Goal: Task Accomplishment & Management: Manage account settings

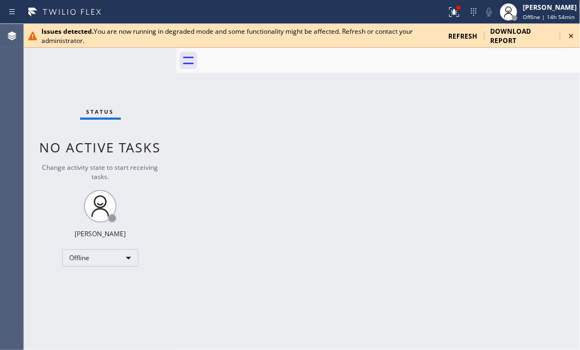
click at [570, 32] on icon at bounding box center [570, 35] width 13 height 13
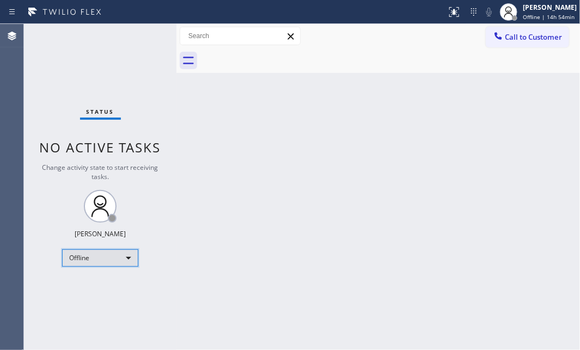
click at [129, 256] on div "Offline" at bounding box center [100, 257] width 76 height 17
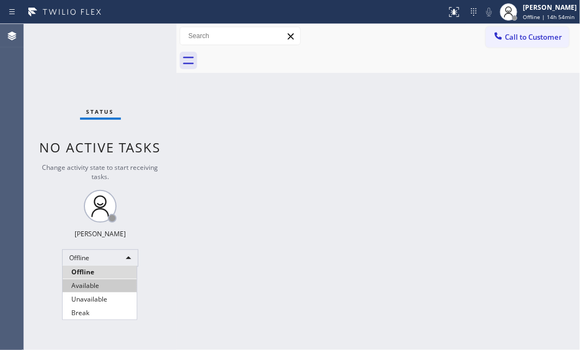
click at [97, 282] on li "Available" at bounding box center [100, 285] width 74 height 13
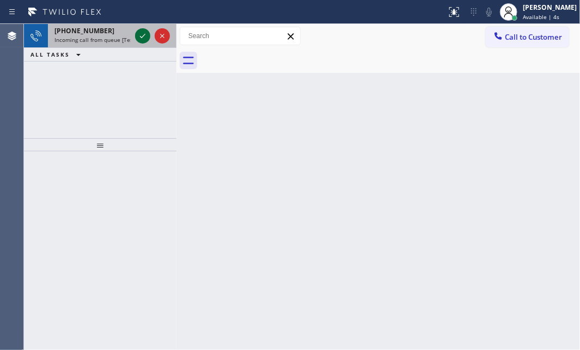
click at [147, 34] on icon at bounding box center [142, 35] width 13 height 13
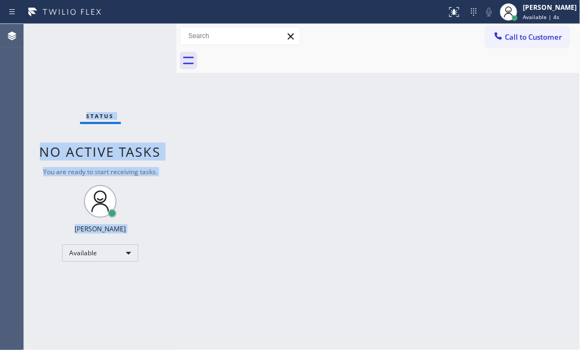
click at [146, 34] on div "Status No active tasks You are ready to start receiving tasks. [PERSON_NAME] Av…" at bounding box center [100, 187] width 152 height 326
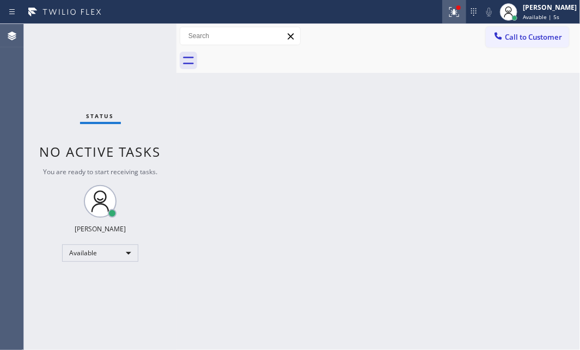
click at [447, 15] on icon at bounding box center [453, 11] width 13 height 13
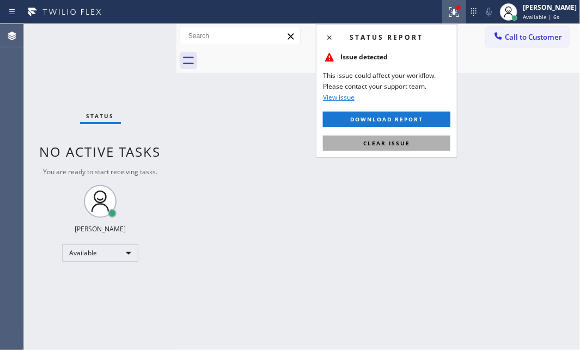
click at [411, 145] on button "Clear issue" at bounding box center [386, 143] width 127 height 15
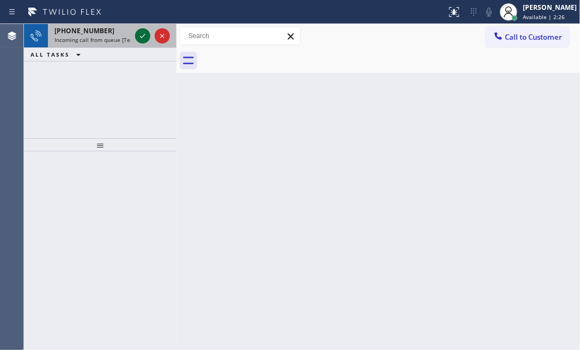
click at [139, 38] on icon at bounding box center [142, 35] width 13 height 13
click at [141, 38] on icon at bounding box center [142, 35] width 13 height 13
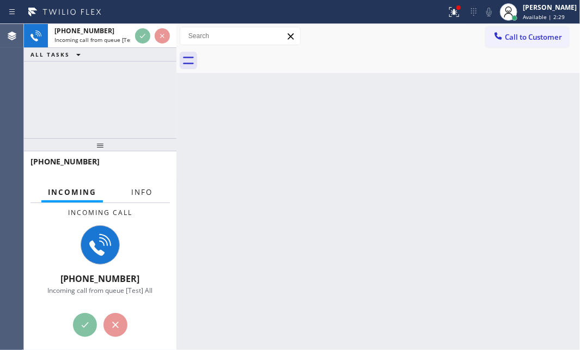
click at [146, 195] on span "Info" at bounding box center [141, 192] width 21 height 10
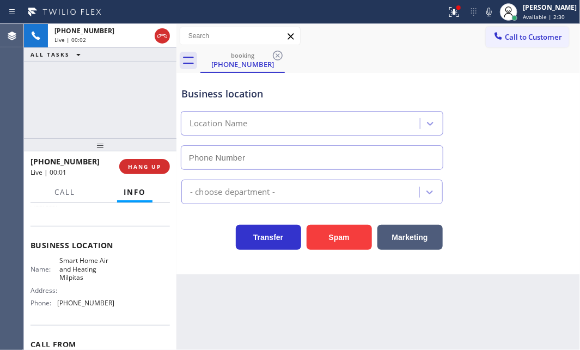
type input "(408) 676-5141"
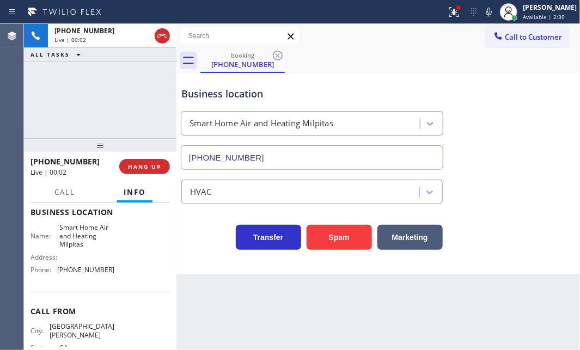
scroll to position [148, 0]
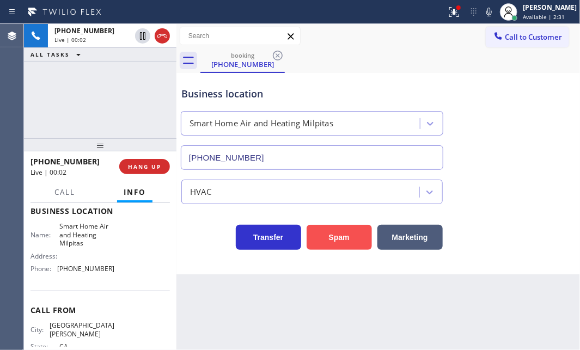
click at [342, 241] on button "Spam" at bounding box center [338, 237] width 65 height 25
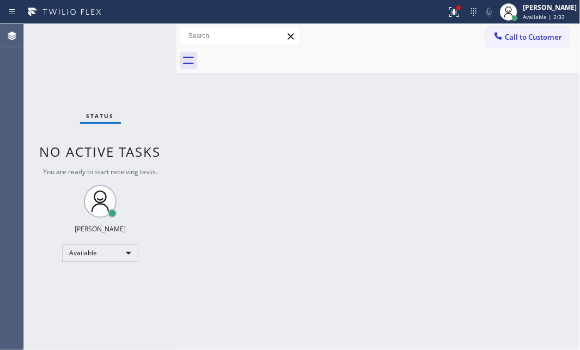
drag, startPoint x: 322, startPoint y: 306, endPoint x: 441, endPoint y: 282, distance: 121.6
click at [510, 293] on div "Back to Dashboard Change Sender ID Customers Technicians Select a contact Outbo…" at bounding box center [377, 187] width 403 height 326
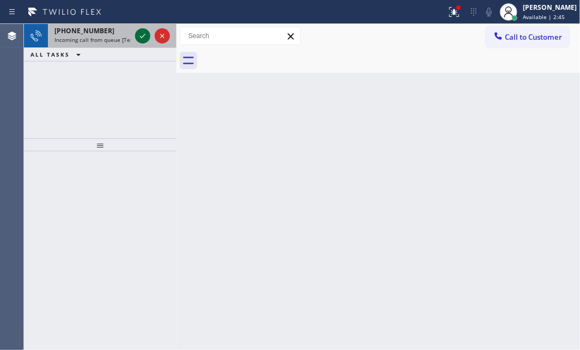
click at [139, 35] on icon at bounding box center [142, 35] width 13 height 13
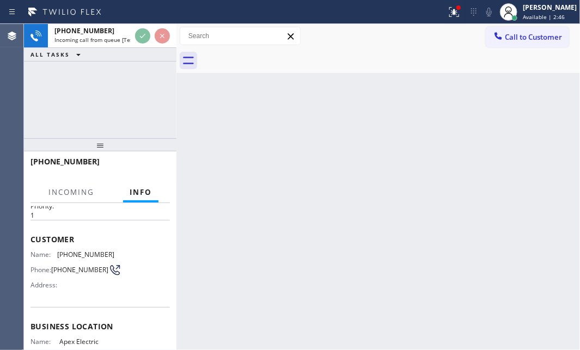
scroll to position [99, 0]
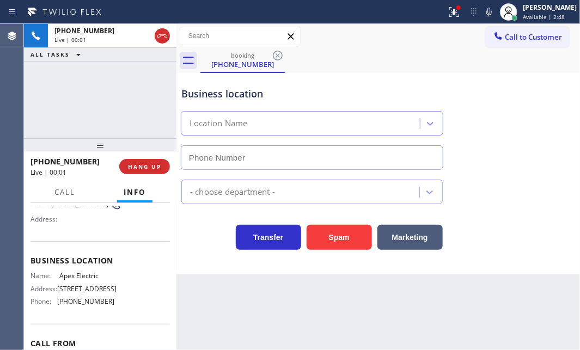
type input "(862) 640-1176"
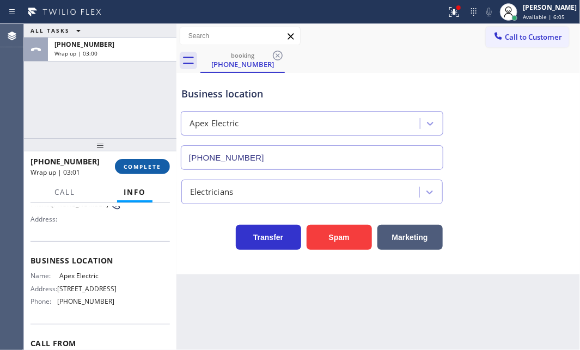
click at [146, 164] on span "COMPLETE" at bounding box center [143, 167] width 38 height 8
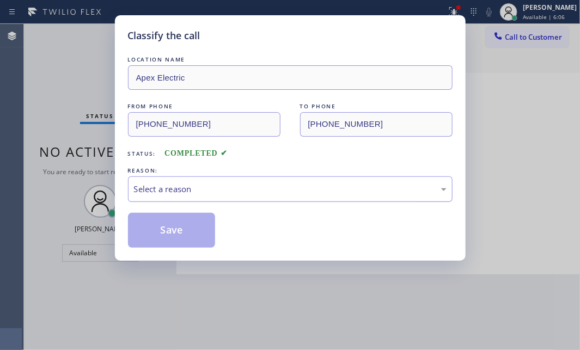
click at [260, 187] on div "Select a reason" at bounding box center [290, 189] width 312 height 13
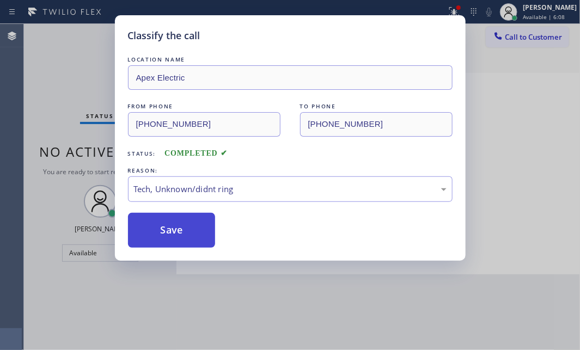
click at [170, 224] on button "Save" at bounding box center [172, 230] width 88 height 35
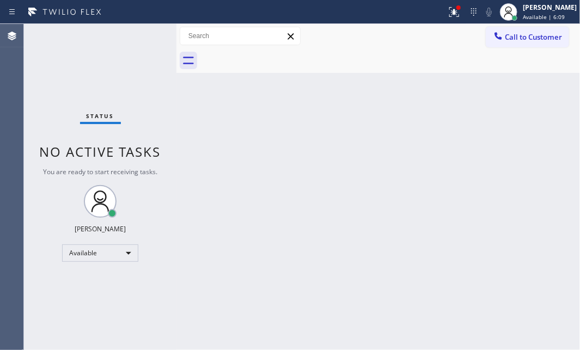
drag, startPoint x: 446, startPoint y: 12, endPoint x: 433, endPoint y: 52, distance: 42.5
click at [449, 13] on g at bounding box center [454, 12] width 10 height 10
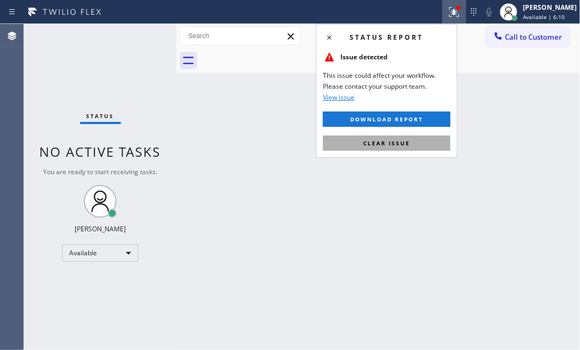
click at [389, 146] on span "Clear issue" at bounding box center [386, 143] width 47 height 8
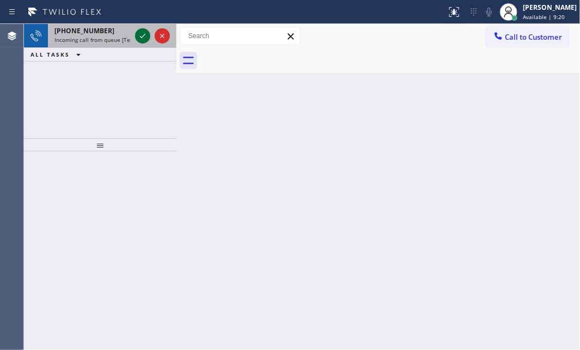
click at [144, 37] on icon at bounding box center [142, 35] width 13 height 13
click at [141, 38] on icon at bounding box center [142, 35] width 13 height 13
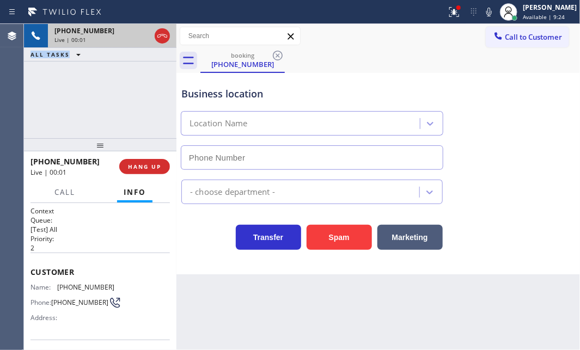
type input "(360) 205-1831"
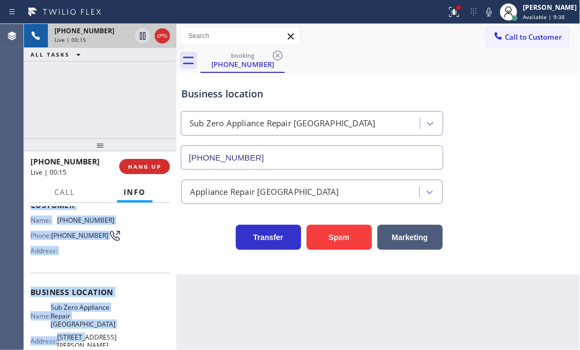
scroll to position [99, 0]
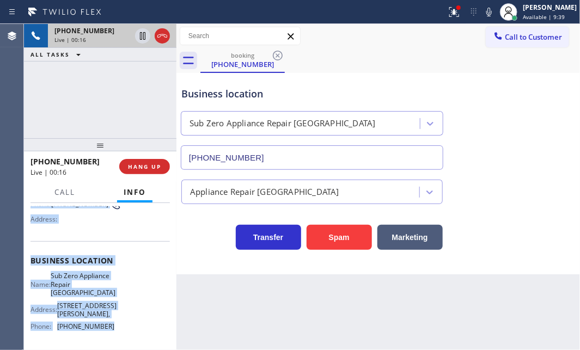
drag, startPoint x: 30, startPoint y: 218, endPoint x: 109, endPoint y: 322, distance: 130.5
click at [109, 322] on div "Context Queue: [Test] All Priority: 2 Customer Name: (360) 333-2149 Phone: (360…" at bounding box center [99, 274] width 139 height 332
copy div "Customer Name: (360) 333-2149 Phone: (360) 333-2149 Address: Business location …"
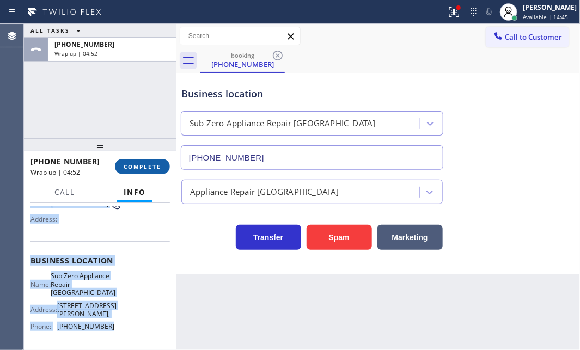
click at [145, 169] on span "COMPLETE" at bounding box center [143, 167] width 38 height 8
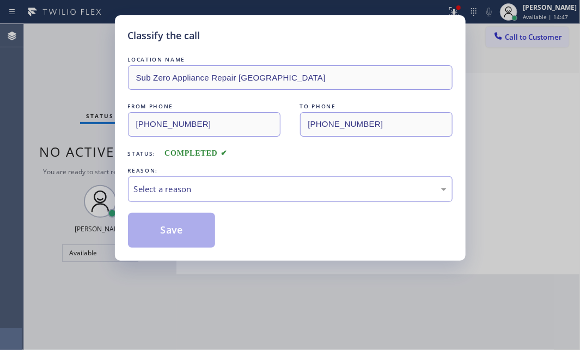
click at [198, 188] on div "Select a reason" at bounding box center [290, 189] width 312 height 13
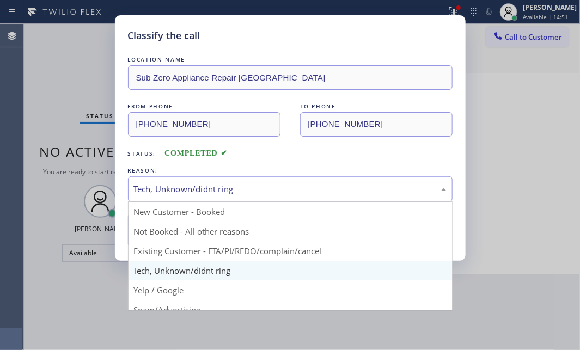
click at [205, 188] on div "Tech, Unknown/didnt ring" at bounding box center [290, 189] width 312 height 13
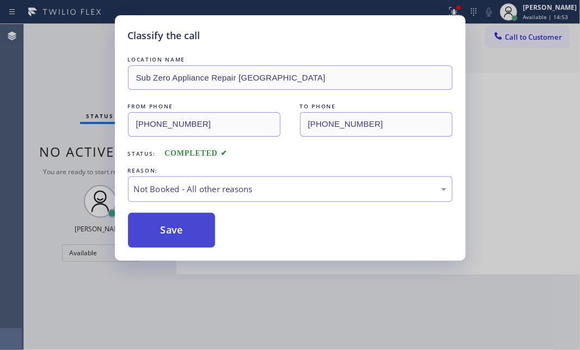
click at [163, 232] on button "Save" at bounding box center [172, 230] width 88 height 35
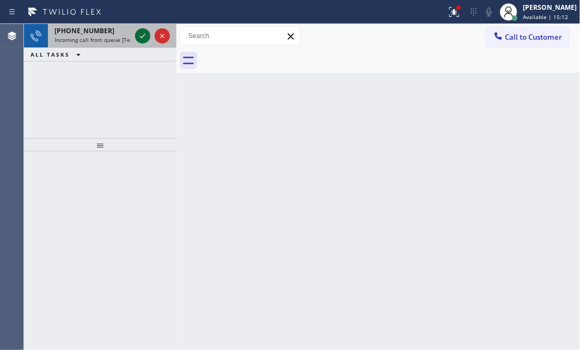
click at [143, 35] on icon at bounding box center [142, 35] width 13 height 13
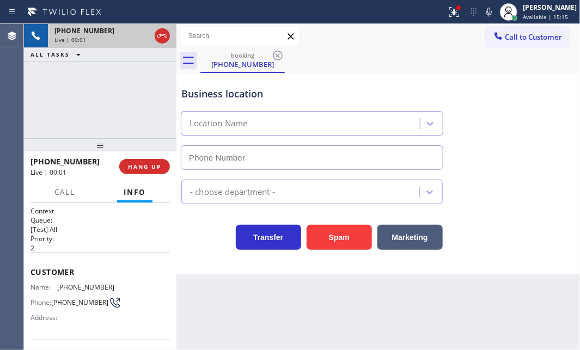
type input "(714) 583-6869"
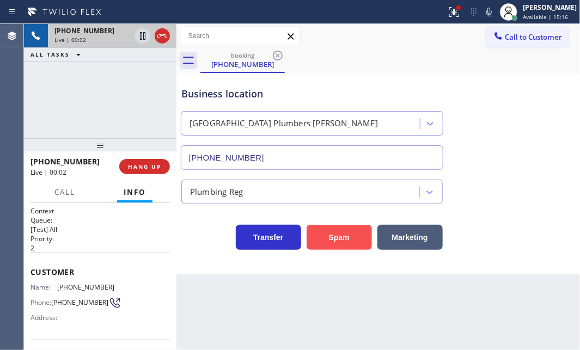
click at [330, 235] on button "Spam" at bounding box center [338, 237] width 65 height 25
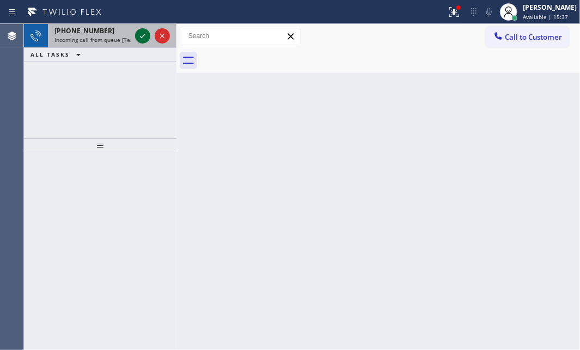
click at [141, 32] on icon at bounding box center [142, 35] width 13 height 13
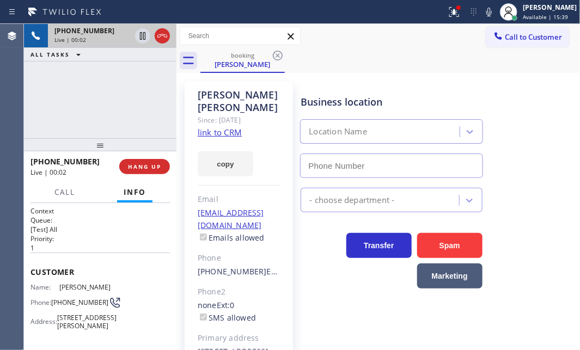
type input "(310) 818-7582"
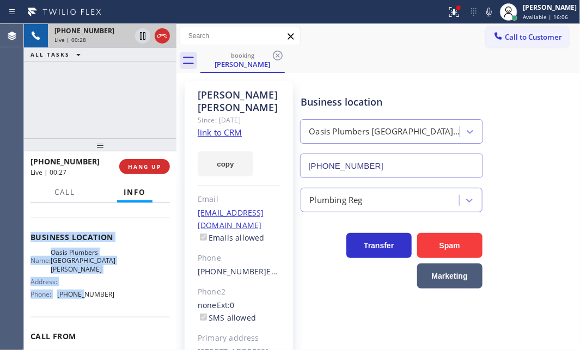
scroll to position [148, 0]
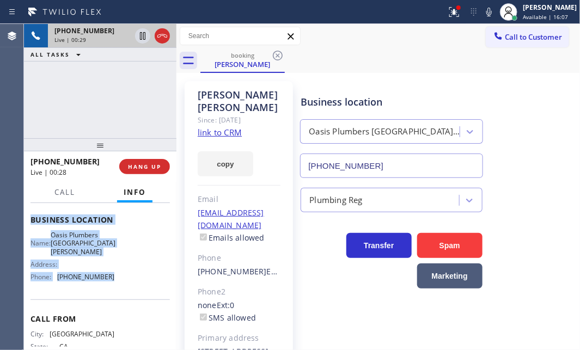
drag, startPoint x: 28, startPoint y: 266, endPoint x: 119, endPoint y: 286, distance: 93.5
click at [118, 286] on div "Context Queue: [Test] All Priority: 1 Customer Name: Mike Williams Phone: (559)…" at bounding box center [100, 276] width 152 height 147
copy div "Customer Name: Mike Williams Phone: (559) 260-3137 Address: 813 Amoroso Pl, Ven…"
click at [143, 35] on icon at bounding box center [142, 36] width 5 height 8
click at [140, 36] on icon at bounding box center [143, 36] width 8 height 8
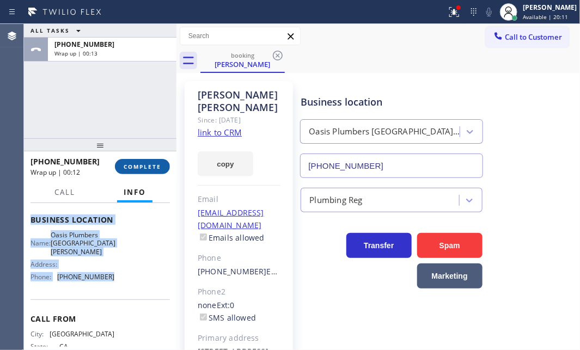
click at [146, 167] on span "COMPLETE" at bounding box center [143, 167] width 38 height 8
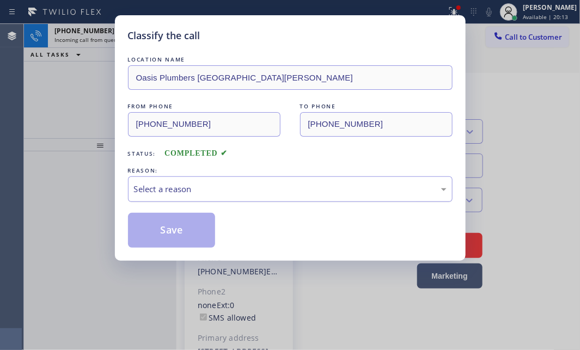
click at [243, 192] on div "Select a reason" at bounding box center [290, 189] width 312 height 13
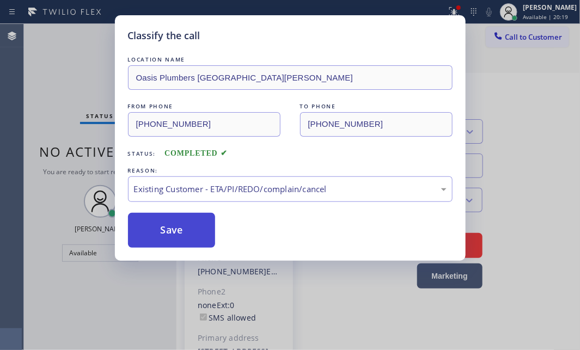
click at [181, 227] on button "Save" at bounding box center [172, 230] width 88 height 35
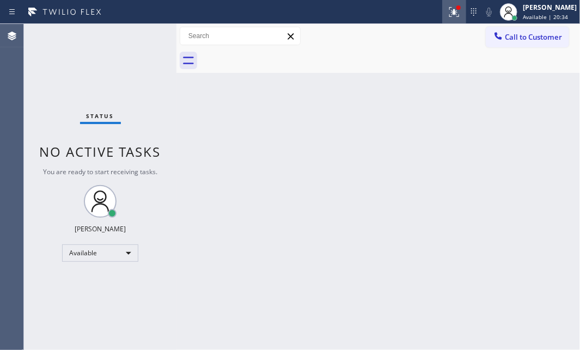
click at [449, 11] on icon at bounding box center [452, 11] width 7 height 8
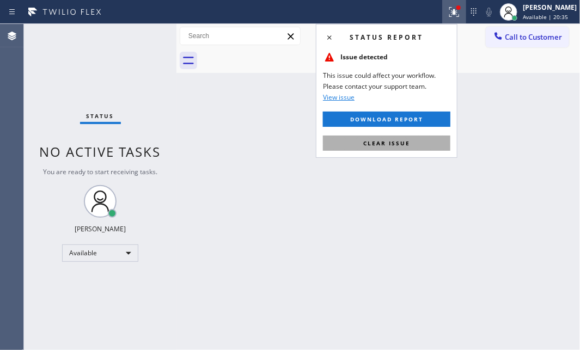
click at [405, 140] on span "Clear issue" at bounding box center [386, 143] width 47 height 8
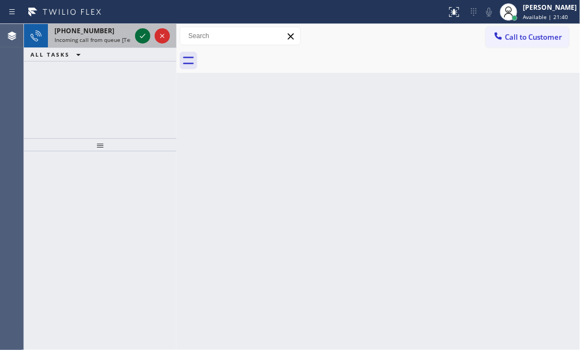
click at [141, 36] on icon at bounding box center [142, 35] width 13 height 13
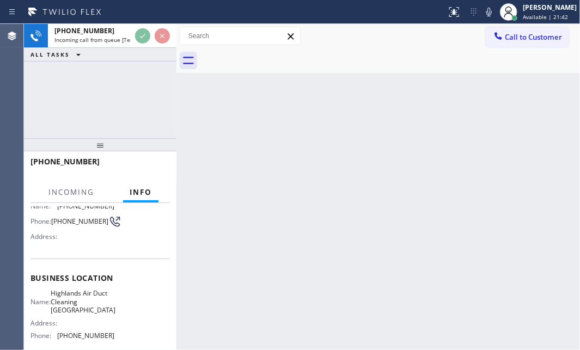
scroll to position [99, 0]
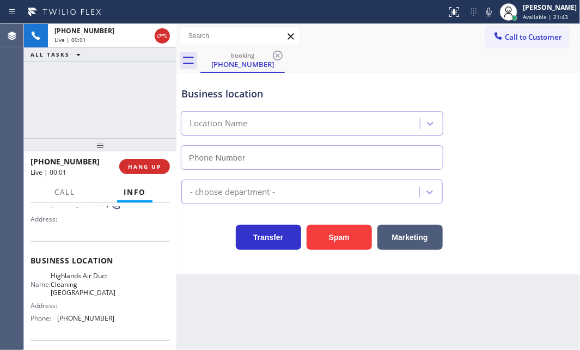
type input "(562) 502-1727"
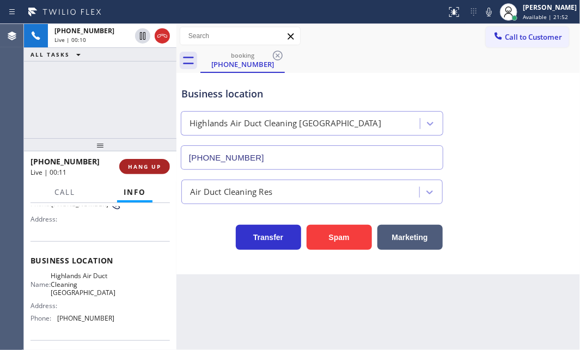
click at [149, 169] on span "HANG UP" at bounding box center [144, 167] width 33 height 8
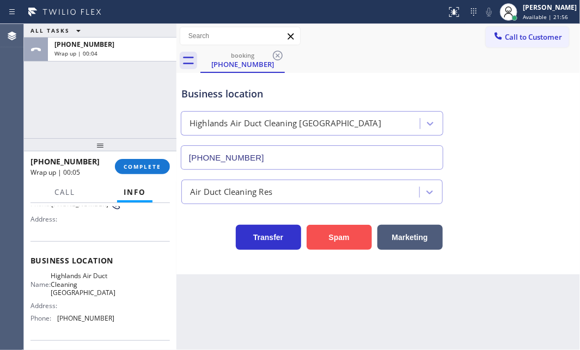
click at [350, 233] on button "Spam" at bounding box center [338, 237] width 65 height 25
click at [334, 237] on button "Spam" at bounding box center [338, 237] width 65 height 25
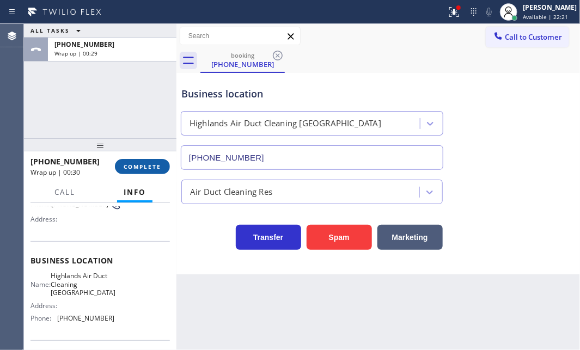
click at [145, 168] on span "COMPLETE" at bounding box center [143, 167] width 38 height 8
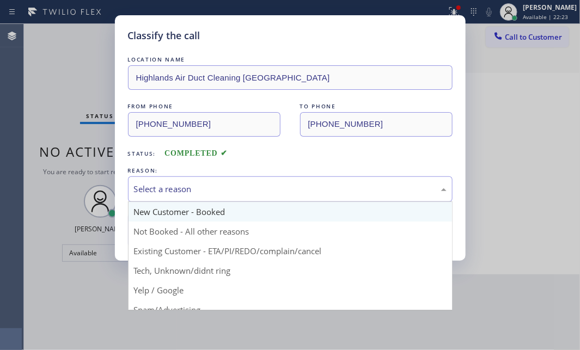
drag, startPoint x: 219, startPoint y: 198, endPoint x: 217, endPoint y: 212, distance: 14.9
click at [219, 198] on div "Select a reason" at bounding box center [290, 189] width 324 height 26
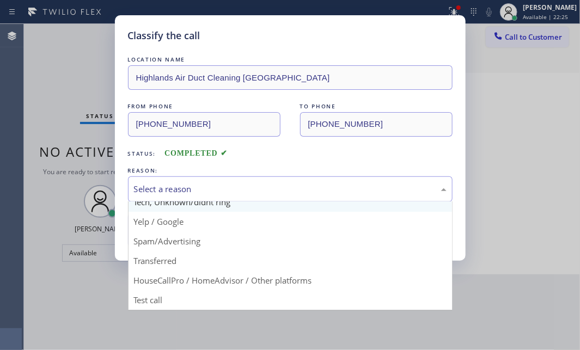
scroll to position [72, 0]
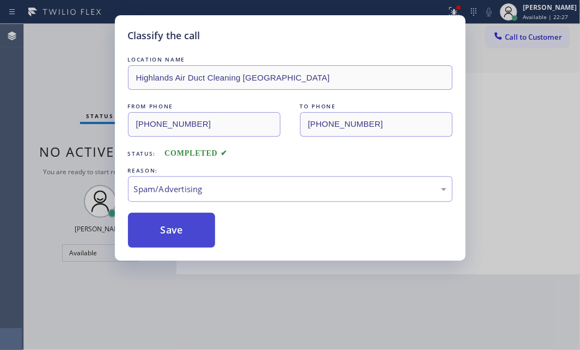
click at [164, 235] on button "Save" at bounding box center [172, 230] width 88 height 35
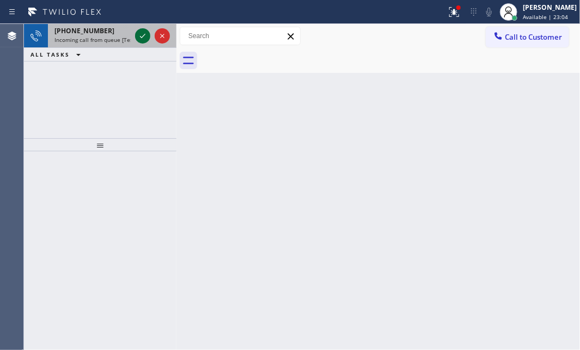
click at [137, 37] on icon at bounding box center [142, 35] width 13 height 13
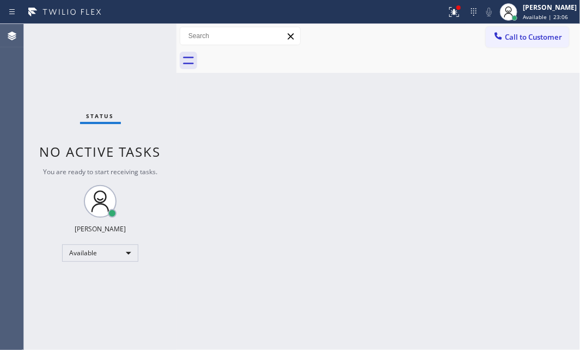
click at [139, 37] on div "Status No active tasks You are ready to start receiving tasks. [PERSON_NAME] Av…" at bounding box center [100, 187] width 152 height 326
click at [447, 8] on icon at bounding box center [453, 11] width 13 height 13
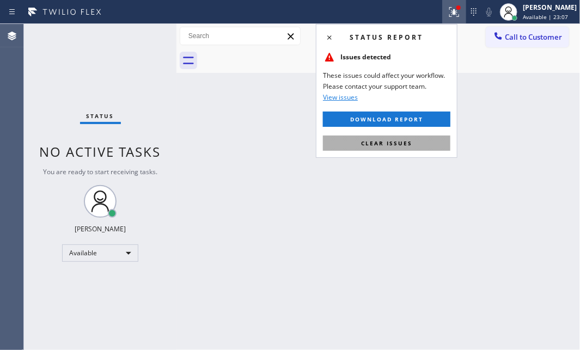
click at [401, 143] on span "Clear issues" at bounding box center [386, 143] width 51 height 8
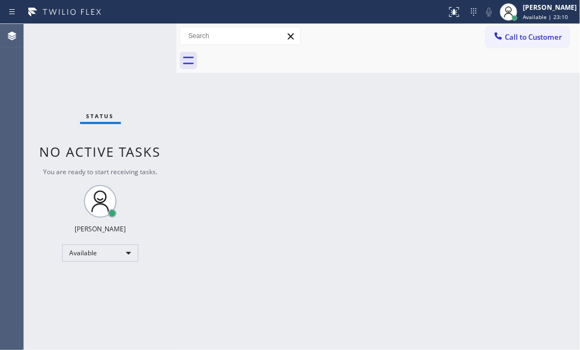
click at [398, 70] on div at bounding box center [389, 60] width 379 height 24
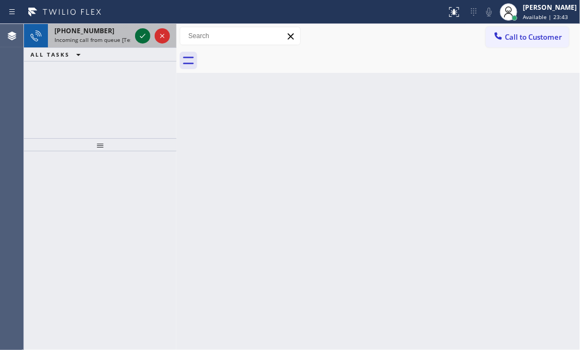
click at [143, 34] on icon at bounding box center [142, 35] width 13 height 13
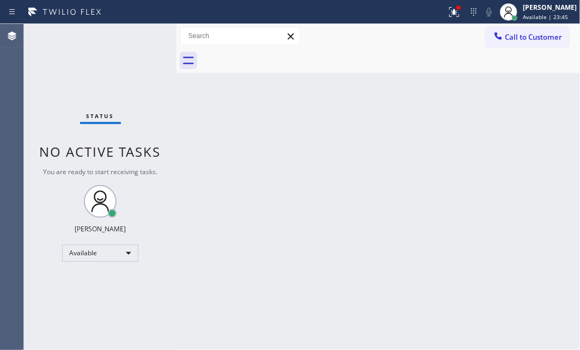
click at [149, 35] on div "Status No active tasks You are ready to start receiving tasks. [PERSON_NAME] Av…" at bounding box center [100, 187] width 152 height 326
click at [141, 36] on div "Status No active tasks You are ready to start receiving tasks. [PERSON_NAME] Av…" at bounding box center [100, 187] width 152 height 326
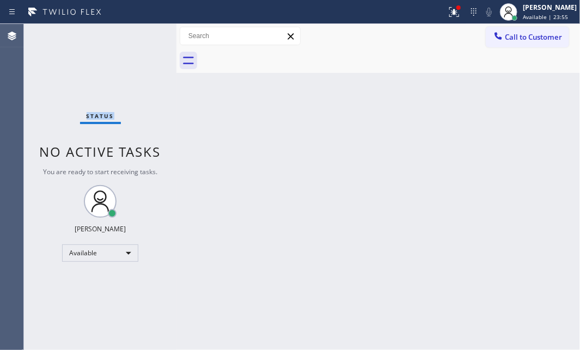
click at [141, 36] on div "Status No active tasks You are ready to start receiving tasks. [PERSON_NAME] Av…" at bounding box center [100, 187] width 152 height 326
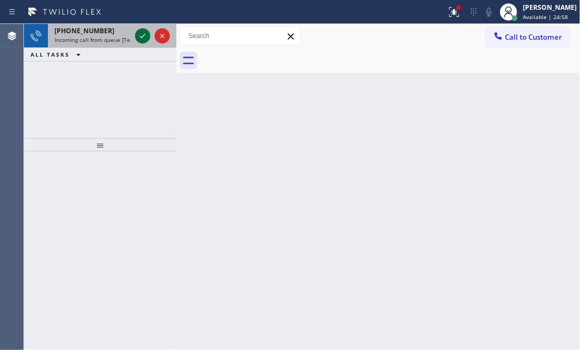
click at [137, 37] on icon at bounding box center [142, 35] width 13 height 13
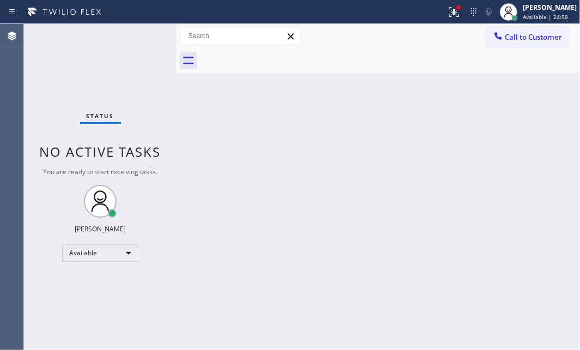
click at [137, 37] on div "Status No active tasks You are ready to start receiving tasks. [PERSON_NAME] Av…" at bounding box center [100, 187] width 152 height 326
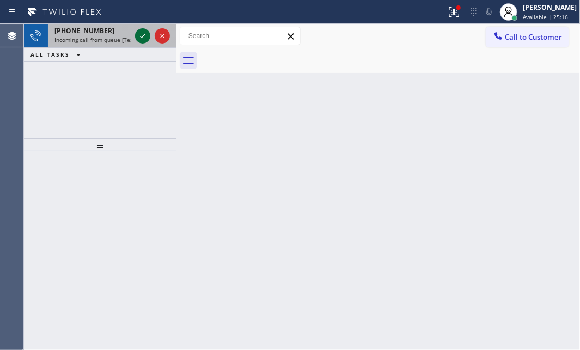
click at [138, 36] on icon at bounding box center [142, 35] width 13 height 13
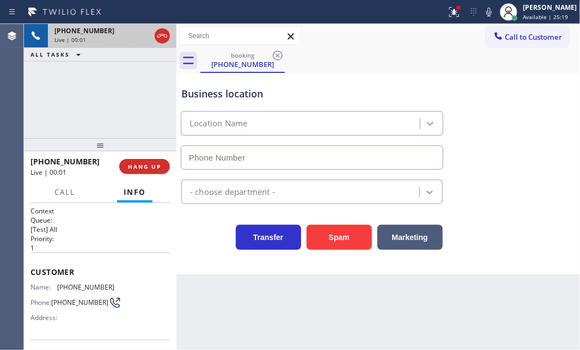
type input "(623) 323-7393"
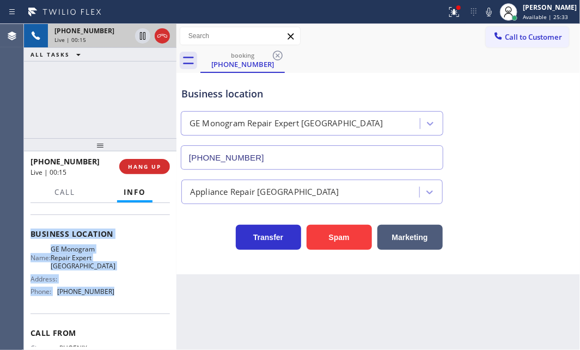
scroll to position [148, 0]
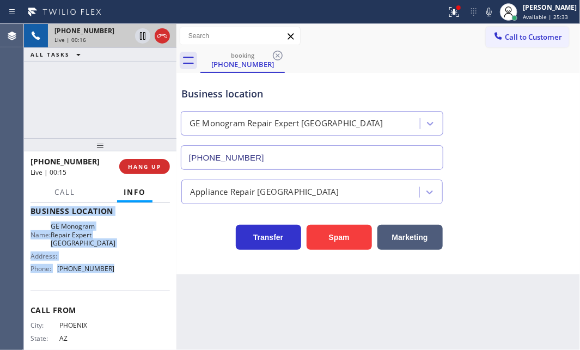
drag, startPoint x: 28, startPoint y: 218, endPoint x: 107, endPoint y: 279, distance: 99.3
click at [107, 279] on div "Context Queue: [Test] All Priority: 1 Customer Name: (602) 448-3213 Phone: (602…" at bounding box center [100, 276] width 152 height 147
copy div "Customer Name: (602) 448-3213 Phone: (602) 448-3213 Address: Business location …"
click at [449, 11] on icon at bounding box center [453, 11] width 13 height 13
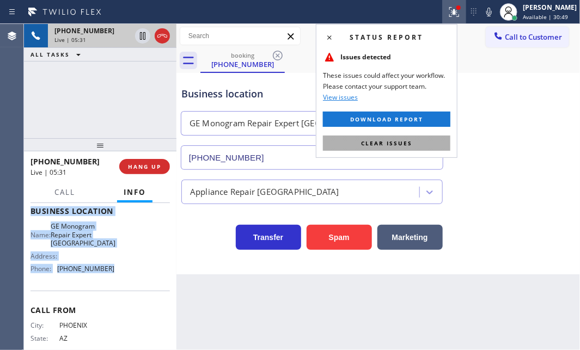
click at [398, 142] on span "Clear issues" at bounding box center [386, 143] width 51 height 8
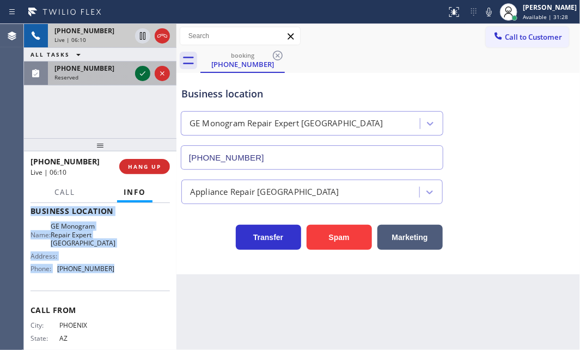
click at [141, 73] on icon at bounding box center [142, 73] width 13 height 13
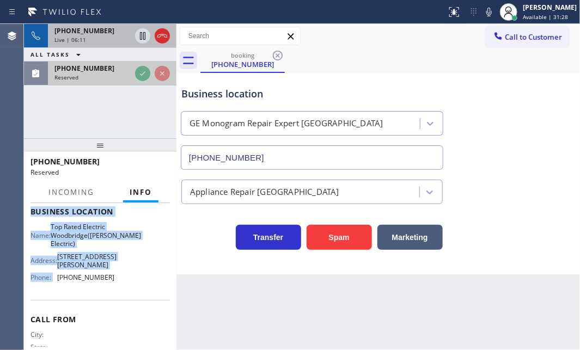
scroll to position [157, 0]
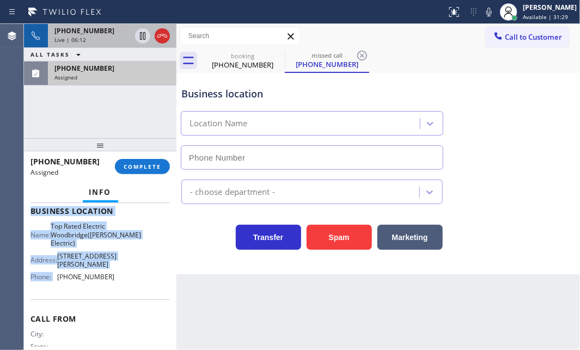
type input "(848) 354-0923"
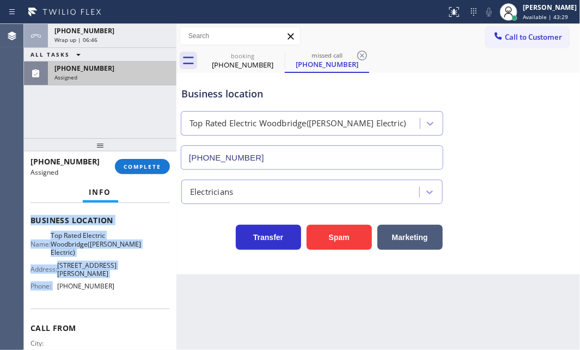
scroll to position [166, 0]
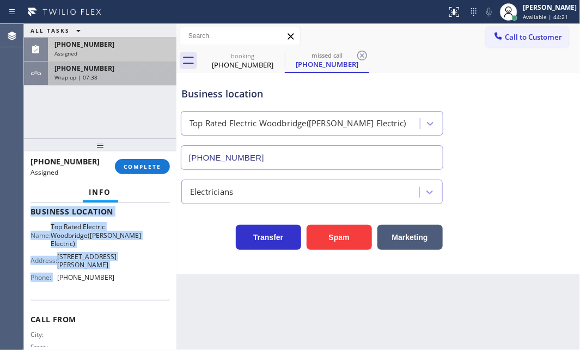
click at [128, 82] on div "+16024483213 Wrap up | 07:38" at bounding box center [110, 73] width 124 height 24
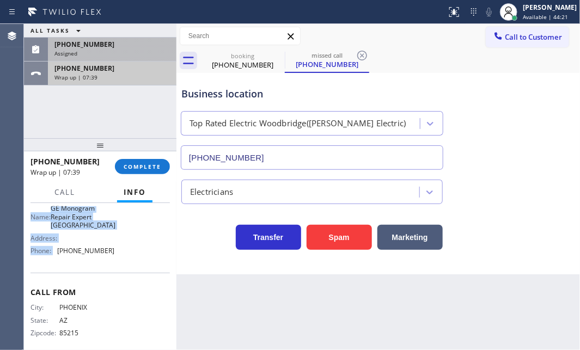
scroll to position [148, 0]
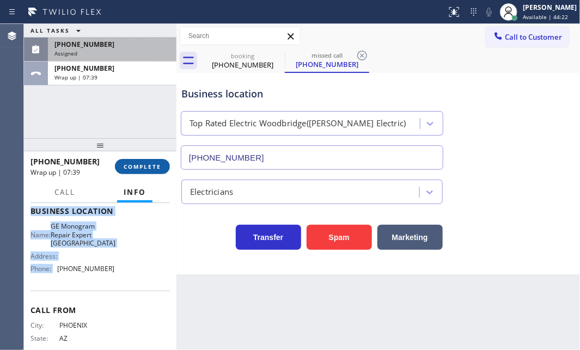
click at [140, 166] on span "COMPLETE" at bounding box center [143, 167] width 38 height 8
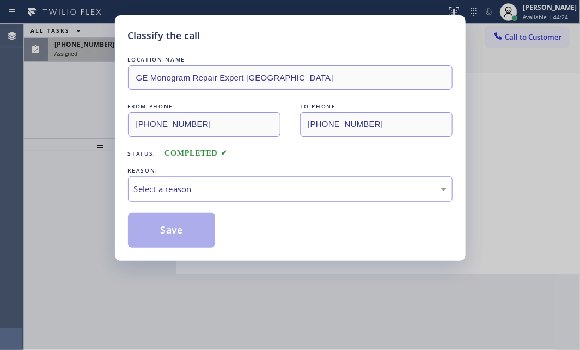
drag, startPoint x: 250, startPoint y: 190, endPoint x: 245, endPoint y: 195, distance: 7.7
click at [250, 190] on div "Select a reason" at bounding box center [290, 189] width 312 height 13
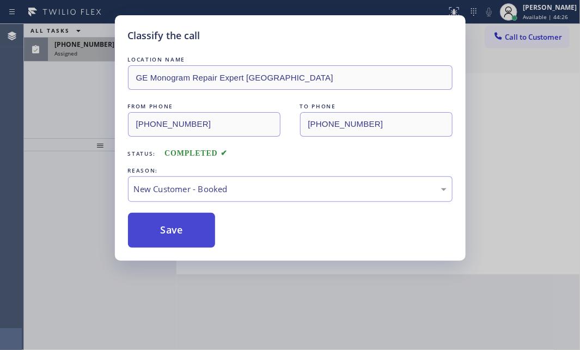
click at [158, 213] on button "Save" at bounding box center [172, 230] width 88 height 35
click at [161, 221] on button "Save" at bounding box center [172, 230] width 88 height 35
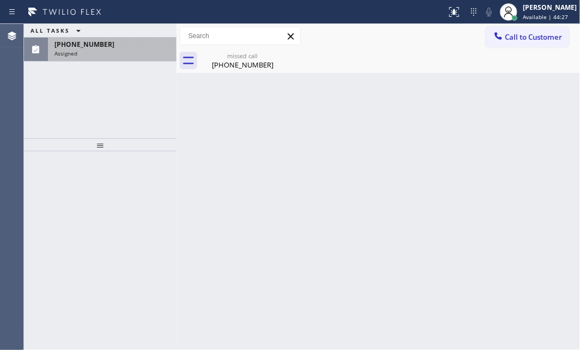
drag, startPoint x: 79, startPoint y: 77, endPoint x: 102, endPoint y: 56, distance: 32.0
click at [82, 76] on div "ALL TASKS ALL TASKS ACTIVE TASKS TASKS IN WRAP UP (917) 207-8316 Assigned" at bounding box center [100, 81] width 152 height 114
click at [112, 45] on div "(917) 207-8316" at bounding box center [111, 44] width 115 height 9
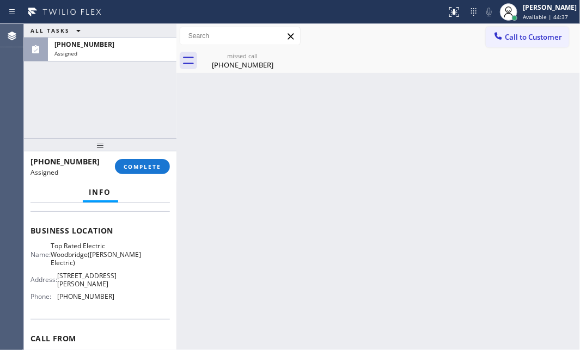
scroll to position [148, 0]
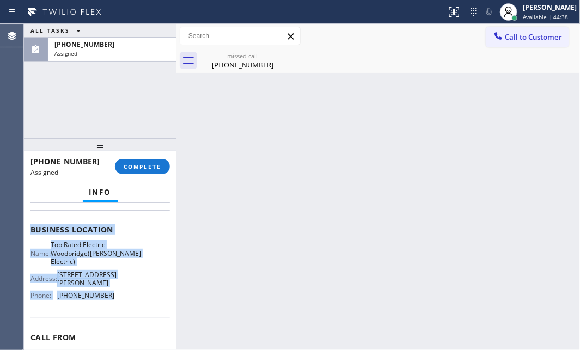
drag, startPoint x: 30, startPoint y: 237, endPoint x: 119, endPoint y: 310, distance: 115.2
click at [119, 310] on div "Context Queue: Electrical Priority: 0 Task Age: 13 minute(s) Customer Name: (91…" at bounding box center [99, 229] width 139 height 342
copy div "Customer Name: (917) 207-8316 Phone: (917) 207-8316 Address: Business location …"
click at [141, 170] on button "COMPLETE" at bounding box center [142, 166] width 55 height 15
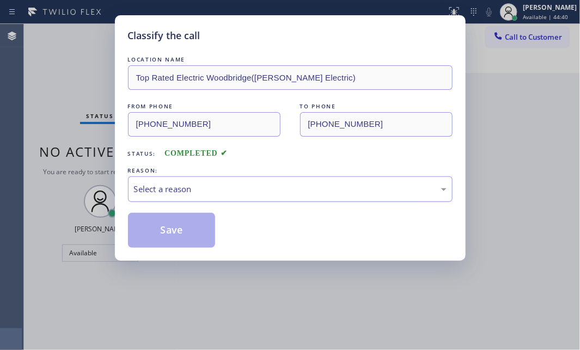
click at [223, 190] on div "Select a reason" at bounding box center [290, 189] width 312 height 13
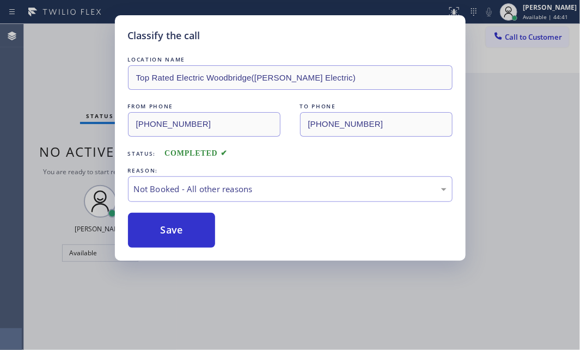
drag, startPoint x: 174, startPoint y: 231, endPoint x: 575, endPoint y: 218, distance: 401.3
click at [176, 231] on button "Save" at bounding box center [172, 230] width 88 height 35
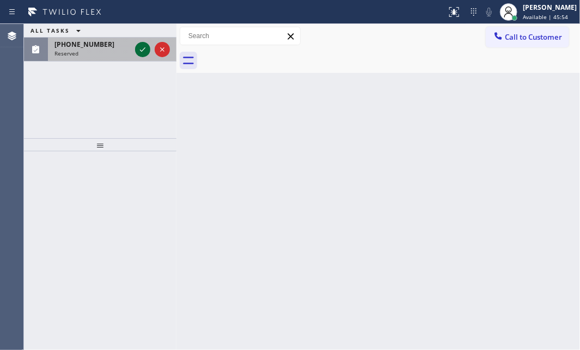
click at [141, 49] on icon at bounding box center [142, 49] width 13 height 13
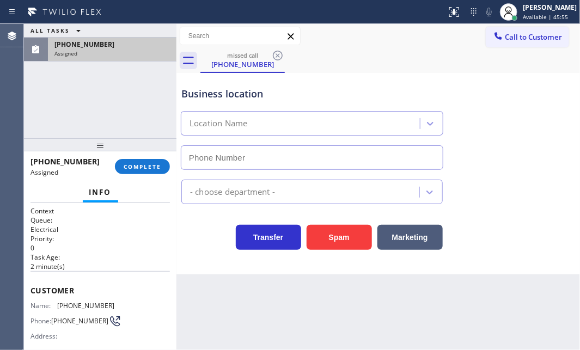
type input "(714) 583-6151"
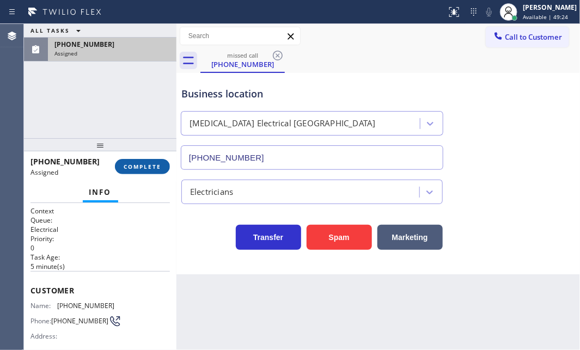
click at [137, 170] on button "COMPLETE" at bounding box center [142, 166] width 55 height 15
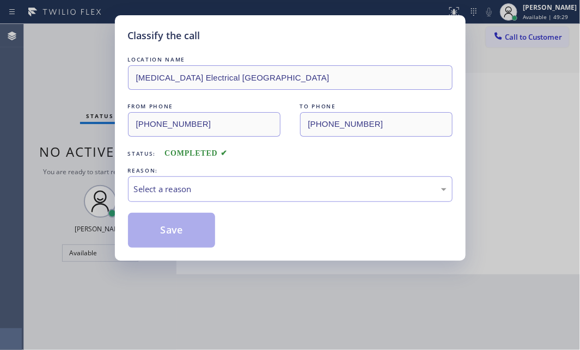
click at [298, 123] on div "FROM PHONE (714) 204-7439 TO PHONE (714) 583-6151" at bounding box center [290, 119] width 324 height 36
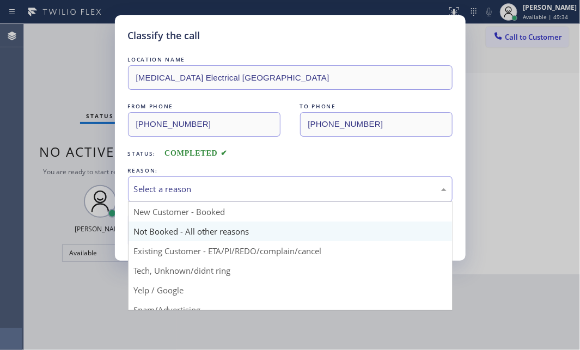
drag, startPoint x: 207, startPoint y: 189, endPoint x: 180, endPoint y: 228, distance: 46.9
click at [207, 190] on div "Select a reason" at bounding box center [290, 189] width 312 height 13
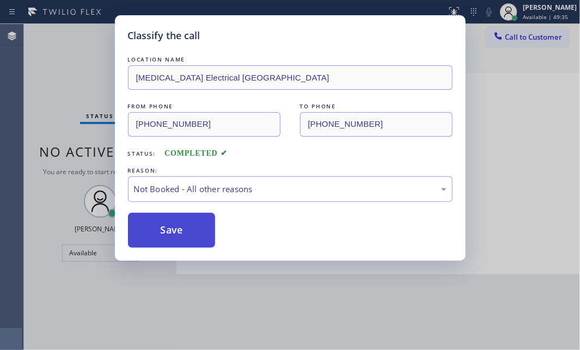
click at [160, 235] on button "Save" at bounding box center [172, 230] width 88 height 35
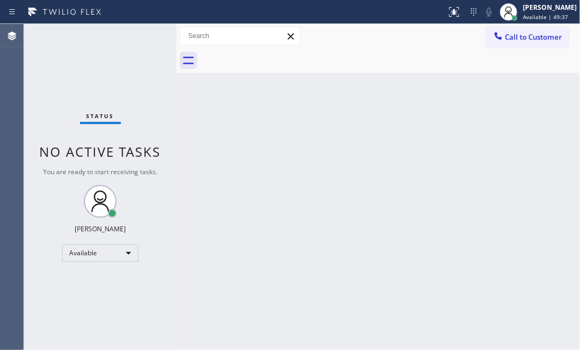
drag, startPoint x: 393, startPoint y: 134, endPoint x: 428, endPoint y: 192, distance: 67.9
click at [396, 136] on div "Back to Dashboard Change Sender ID Customers Technicians Select a contact Outbo…" at bounding box center [377, 187] width 403 height 326
click at [354, 161] on div "Back to Dashboard Change Sender ID Customers Technicians Select a contact Outbo…" at bounding box center [377, 187] width 403 height 326
click at [552, 224] on div "Back to Dashboard Change Sender ID Customers Technicians Select a contact Outbo…" at bounding box center [377, 187] width 403 height 326
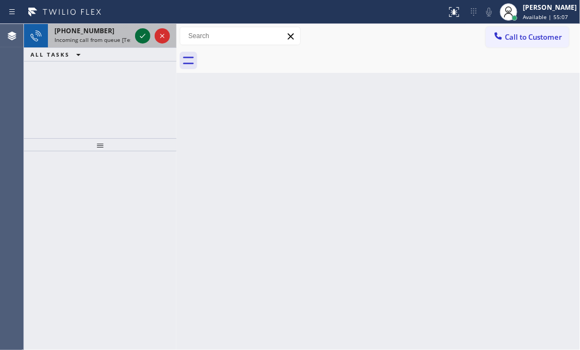
click at [138, 40] on icon at bounding box center [142, 35] width 13 height 13
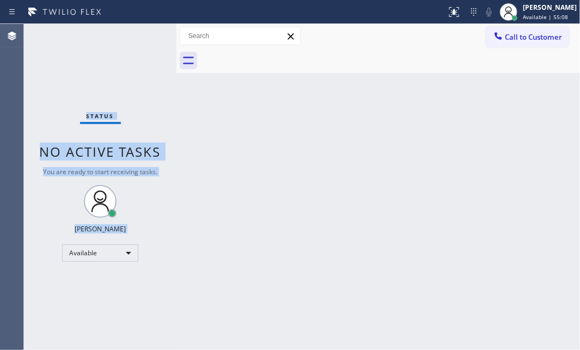
click at [138, 40] on div "Status No active tasks You are ready to start receiving tasks. [PERSON_NAME] Av…" at bounding box center [100, 187] width 152 height 326
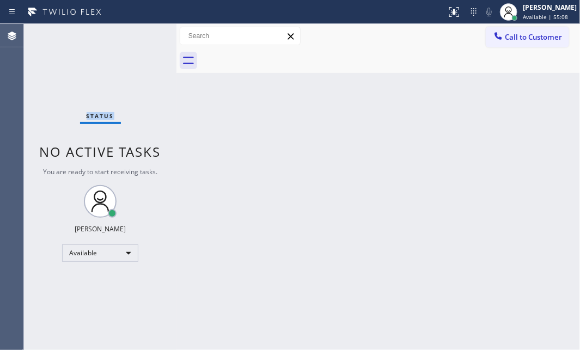
click at [139, 40] on div "Status No active tasks You are ready to start receiving tasks. [PERSON_NAME] Av…" at bounding box center [100, 187] width 152 height 326
click at [447, 14] on icon at bounding box center [453, 11] width 13 height 13
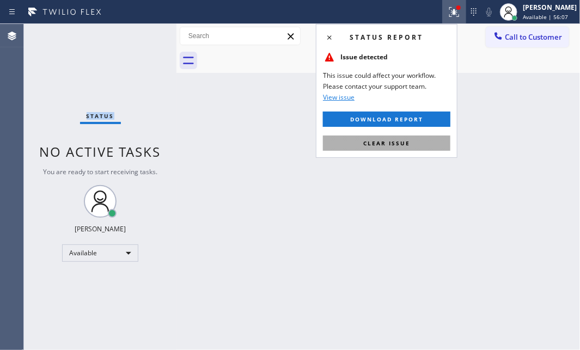
click at [399, 136] on button "Clear issue" at bounding box center [386, 143] width 127 height 15
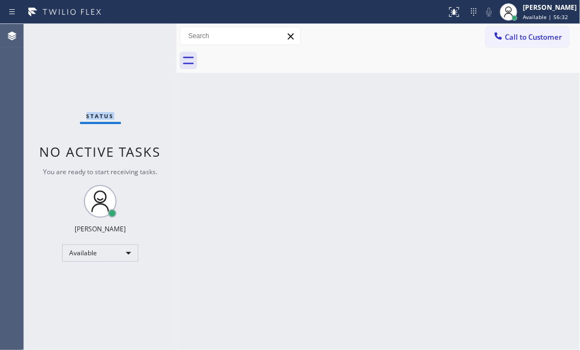
click at [130, 41] on div "Status No active tasks You are ready to start receiving tasks. [PERSON_NAME] Av…" at bounding box center [100, 187] width 152 height 326
click at [141, 35] on div "Status No active tasks You are ready to start receiving tasks. [PERSON_NAME] Av…" at bounding box center [100, 187] width 152 height 326
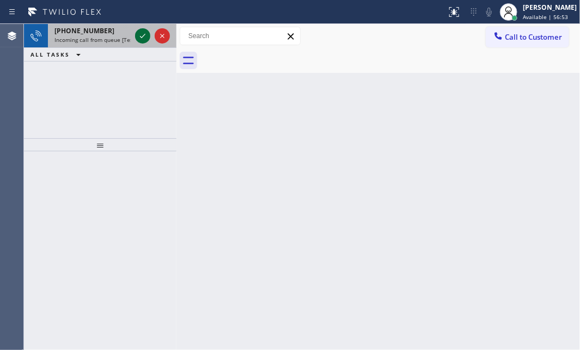
click at [135, 34] on div at bounding box center [142, 35] width 15 height 13
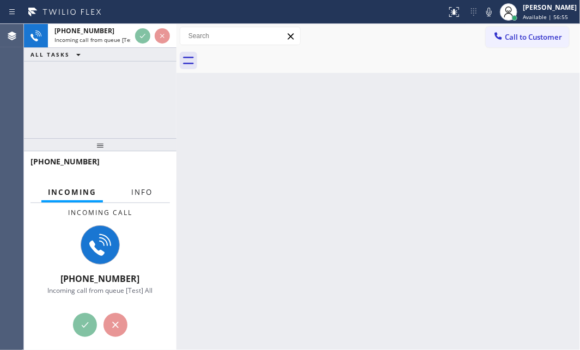
click at [145, 195] on span "Info" at bounding box center [141, 192] width 21 height 10
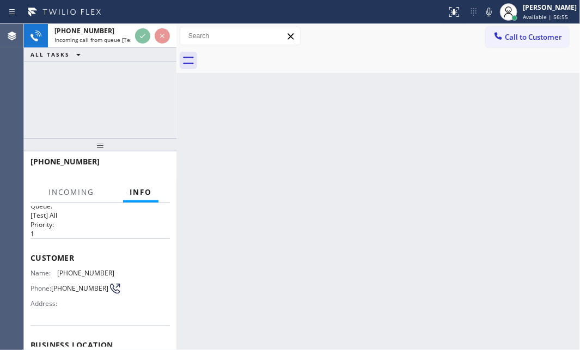
scroll to position [99, 0]
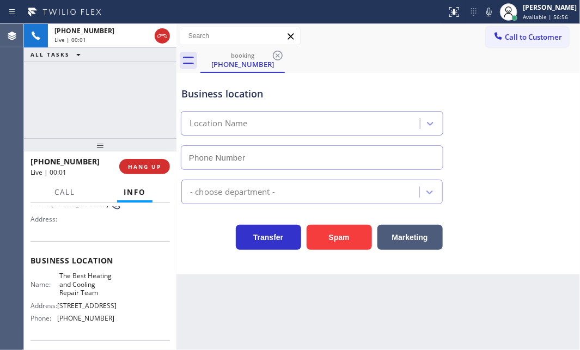
type input "[PHONE_NUMBER]"
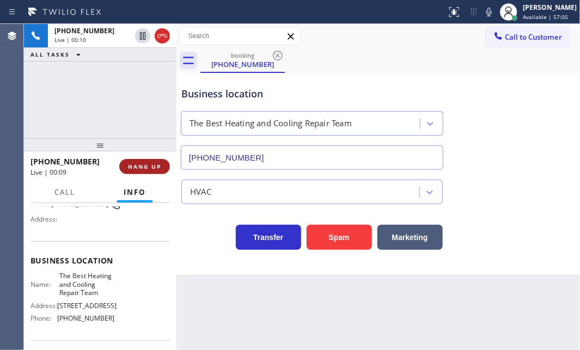
click at [141, 163] on span "HANG UP" at bounding box center [144, 167] width 33 height 8
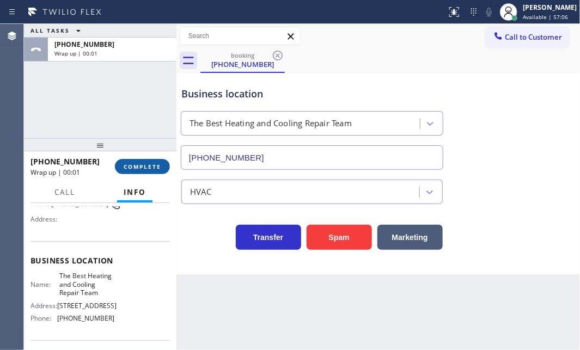
click at [142, 165] on span "COMPLETE" at bounding box center [143, 167] width 38 height 8
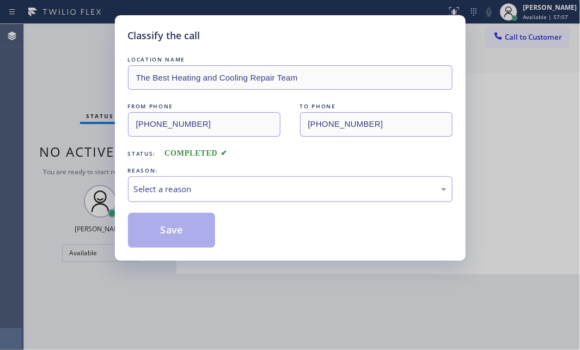
click at [239, 195] on div "Select a reason" at bounding box center [290, 189] width 324 height 26
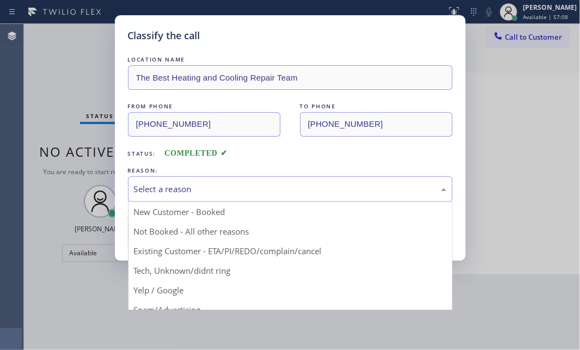
drag, startPoint x: 177, startPoint y: 276, endPoint x: 179, endPoint y: 266, distance: 10.5
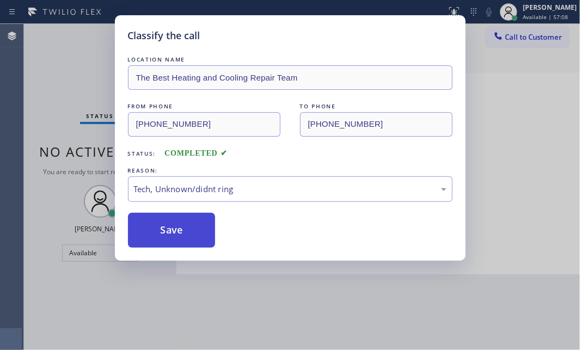
click at [179, 239] on button "Save" at bounding box center [172, 230] width 88 height 35
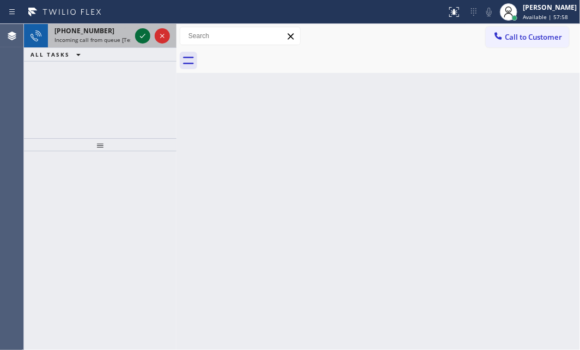
click at [141, 30] on icon at bounding box center [142, 35] width 13 height 13
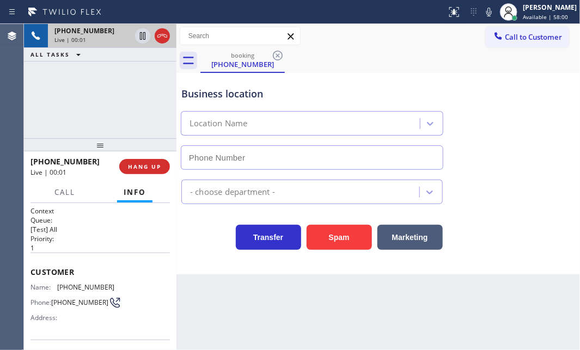
type input "[PHONE_NUMBER]"
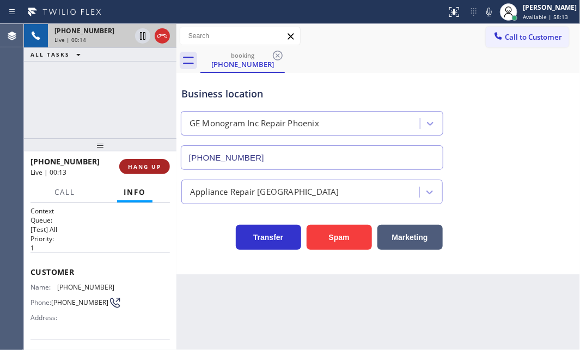
click at [143, 170] on button "HANG UP" at bounding box center [144, 166] width 51 height 15
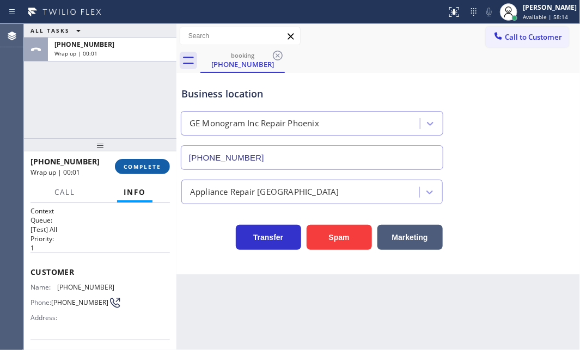
click at [145, 169] on span "COMPLETE" at bounding box center [143, 167] width 38 height 8
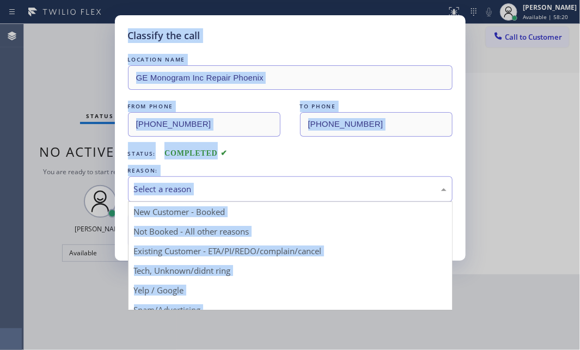
click at [252, 189] on div "Select a reason" at bounding box center [290, 189] width 312 height 13
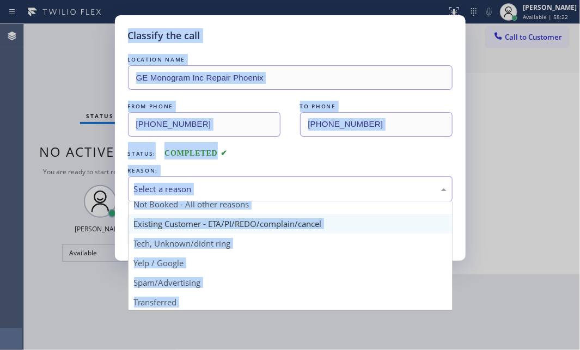
scroll to position [49, 0]
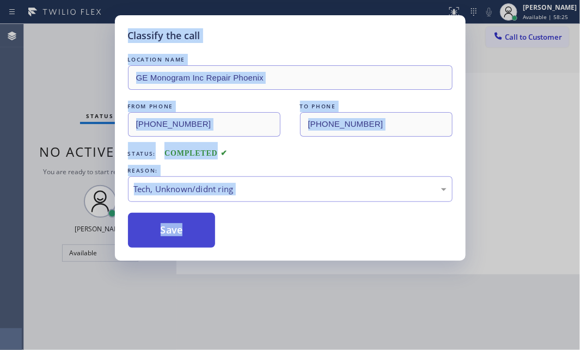
click at [168, 221] on button "Save" at bounding box center [172, 230] width 88 height 35
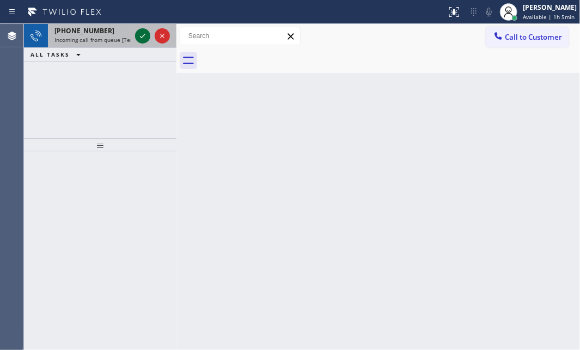
click at [145, 36] on icon at bounding box center [142, 35] width 13 height 13
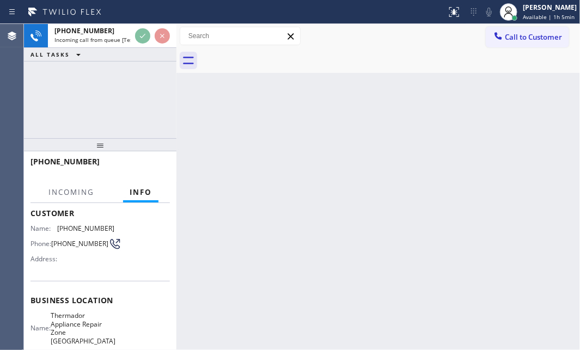
scroll to position [148, 0]
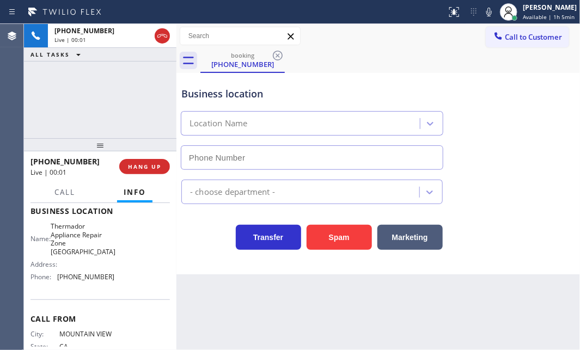
type input "[PHONE_NUMBER]"
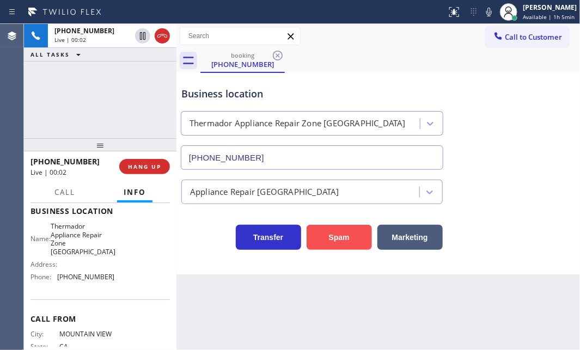
click at [342, 248] on button "Spam" at bounding box center [338, 237] width 65 height 25
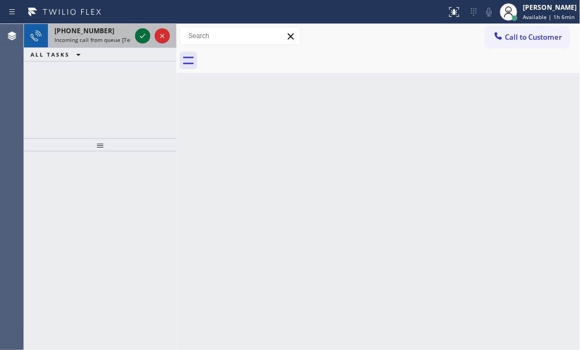
click at [137, 38] on icon at bounding box center [142, 35] width 13 height 13
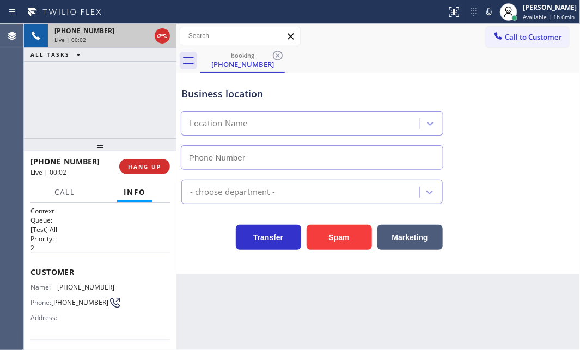
type input "[PHONE_NUMBER]"
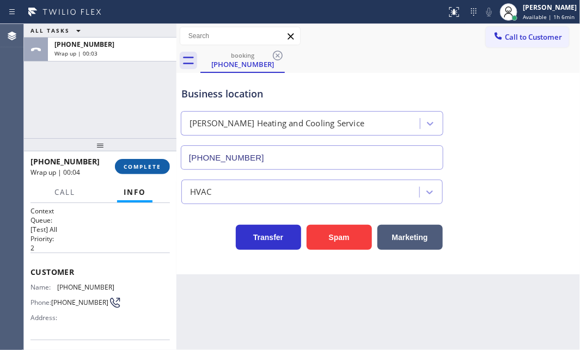
click at [140, 164] on span "COMPLETE" at bounding box center [143, 167] width 38 height 8
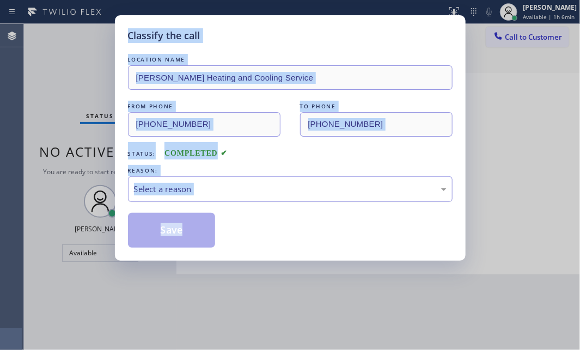
click at [202, 194] on div "Select a reason" at bounding box center [290, 189] width 312 height 13
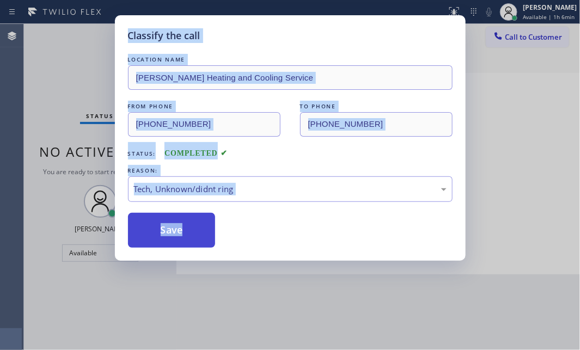
click at [184, 233] on button "Save" at bounding box center [172, 230] width 88 height 35
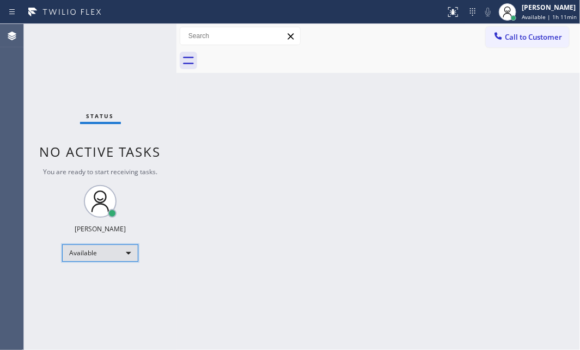
click at [131, 248] on div "Available" at bounding box center [100, 252] width 76 height 17
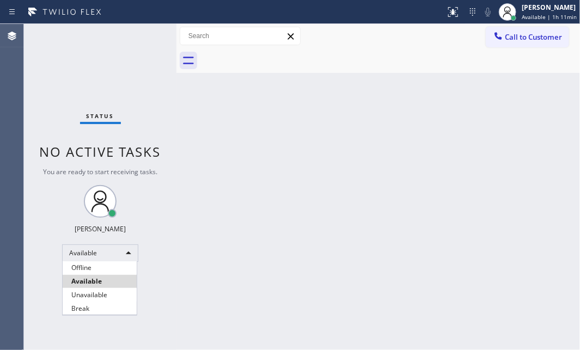
drag, startPoint x: 83, startPoint y: 310, endPoint x: 211, endPoint y: 308, distance: 128.5
click at [87, 309] on li "Break" at bounding box center [100, 308] width 74 height 13
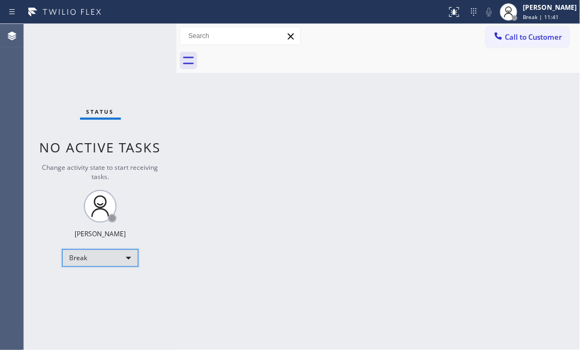
click at [108, 256] on div "Break" at bounding box center [100, 257] width 76 height 17
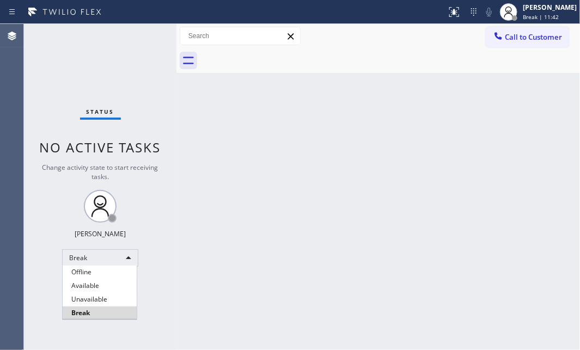
click at [101, 288] on li "Available" at bounding box center [100, 285] width 74 height 13
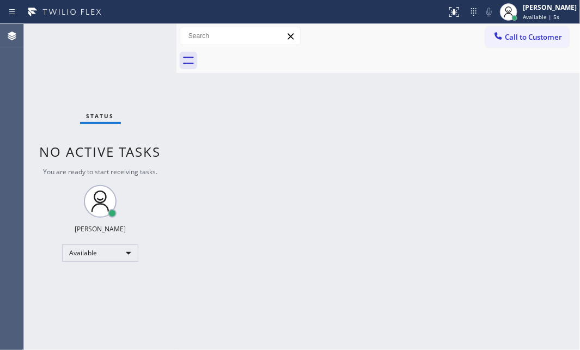
click at [144, 31] on div "Status No active tasks You are ready to start receiving tasks. [PERSON_NAME] Av…" at bounding box center [100, 187] width 152 height 326
click at [256, 148] on div "Back to Dashboard Change Sender ID Customers Technicians Select a contact Outbo…" at bounding box center [377, 187] width 403 height 326
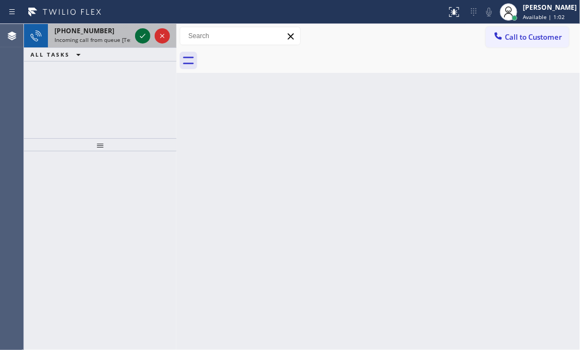
click at [140, 37] on icon at bounding box center [142, 36] width 5 height 4
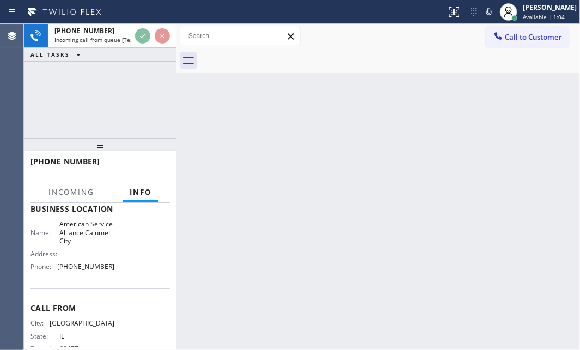
scroll to position [127, 0]
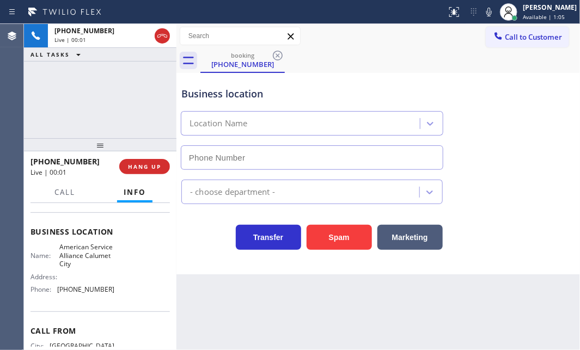
type input "[PHONE_NUMBER]"
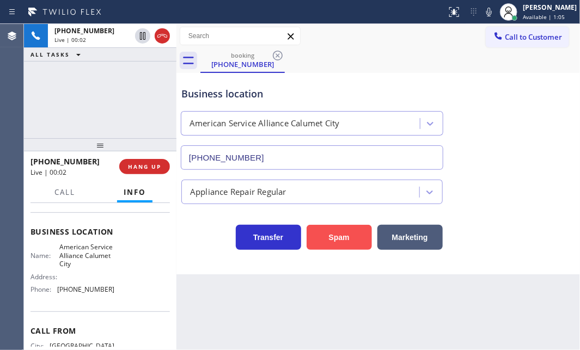
click at [337, 241] on button "Spam" at bounding box center [338, 237] width 65 height 25
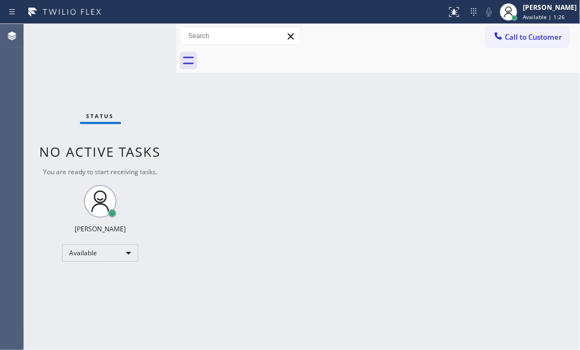
click at [101, 77] on div "Status No active tasks You are ready to start receiving tasks. [PERSON_NAME] Av…" at bounding box center [100, 187] width 152 height 326
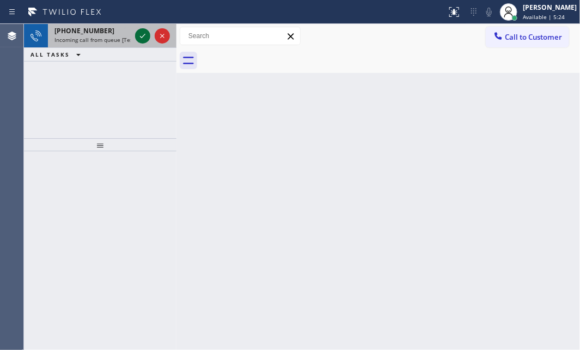
click at [141, 33] on icon at bounding box center [142, 35] width 13 height 13
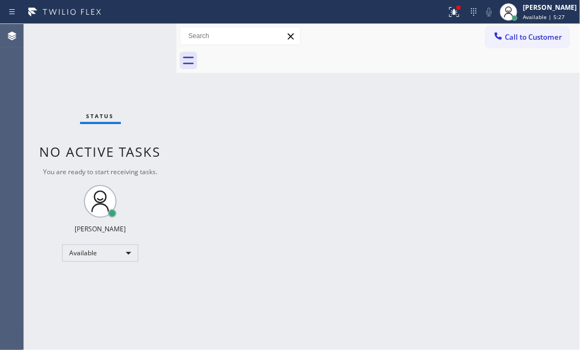
click at [165, 167] on div "Status No active tasks You are ready to start receiving tasks. [PERSON_NAME] Av…" at bounding box center [100, 187] width 152 height 326
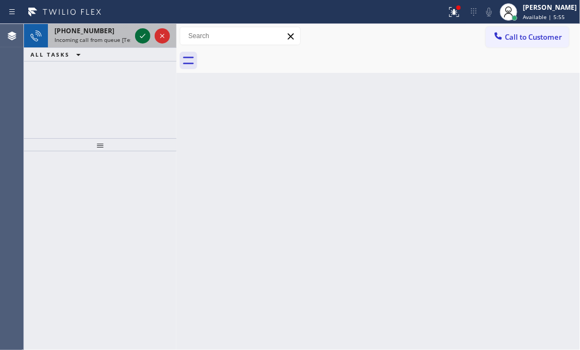
click at [146, 35] on icon at bounding box center [142, 35] width 13 height 13
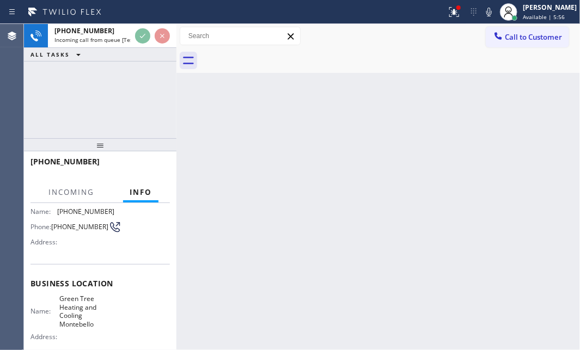
scroll to position [148, 0]
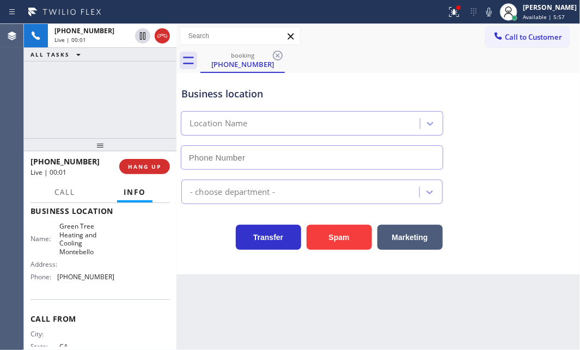
type input "[PHONE_NUMBER]"
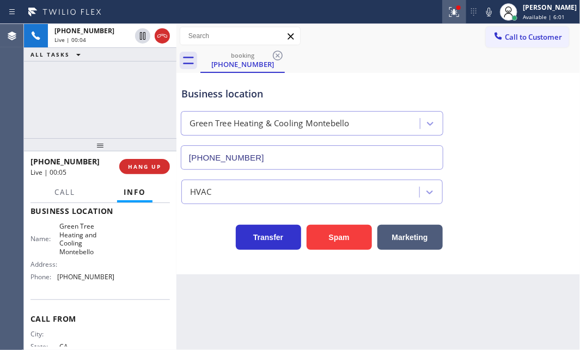
click at [449, 11] on icon at bounding box center [454, 12] width 10 height 10
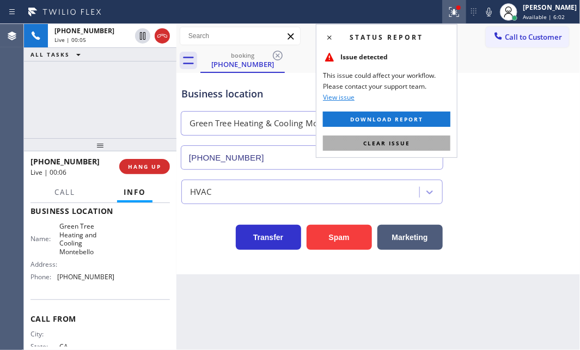
click at [399, 143] on span "Clear issue" at bounding box center [386, 143] width 47 height 8
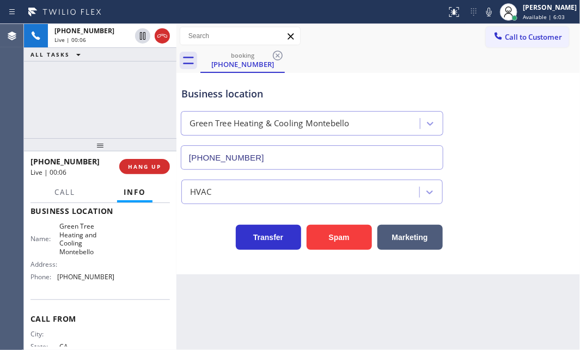
click at [128, 97] on div "[PHONE_NUMBER] Live | 00:06 ALL TASKS ALL TASKS ACTIVE TASKS TASKS IN WRAP UP" at bounding box center [100, 81] width 152 height 114
click at [141, 163] on span "HANG UP" at bounding box center [144, 167] width 33 height 8
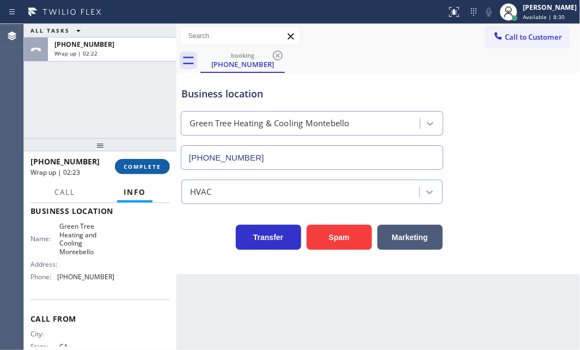
click at [145, 163] on span "COMPLETE" at bounding box center [143, 167] width 38 height 8
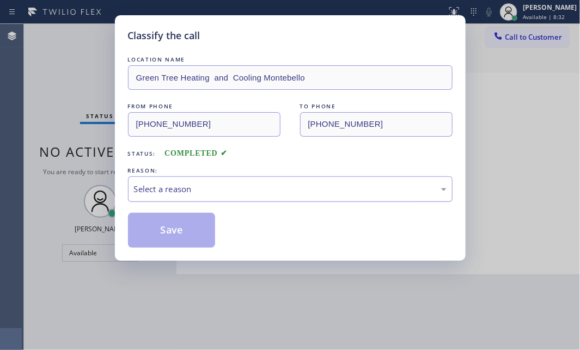
drag, startPoint x: 284, startPoint y: 186, endPoint x: 277, endPoint y: 196, distance: 13.0
click at [284, 186] on div "Select a reason" at bounding box center [290, 189] width 312 height 13
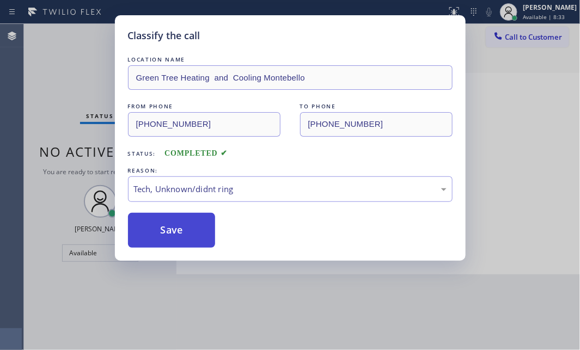
drag, startPoint x: 175, startPoint y: 272, endPoint x: 171, endPoint y: 246, distance: 25.9
click at [170, 226] on button "Save" at bounding box center [172, 230] width 88 height 35
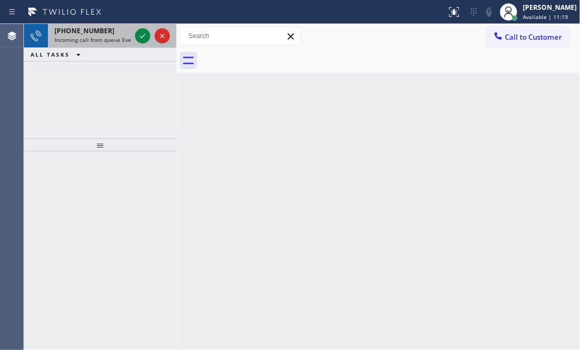
click at [91, 44] on div "[PHONE_NUMBER] Incoming call from queue Everybody" at bounding box center [90, 36] width 85 height 24
drag, startPoint x: 143, startPoint y: 38, endPoint x: 141, endPoint y: 46, distance: 7.7
click at [142, 38] on icon at bounding box center [142, 35] width 13 height 13
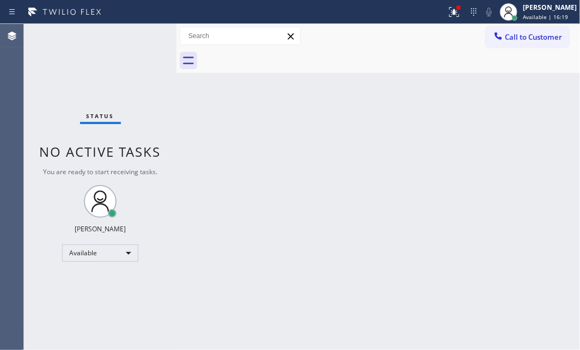
click at [400, 183] on div "Back to Dashboard Change Sender ID Customers Technicians Select a contact Outbo…" at bounding box center [377, 187] width 403 height 326
click at [449, 11] on icon at bounding box center [454, 12] width 10 height 10
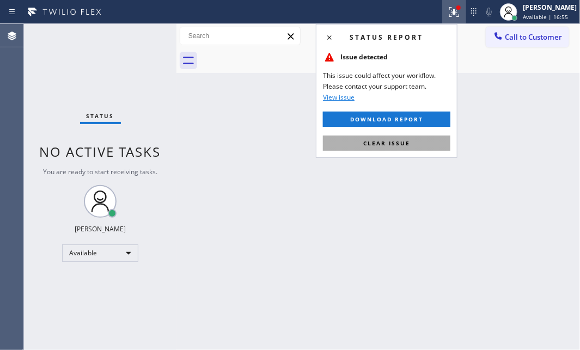
click at [411, 140] on button "Clear issue" at bounding box center [386, 143] width 127 height 15
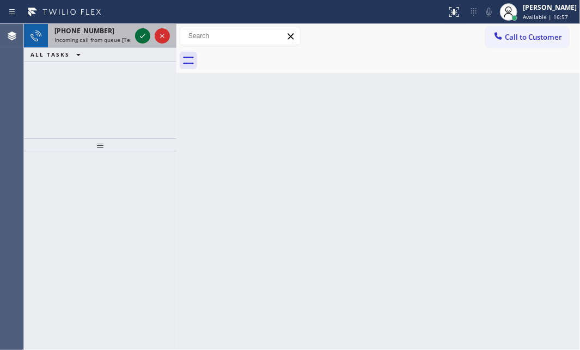
click at [138, 38] on icon at bounding box center [142, 35] width 13 height 13
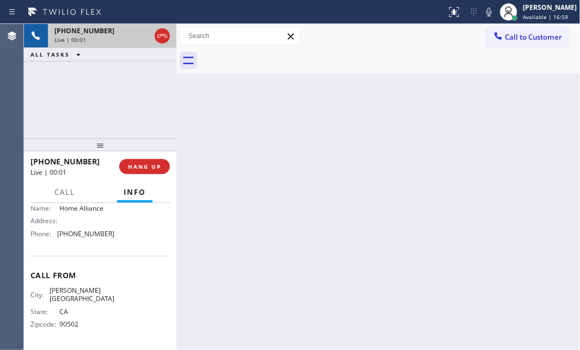
scroll to position [185, 0]
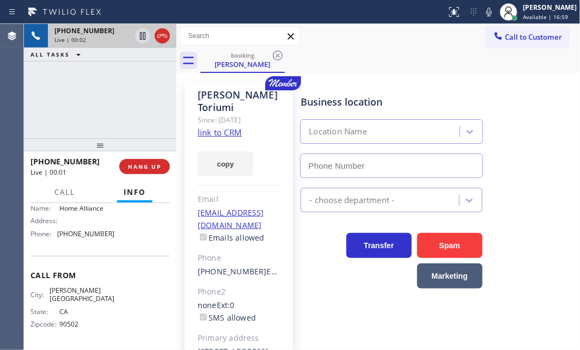
type input "[PHONE_NUMBER]"
drag, startPoint x: 155, startPoint y: 168, endPoint x: 406, endPoint y: 167, distance: 250.9
click at [156, 167] on span "HANG UP" at bounding box center [144, 167] width 33 height 8
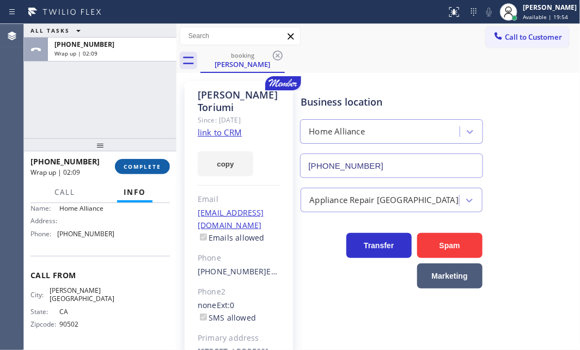
click at [131, 168] on span "COMPLETE" at bounding box center [143, 167] width 38 height 8
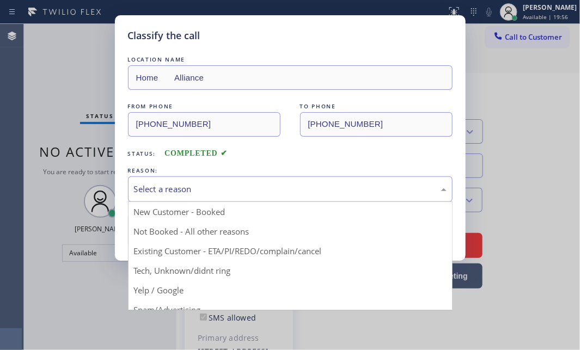
click at [266, 192] on div "Select a reason" at bounding box center [290, 189] width 312 height 13
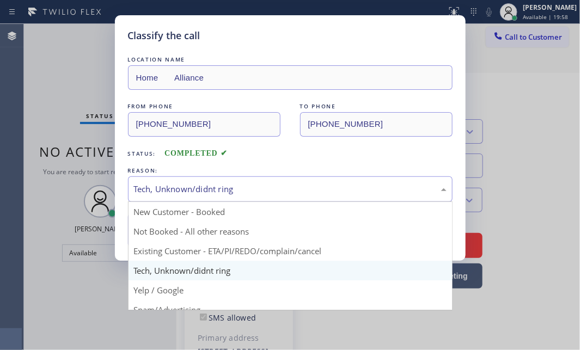
click at [238, 183] on div "Tech, Unknown/didnt ring" at bounding box center [290, 189] width 312 height 13
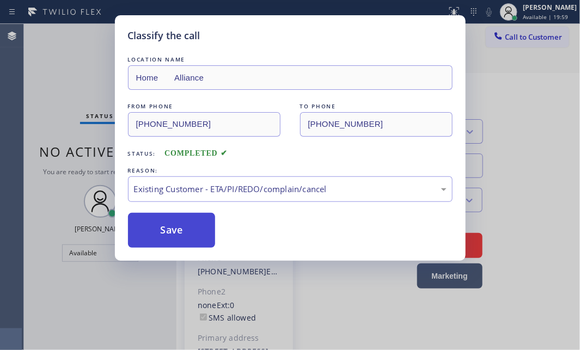
drag, startPoint x: 179, startPoint y: 252, endPoint x: 170, endPoint y: 231, distance: 22.9
click at [172, 225] on button "Save" at bounding box center [172, 230] width 88 height 35
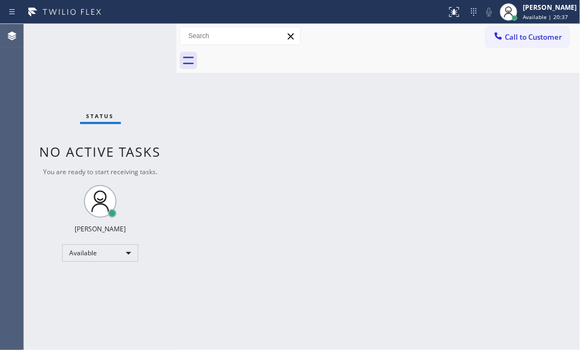
click at [240, 188] on div "Back to Dashboard Change Sender ID Customers Technicians Select a contact Outbo…" at bounding box center [377, 187] width 403 height 326
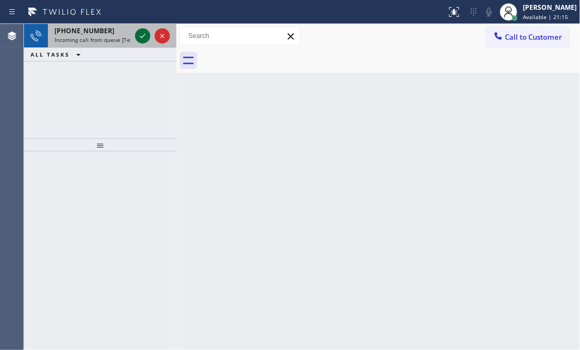
click at [144, 36] on icon at bounding box center [142, 35] width 13 height 13
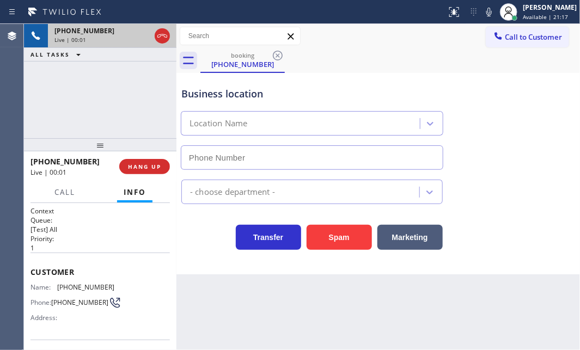
type input "[PHONE_NUMBER]"
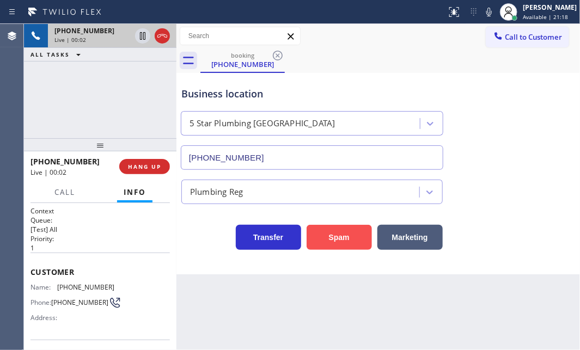
click at [343, 250] on div "Business location 5 Star Plumbing [GEOGRAPHIC_DATA] [PHONE_NUMBER] Plumbing Reg…" at bounding box center [377, 173] width 403 height 201
click at [348, 238] on button "Spam" at bounding box center [338, 237] width 65 height 25
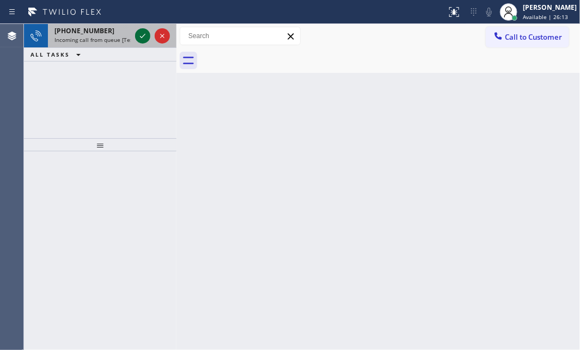
click at [143, 38] on icon at bounding box center [142, 35] width 13 height 13
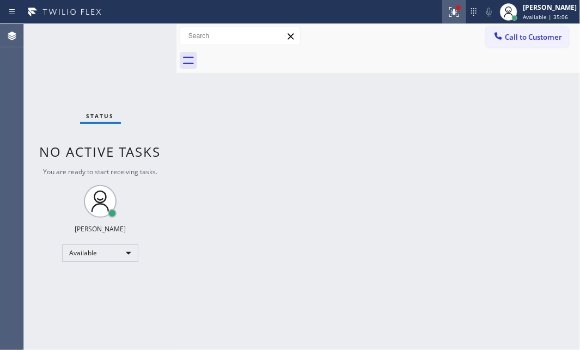
click at [449, 14] on icon at bounding box center [453, 11] width 13 height 13
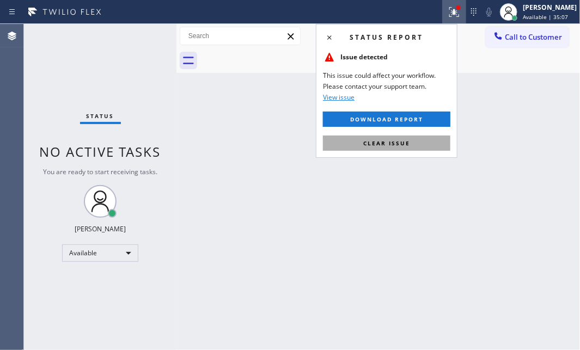
click at [417, 141] on button "Clear issue" at bounding box center [386, 143] width 127 height 15
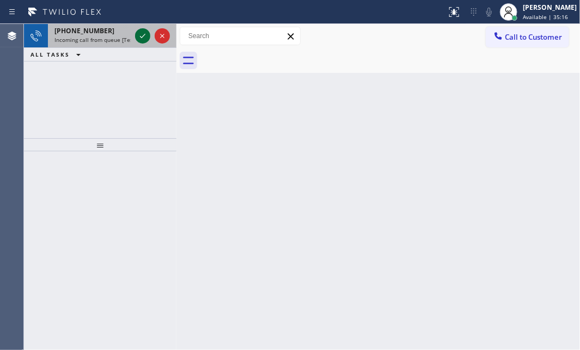
click at [136, 36] on div at bounding box center [142, 35] width 15 height 13
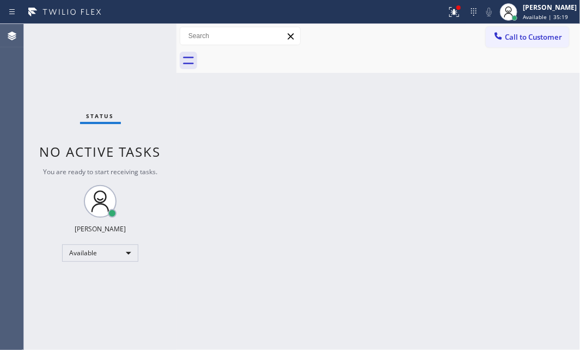
click at [141, 36] on div "Status No active tasks You are ready to start receiving tasks. [PERSON_NAME] Av…" at bounding box center [100, 187] width 152 height 326
click at [447, 15] on icon at bounding box center [453, 11] width 13 height 13
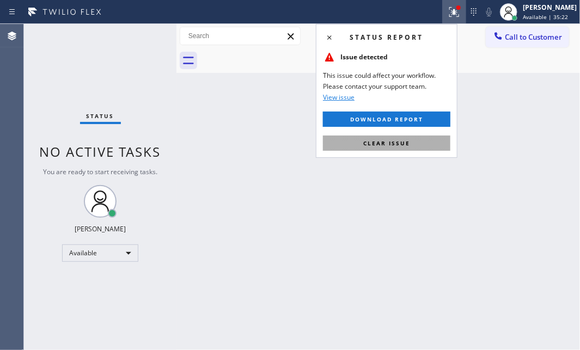
click at [413, 150] on button "Clear issue" at bounding box center [386, 143] width 127 height 15
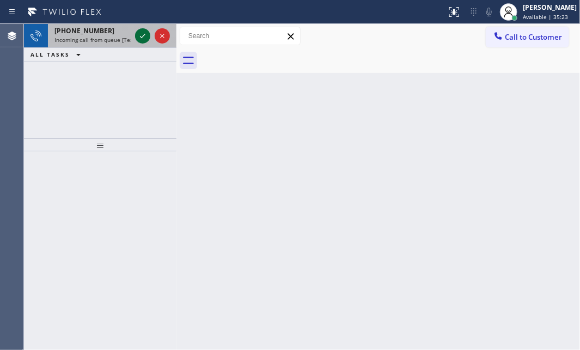
click at [139, 35] on icon at bounding box center [142, 35] width 13 height 13
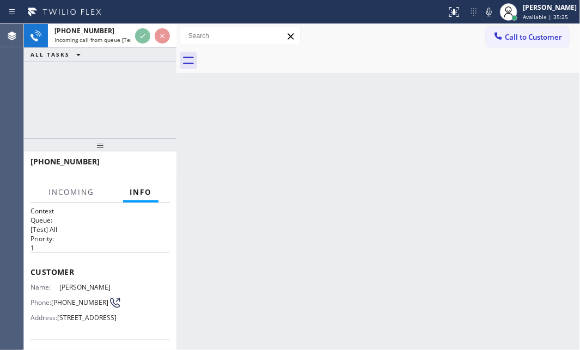
scroll to position [49, 0]
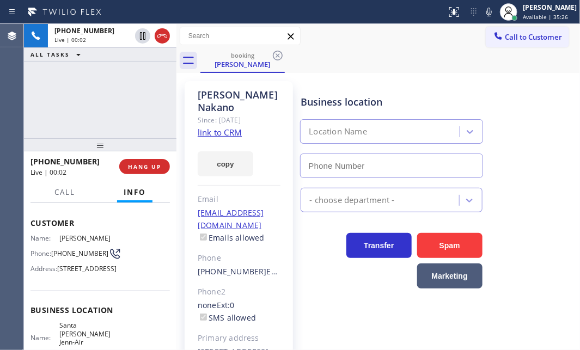
type input "[PHONE_NUMBER]"
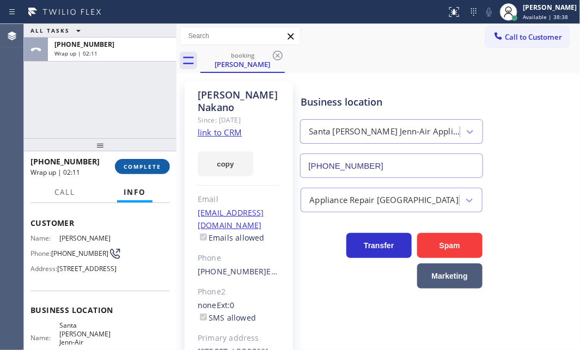
click at [140, 163] on span "COMPLETE" at bounding box center [143, 167] width 38 height 8
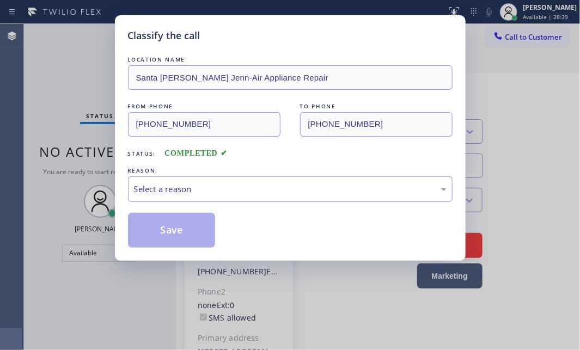
drag, startPoint x: 237, startPoint y: 174, endPoint x: 242, endPoint y: 179, distance: 6.6
click at [238, 174] on div "REASON:" at bounding box center [290, 170] width 324 height 11
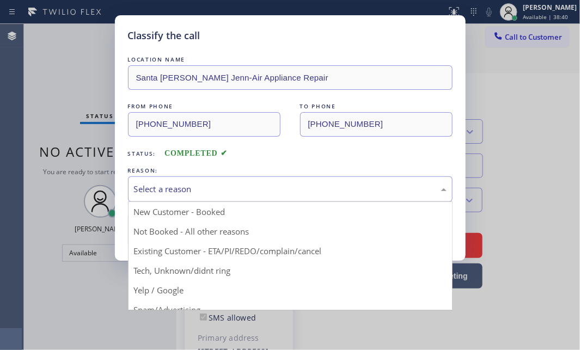
click at [242, 198] on div "Select a reason" at bounding box center [290, 189] width 324 height 26
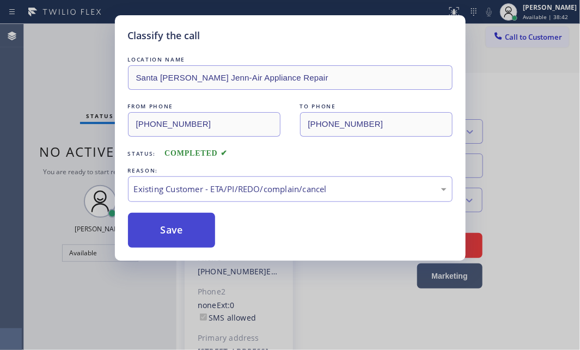
click at [174, 229] on button "Save" at bounding box center [172, 230] width 88 height 35
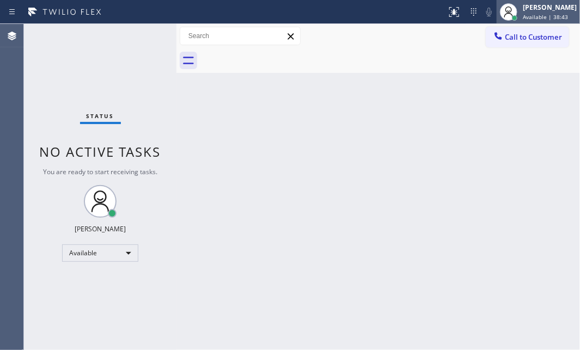
click at [532, 11] on div "[PERSON_NAME]" at bounding box center [549, 7] width 54 height 9
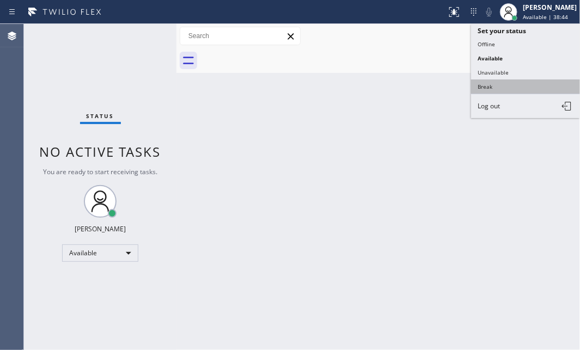
drag, startPoint x: 508, startPoint y: 82, endPoint x: 573, endPoint y: 81, distance: 64.8
click at [510, 82] on button "Break" at bounding box center [525, 86] width 109 height 14
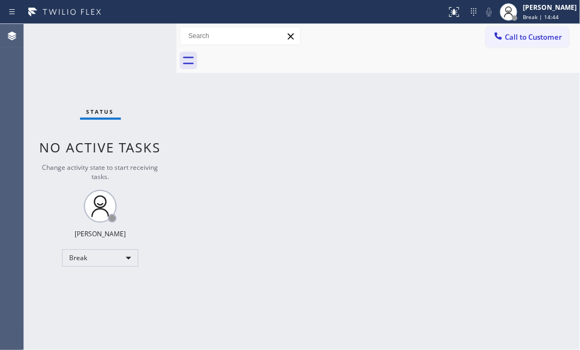
click at [40, 118] on div "Status No active tasks Change activity state to start receiving tasks. [PERSON_…" at bounding box center [100, 187] width 152 height 326
click at [134, 258] on div "Break" at bounding box center [100, 257] width 76 height 17
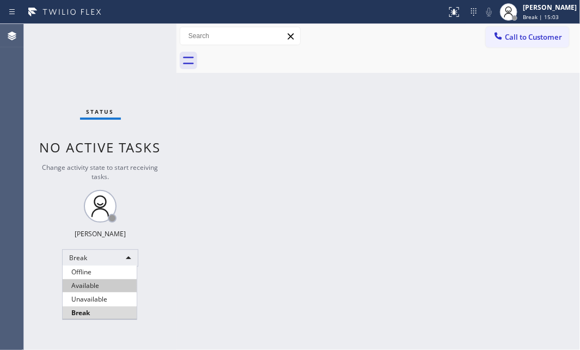
click at [106, 283] on li "Available" at bounding box center [100, 285] width 74 height 13
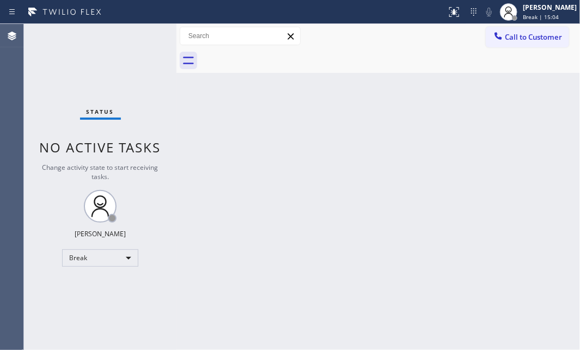
click at [350, 165] on div "Back to Dashboard Change Sender ID Customers Technicians Select a contact Outbo…" at bounding box center [377, 187] width 403 height 326
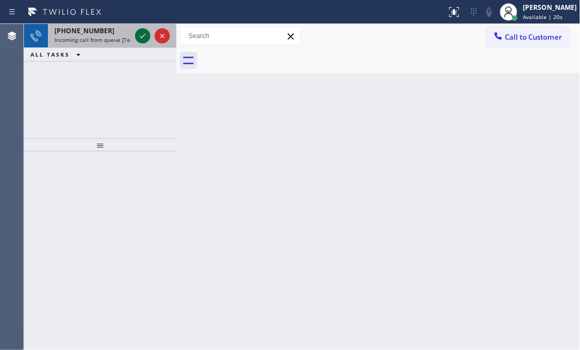
click at [140, 37] on icon at bounding box center [142, 36] width 5 height 4
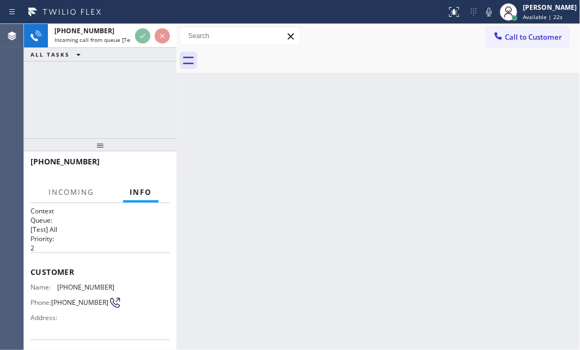
scroll to position [148, 0]
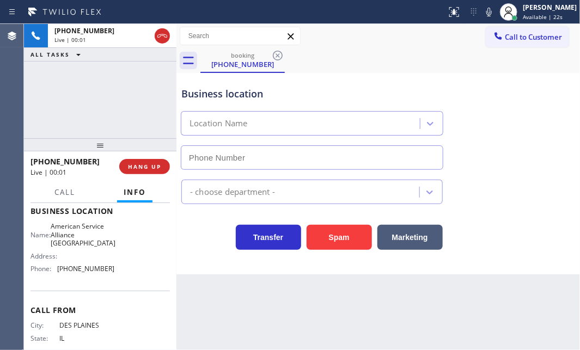
type input "[PHONE_NUMBER]"
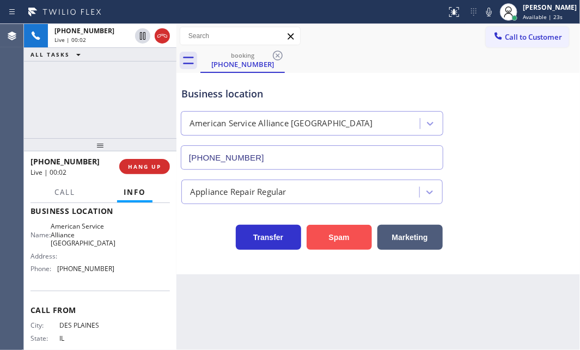
click at [346, 231] on button "Spam" at bounding box center [338, 237] width 65 height 25
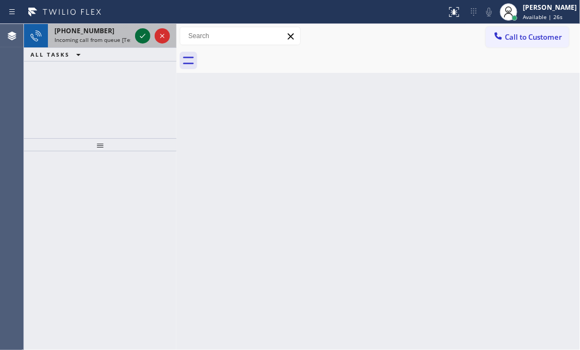
click at [137, 38] on icon at bounding box center [142, 35] width 13 height 13
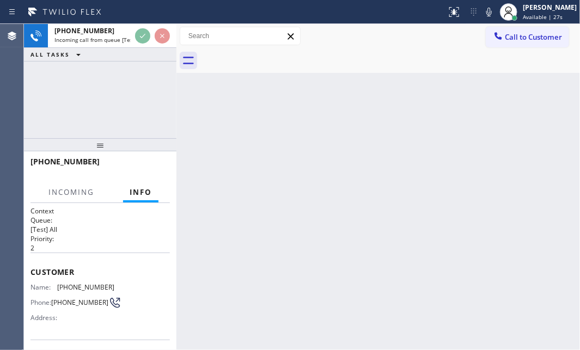
scroll to position [99, 0]
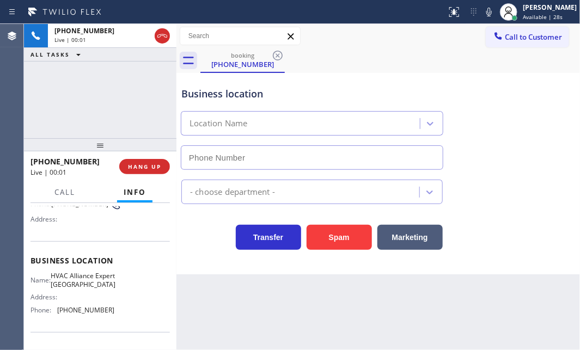
type input "[PHONE_NUMBER]"
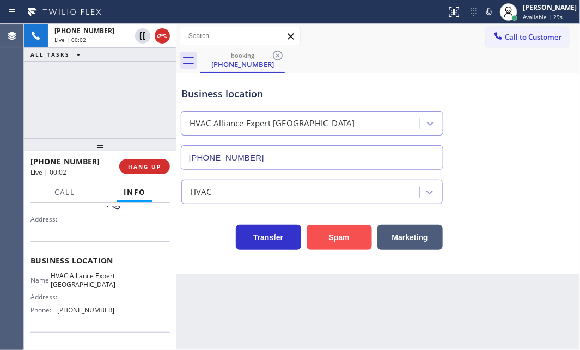
click at [331, 232] on button "Spam" at bounding box center [338, 237] width 65 height 25
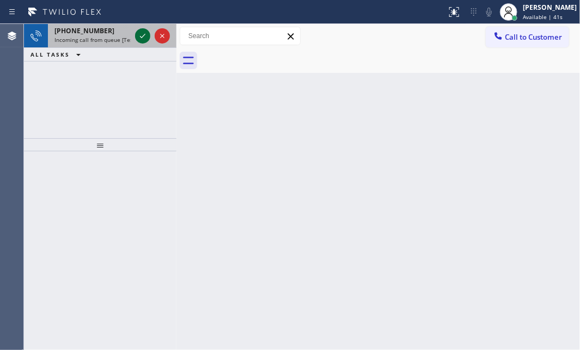
click at [141, 36] on icon at bounding box center [142, 35] width 13 height 13
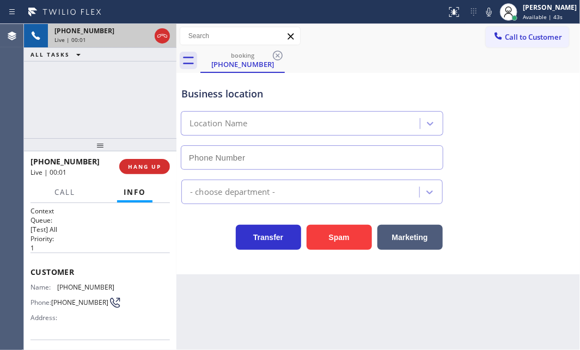
type input "[PHONE_NUMBER]"
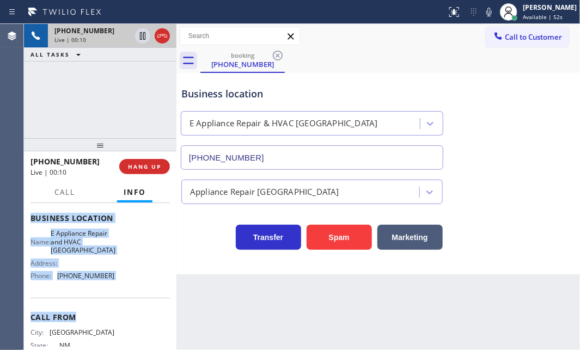
scroll to position [148, 0]
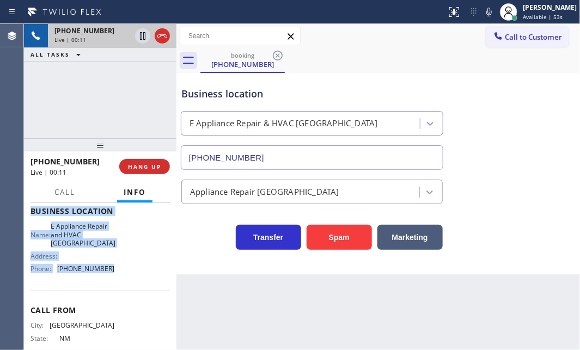
drag, startPoint x: 32, startPoint y: 218, endPoint x: 210, endPoint y: 273, distance: 185.7
click at [128, 276] on div "Context Queue: [Test] All Priority: 1 Customer Name: [PHONE_NUMBER] Phone: [PHO…" at bounding box center [99, 215] width 139 height 315
copy div "Customer Name: [PHONE_NUMBER] Phone: [PHONE_NUMBER] Address: Business location …"
click at [143, 36] on icon at bounding box center [142, 35] width 13 height 13
click at [141, 36] on icon at bounding box center [142, 35] width 13 height 13
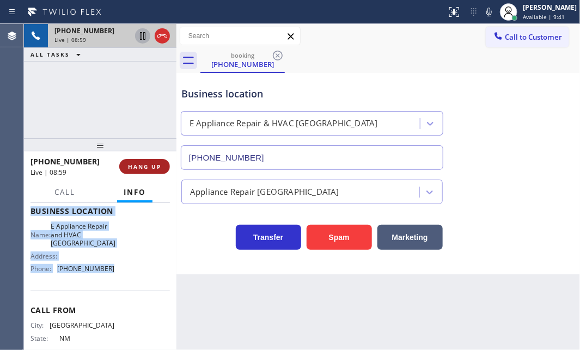
click at [149, 169] on span "HANG UP" at bounding box center [144, 167] width 33 height 8
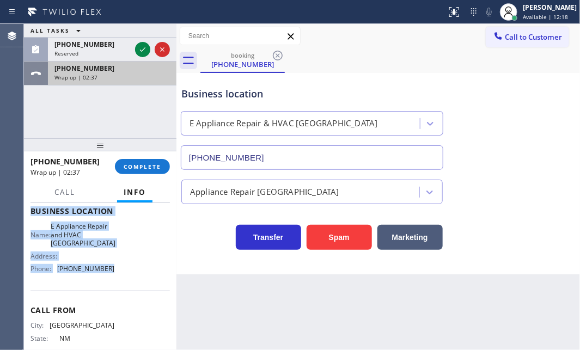
drag, startPoint x: 141, startPoint y: 46, endPoint x: 149, endPoint y: 70, distance: 24.8
click at [141, 48] on icon at bounding box center [142, 49] width 13 height 13
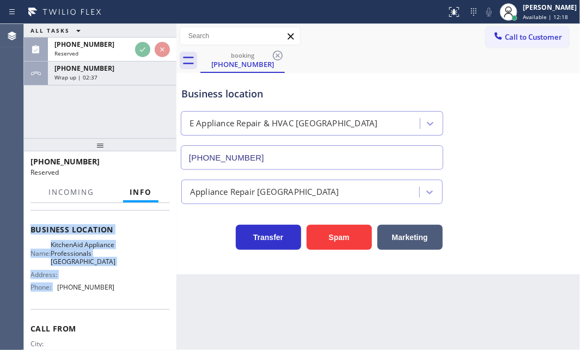
scroll to position [166, 0]
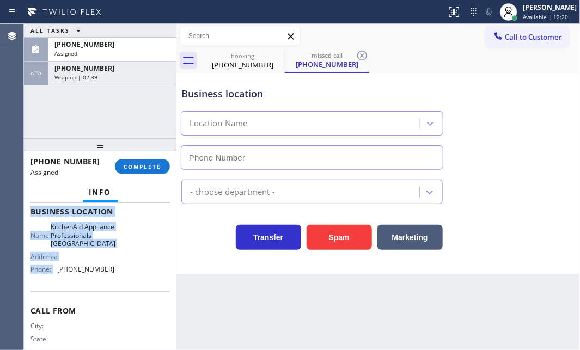
type input "[PHONE_NUMBER]"
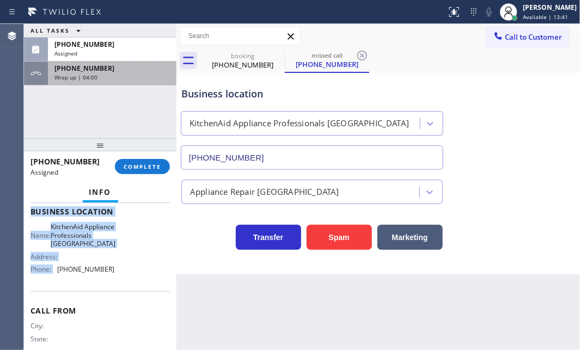
click at [138, 75] on div "Wrap up | 04:00" at bounding box center [111, 77] width 115 height 8
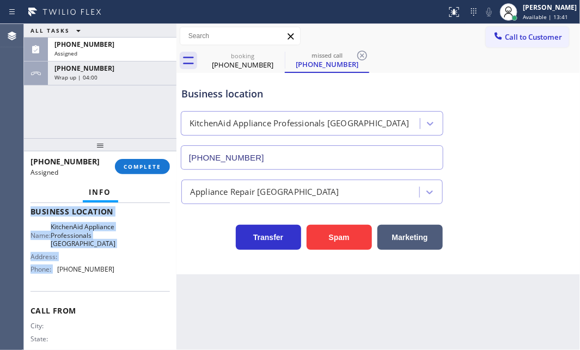
scroll to position [148, 0]
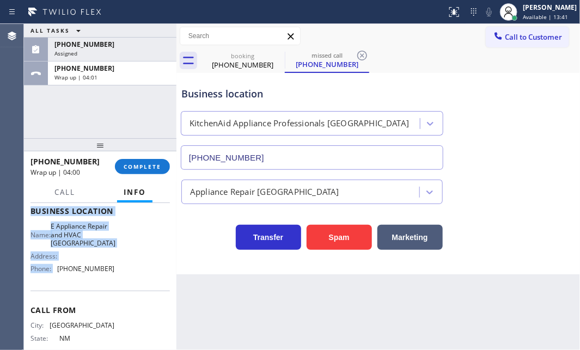
drag, startPoint x: 145, startPoint y: 158, endPoint x: 176, endPoint y: 170, distance: 32.7
click at [145, 159] on button "COMPLETE" at bounding box center [142, 166] width 55 height 15
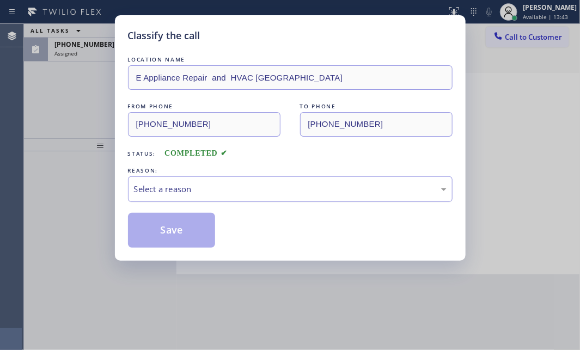
click at [226, 177] on div "Select a reason" at bounding box center [290, 189] width 324 height 26
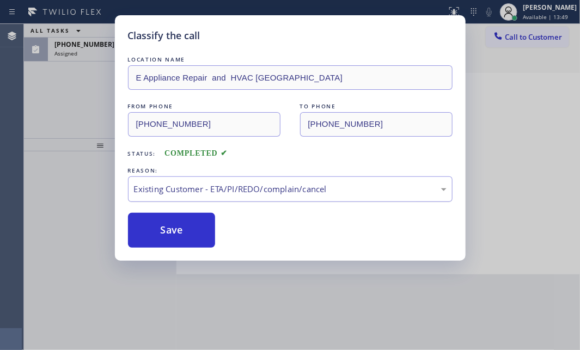
click at [219, 181] on div "Existing Customer - ETA/PI/REDO/complain/cancel" at bounding box center [290, 189] width 324 height 26
drag, startPoint x: 211, startPoint y: 188, endPoint x: 201, endPoint y: 197, distance: 13.9
click at [211, 188] on div "Existing Customer - ETA/PI/REDO/complain/cancel" at bounding box center [290, 189] width 312 height 13
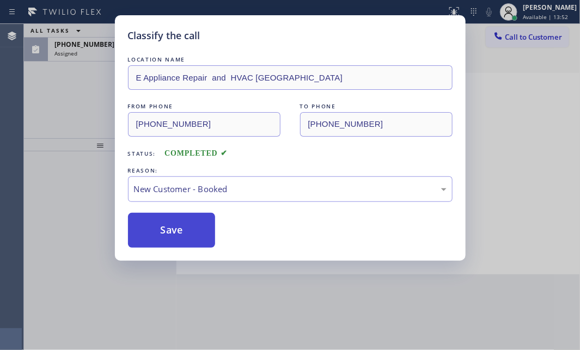
click at [162, 237] on button "Save" at bounding box center [172, 230] width 88 height 35
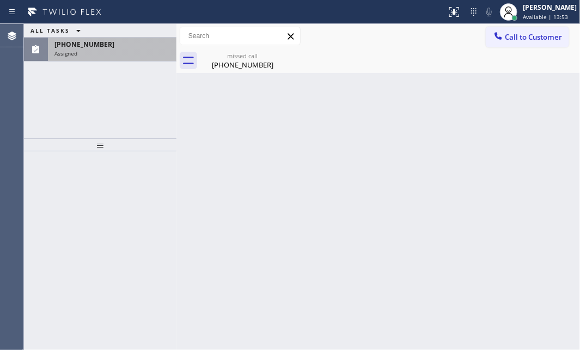
click at [77, 48] on span "[PHONE_NUMBER]" at bounding box center [84, 44] width 60 height 9
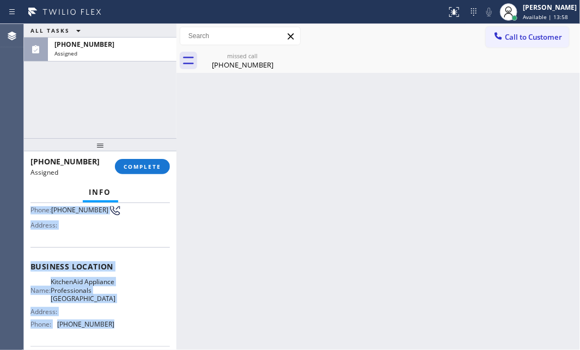
scroll to position [148, 0]
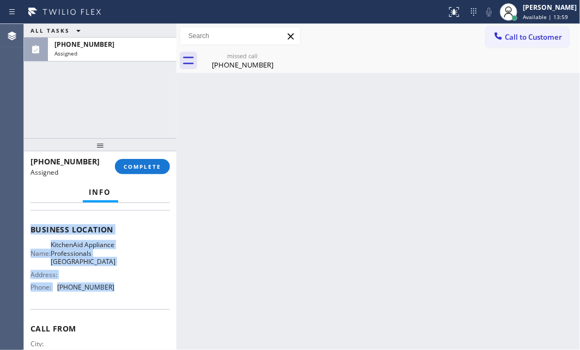
drag, startPoint x: 27, startPoint y: 282, endPoint x: 125, endPoint y: 301, distance: 99.3
click at [120, 301] on div "Context Queue: Appliance Repair High End Priority: 0 Task Age: [DEMOGRAPHIC_DAT…" at bounding box center [100, 276] width 152 height 147
copy div "Customer Name: [PHONE_NUMBER] Phone: [PHONE_NUMBER] Address: Business location …"
click at [141, 165] on span "COMPLETE" at bounding box center [143, 167] width 38 height 8
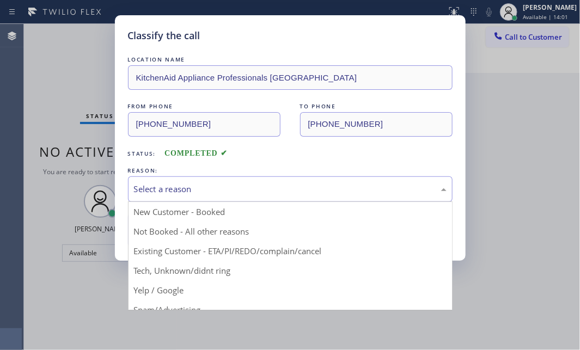
click at [180, 181] on div "Select a reason" at bounding box center [290, 189] width 324 height 26
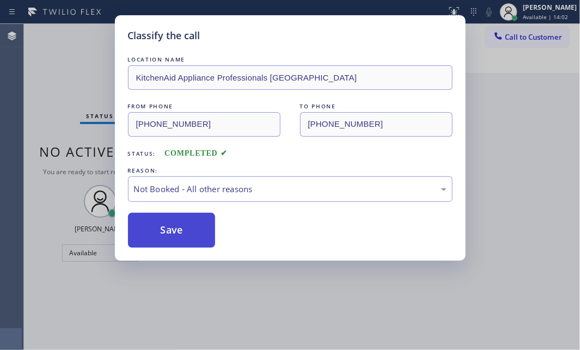
drag, startPoint x: 150, startPoint y: 233, endPoint x: 162, endPoint y: 232, distance: 12.6
click at [157, 232] on button "Save" at bounding box center [172, 230] width 88 height 35
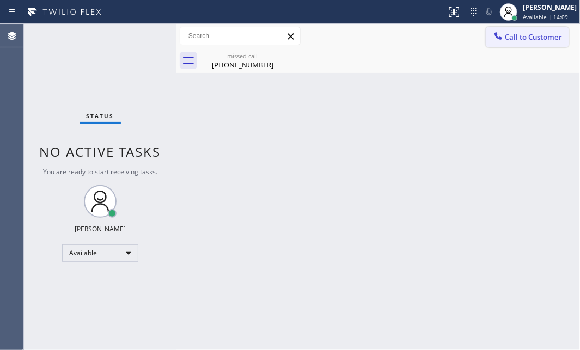
click at [538, 46] on button "Call to Customer" at bounding box center [526, 37] width 83 height 21
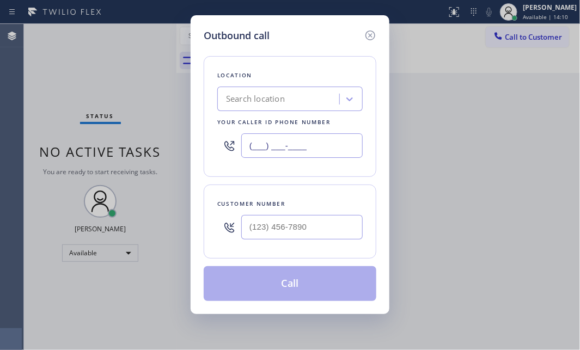
click at [303, 141] on input "(___) ___-____" at bounding box center [301, 145] width 121 height 24
paste input "917) 935-4352"
type input "[PHONE_NUMBER]"
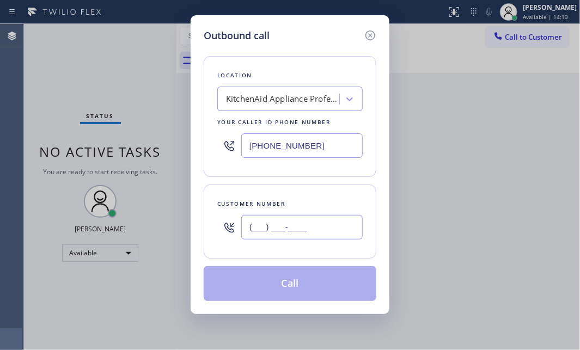
click at [315, 233] on input "(___) ___-____" at bounding box center [301, 227] width 121 height 24
paste input "516) 320-4561"
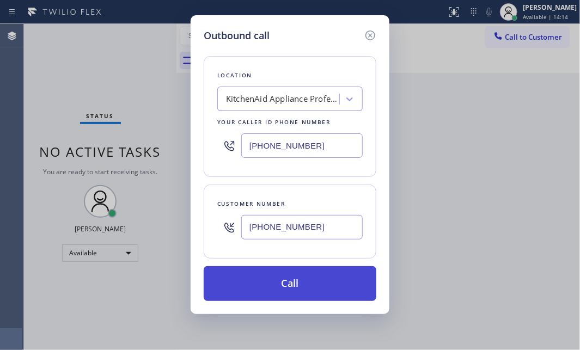
type input "[PHONE_NUMBER]"
click at [298, 281] on button "Call" at bounding box center [290, 283] width 173 height 35
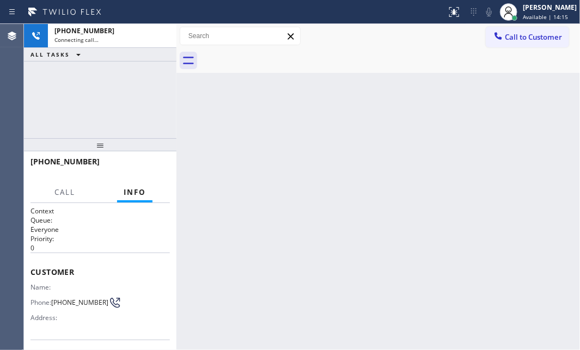
click at [115, 99] on div "[PHONE_NUMBER] Connecting call… ALL TASKS ALL TASKS ACTIVE TASKS TASKS IN WRAP …" at bounding box center [100, 81] width 152 height 114
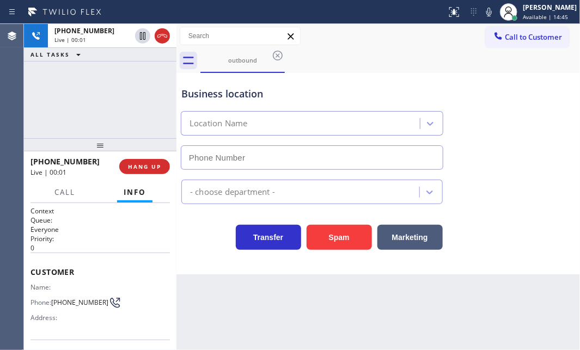
type input "[PHONE_NUMBER]"
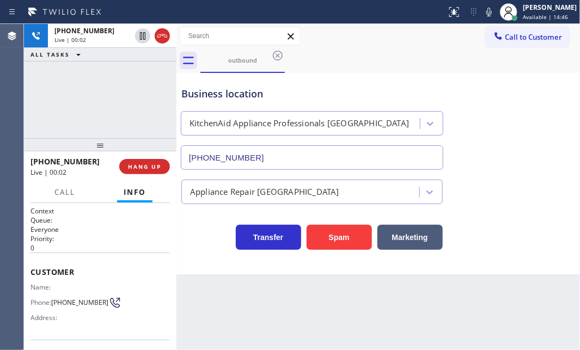
click at [504, 152] on div "Business location KitchenAid Appliance Professionals [GEOGRAPHIC_DATA] [PHONE_N…" at bounding box center [378, 120] width 398 height 99
click at [142, 163] on span "HANG UP" at bounding box center [144, 167] width 33 height 8
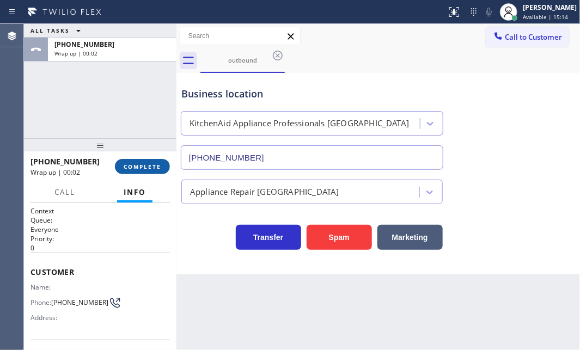
click at [142, 163] on span "COMPLETE" at bounding box center [143, 167] width 38 height 8
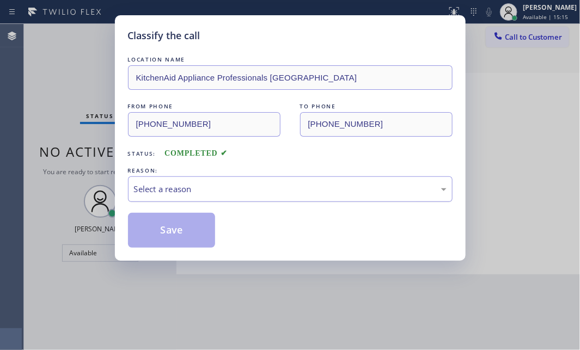
drag, startPoint x: 227, startPoint y: 181, endPoint x: 223, endPoint y: 189, distance: 9.3
click at [226, 184] on div "Select a reason" at bounding box center [290, 189] width 312 height 13
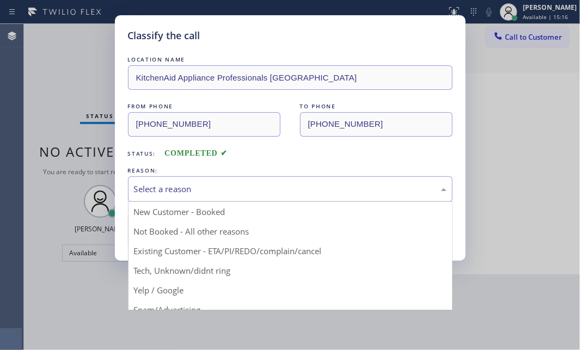
drag, startPoint x: 152, startPoint y: 232, endPoint x: 144, endPoint y: 231, distance: 7.7
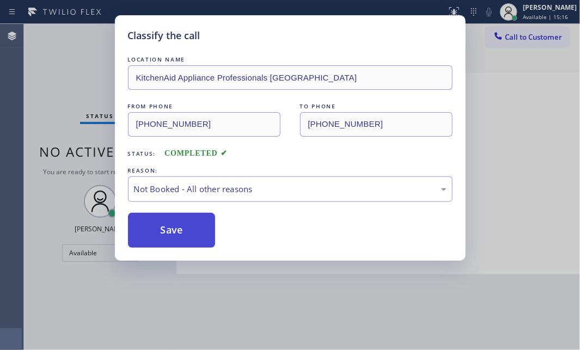
click at [144, 231] on button "Save" at bounding box center [172, 230] width 88 height 35
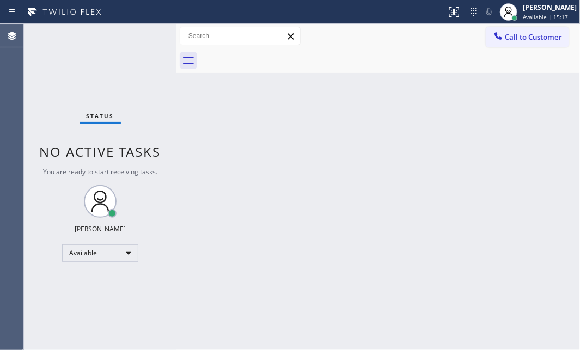
click at [95, 58] on div "Status No active tasks You are ready to start receiving tasks. [PERSON_NAME] Av…" at bounding box center [100, 187] width 152 height 326
click at [413, 153] on div "Back to Dashboard Change Sender ID Customers Technicians Select a contact Outbo…" at bounding box center [377, 187] width 403 height 326
drag, startPoint x: 350, startPoint y: 150, endPoint x: 365, endPoint y: 150, distance: 14.7
click at [365, 150] on div "Back to Dashboard Change Sender ID Customers Technicians Select a contact Outbo…" at bounding box center [377, 187] width 403 height 326
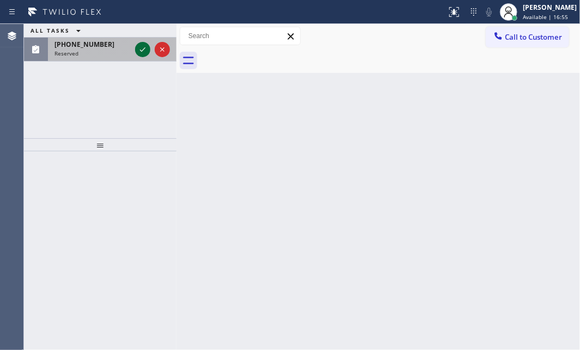
drag, startPoint x: 139, startPoint y: 72, endPoint x: 141, endPoint y: 46, distance: 26.2
click at [140, 56] on icon at bounding box center [142, 49] width 13 height 13
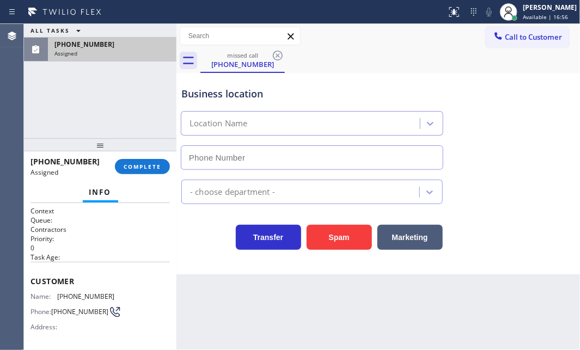
type input "[PHONE_NUMBER]"
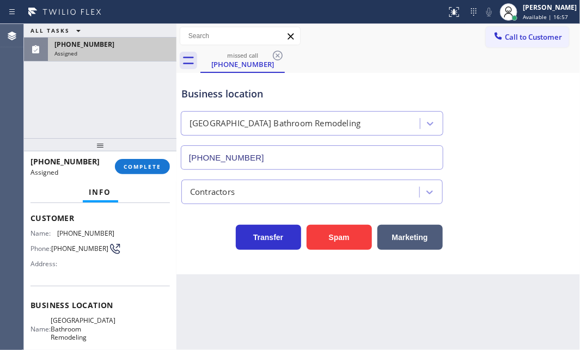
scroll to position [148, 0]
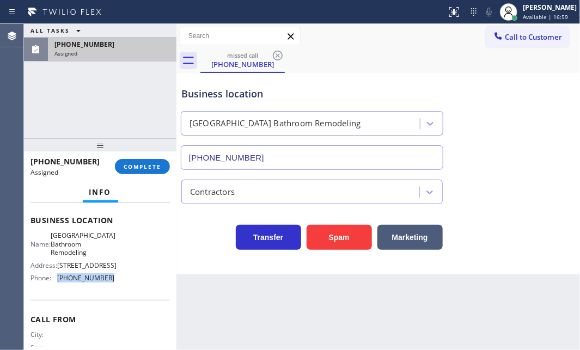
drag, startPoint x: 110, startPoint y: 292, endPoint x: 58, endPoint y: 291, distance: 52.8
click at [58, 286] on div "Name: [GEOGRAPHIC_DATA] Bathroom Remodeling Address: [STREET_ADDRESS] Phone: [P…" at bounding box center [99, 258] width 139 height 55
copy span "[PHONE_NUMBER]"
drag, startPoint x: 519, startPoint y: 40, endPoint x: 459, endPoint y: 76, distance: 69.3
click at [518, 41] on span "Call to Customer" at bounding box center [532, 37] width 57 height 10
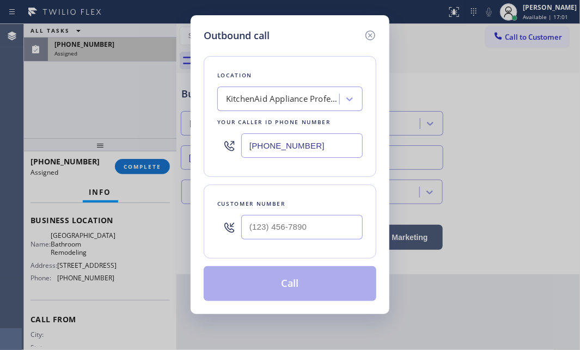
click at [315, 149] on input "[PHONE_NUMBER]" at bounding box center [301, 145] width 121 height 24
paste input "805) 273-5045"
type input "[PHONE_NUMBER]"
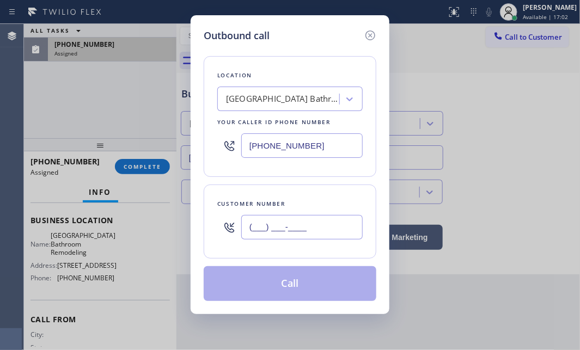
click at [293, 230] on input "(___) ___-____" at bounding box center [301, 227] width 121 height 24
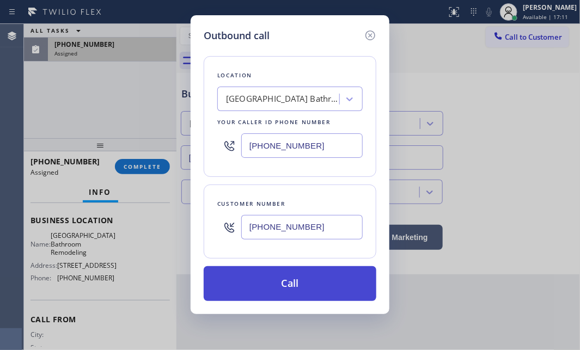
type input "[PHONE_NUMBER]"
click at [288, 276] on button "Call" at bounding box center [290, 283] width 173 height 35
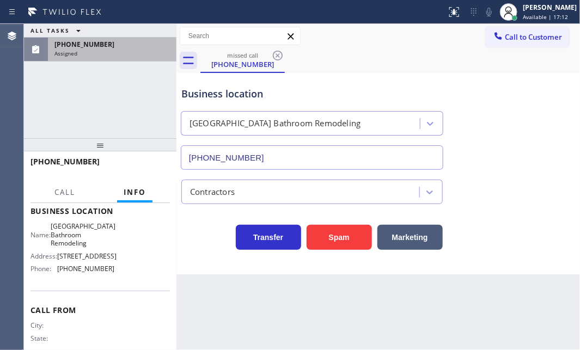
scroll to position [139, 0]
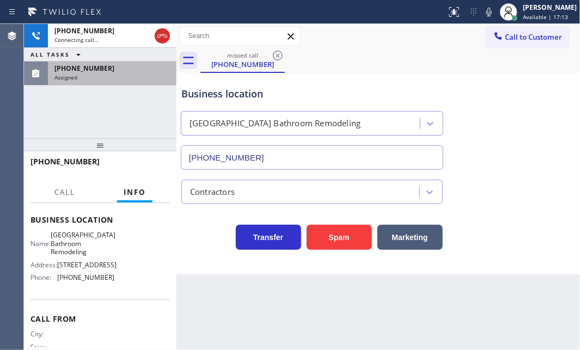
click at [126, 76] on div "Assigned" at bounding box center [111, 77] width 115 height 8
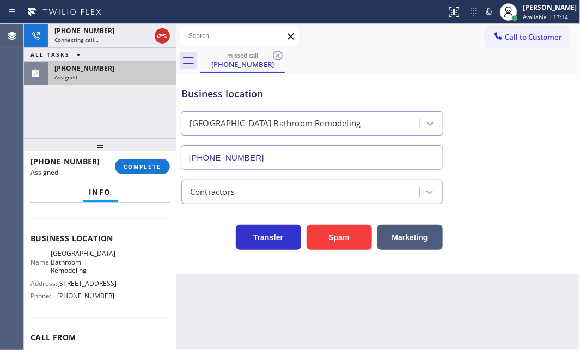
scroll to position [157, 0]
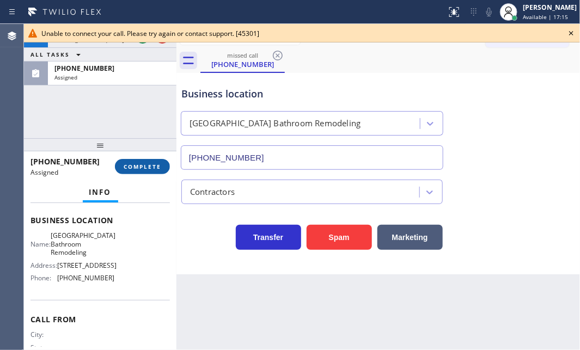
click at [144, 162] on button "COMPLETE" at bounding box center [142, 166] width 55 height 15
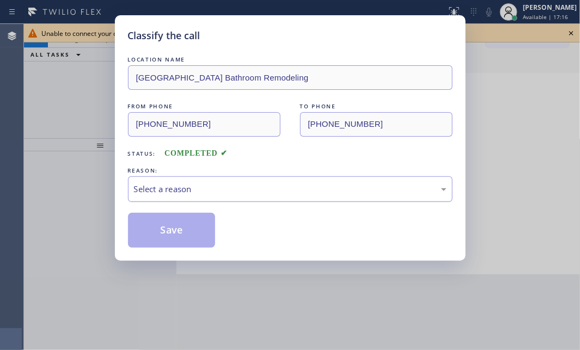
click at [186, 187] on div "Select a reason" at bounding box center [290, 189] width 312 height 13
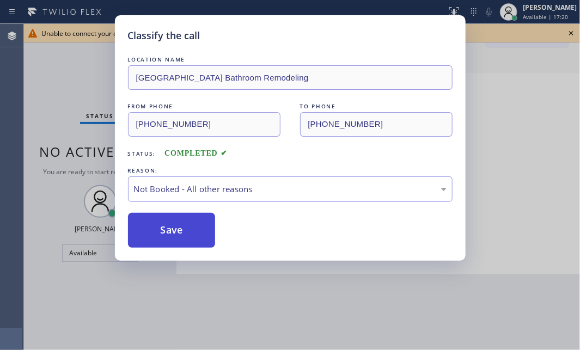
click at [175, 233] on button "Save" at bounding box center [172, 230] width 88 height 35
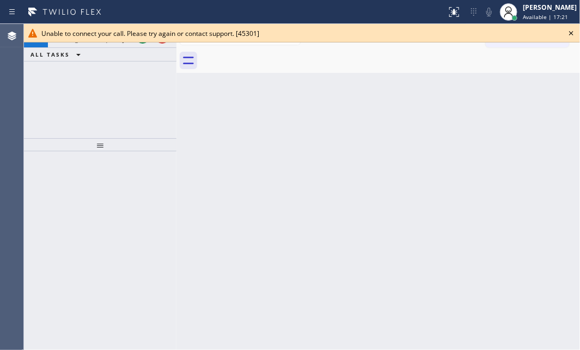
drag, startPoint x: 570, startPoint y: 34, endPoint x: 317, endPoint y: 44, distance: 253.3
click at [569, 34] on icon at bounding box center [570, 33] width 13 height 13
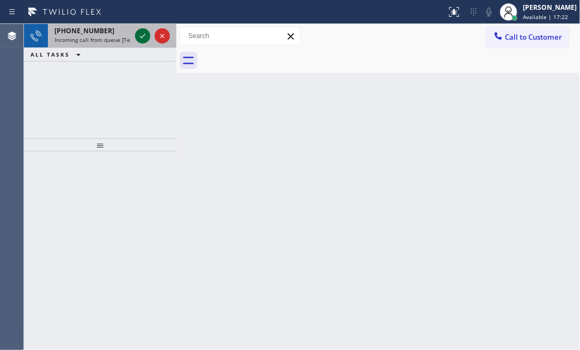
click at [137, 36] on icon at bounding box center [142, 35] width 13 height 13
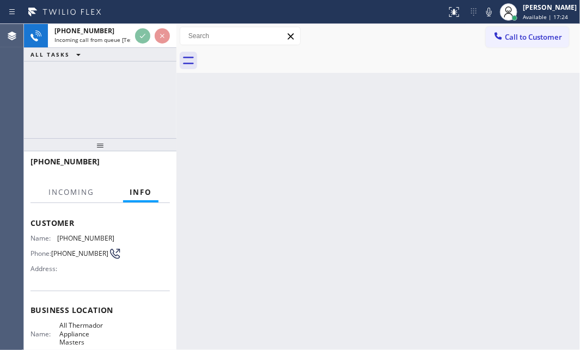
scroll to position [99, 0]
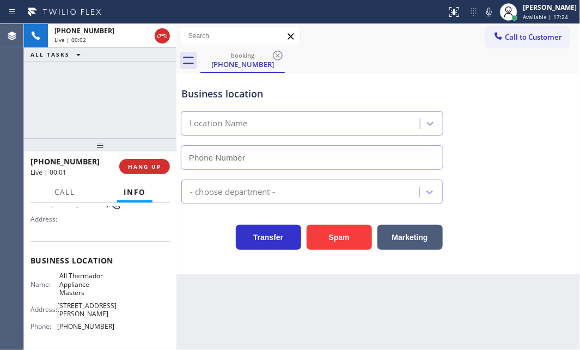
type input "[PHONE_NUMBER]"
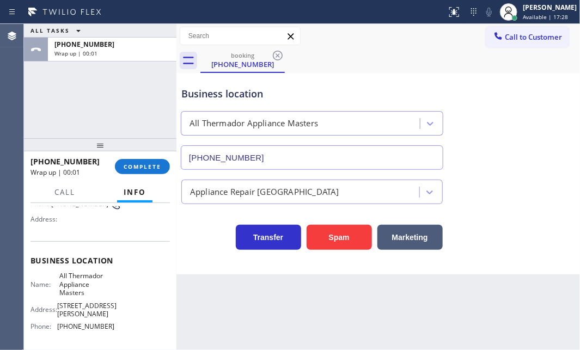
drag, startPoint x: 130, startPoint y: 170, endPoint x: 208, endPoint y: 198, distance: 83.1
click at [131, 170] on button "COMPLETE" at bounding box center [142, 166] width 55 height 15
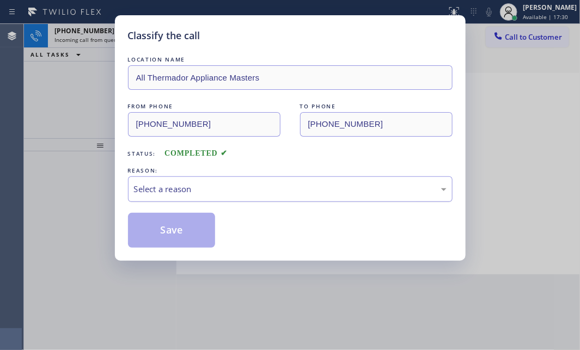
click at [244, 186] on div "Select a reason" at bounding box center [290, 189] width 312 height 13
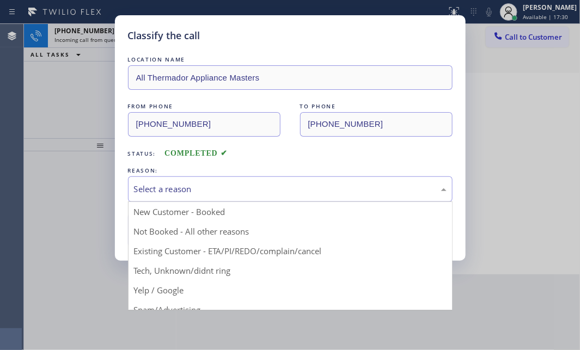
drag, startPoint x: 178, startPoint y: 269, endPoint x: 173, endPoint y: 266, distance: 6.2
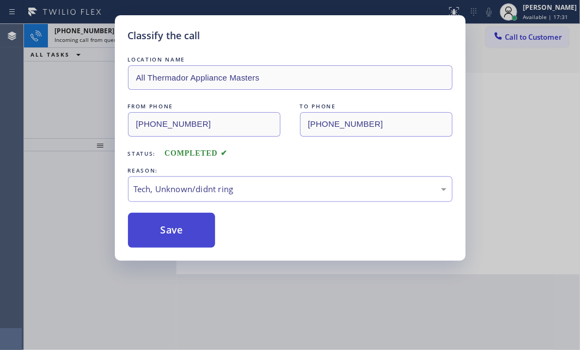
click at [163, 233] on button "Save" at bounding box center [172, 230] width 88 height 35
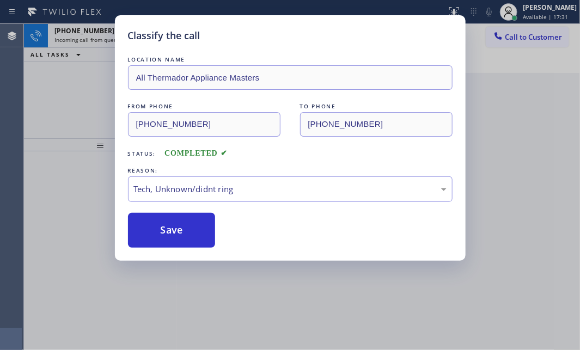
click at [78, 89] on div "Classify the call LOCATION NAME All Thermador Appliance Masters FROM PHONE [PHO…" at bounding box center [290, 175] width 580 height 350
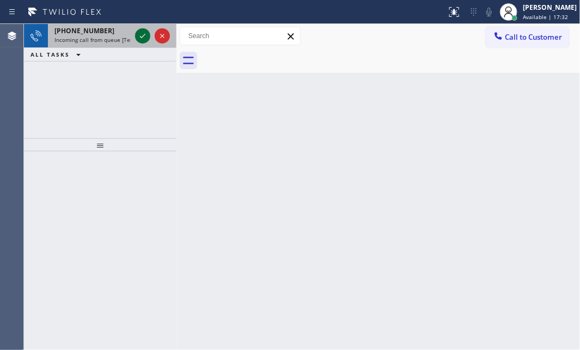
click at [140, 36] on icon at bounding box center [142, 36] width 5 height 4
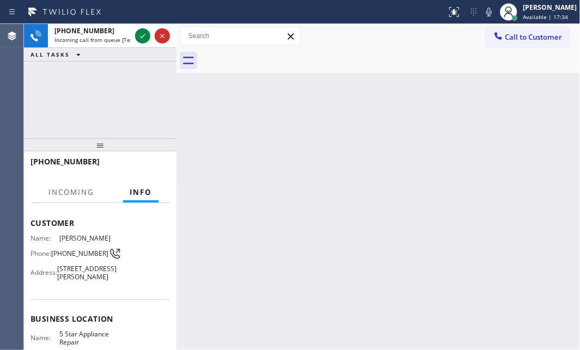
scroll to position [99, 0]
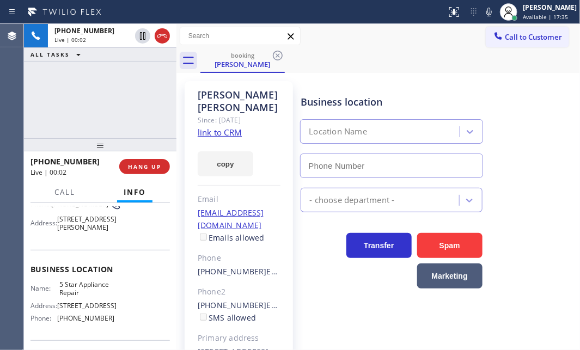
type input "[PHONE_NUMBER]"
click at [214, 127] on link "link to CRM" at bounding box center [220, 132] width 44 height 11
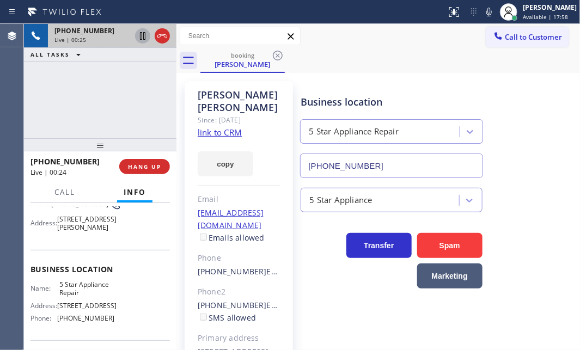
click at [140, 39] on icon at bounding box center [142, 35] width 13 height 13
click at [137, 35] on icon at bounding box center [142, 35] width 13 height 13
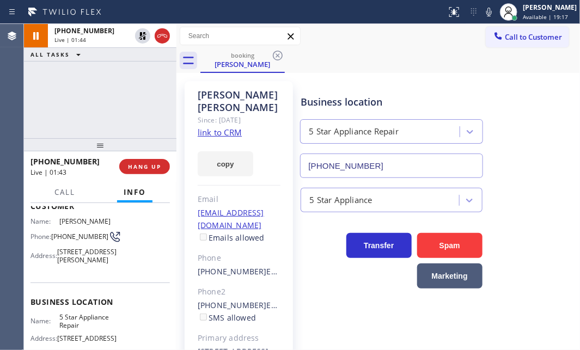
scroll to position [0, 0]
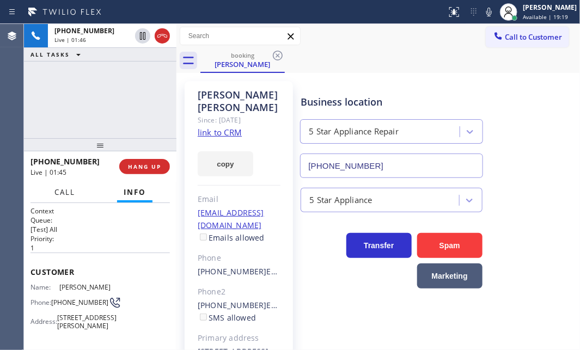
click at [69, 196] on span "Call" at bounding box center [64, 192] width 21 height 10
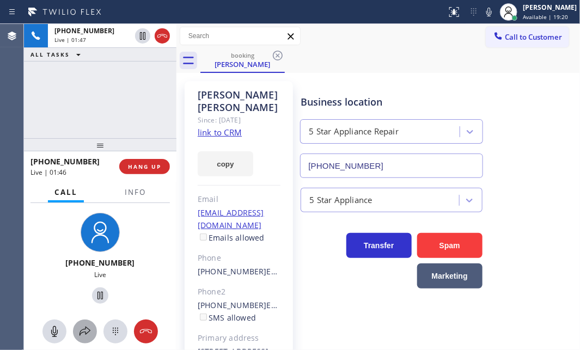
click at [87, 329] on icon at bounding box center [84, 331] width 13 height 13
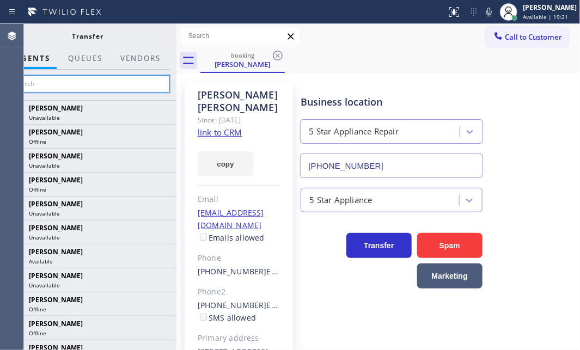
click at [107, 87] on input "text" at bounding box center [88, 83] width 164 height 17
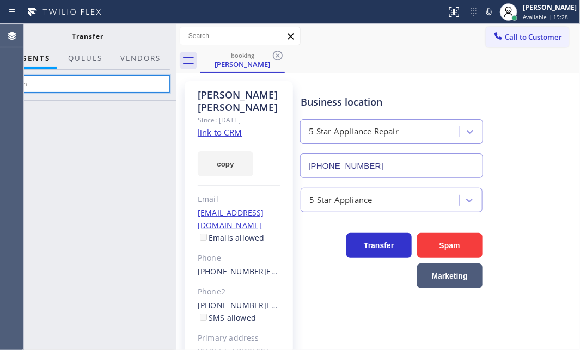
click at [89, 87] on input "rach" at bounding box center [88, 83] width 164 height 17
type input "r"
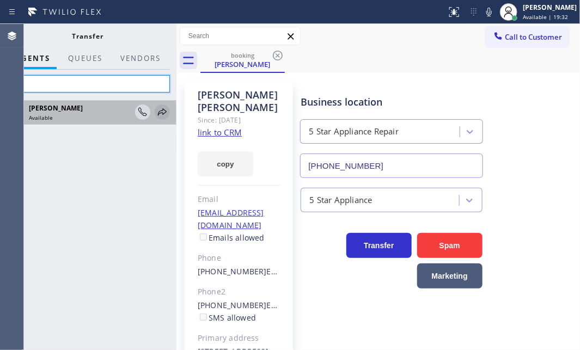
type input "tat"
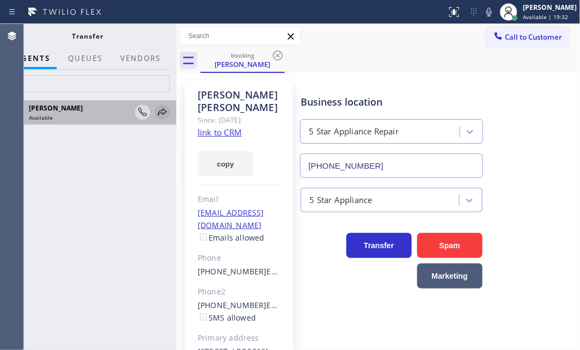
click at [165, 110] on icon at bounding box center [162, 111] width 9 height 7
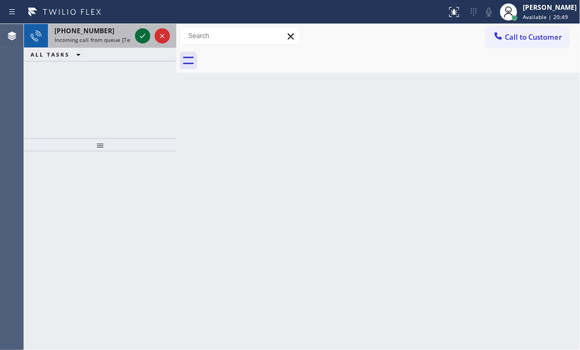
click at [138, 36] on icon at bounding box center [142, 35] width 13 height 13
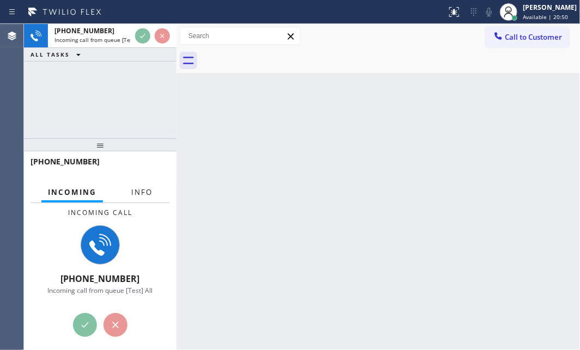
click at [134, 196] on span "Info" at bounding box center [141, 192] width 21 height 10
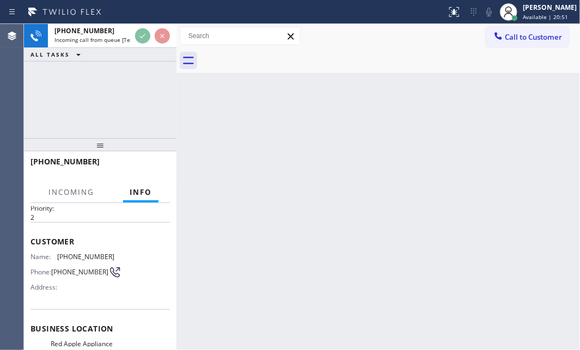
scroll to position [99, 0]
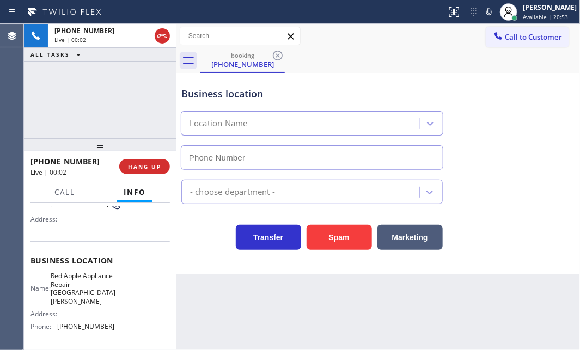
type input "[PHONE_NUMBER]"
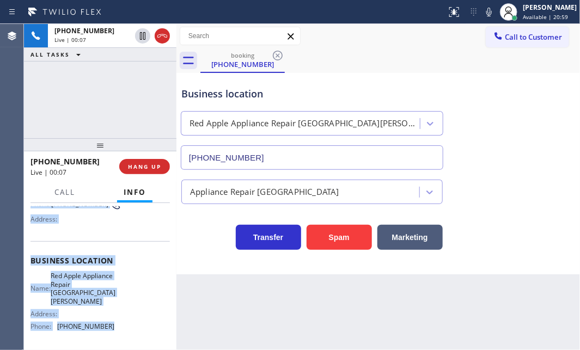
drag, startPoint x: 30, startPoint y: 269, endPoint x: 134, endPoint y: 328, distance: 119.1
click at [134, 328] on div "Context Queue: [Test] All Priority: 2 Customer Name: [PHONE_NUMBER] Phone: [PHO…" at bounding box center [99, 269] width 139 height 323
copy div "Customer Name: [PHONE_NUMBER] Phone: [PHONE_NUMBER] Address: Business location …"
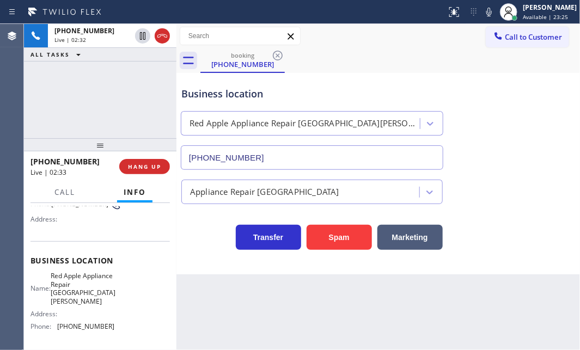
drag, startPoint x: 116, startPoint y: 95, endPoint x: 157, endPoint y: 126, distance: 51.3
click at [116, 94] on div "[PHONE_NUMBER] Live | 02:32 ALL TASKS ALL TASKS ACTIVE TASKS TASKS IN WRAP UP" at bounding box center [100, 81] width 152 height 114
click at [486, 14] on icon at bounding box center [488, 12] width 5 height 9
click at [486, 11] on icon at bounding box center [488, 12] width 5 height 9
click at [330, 87] on div "Business location" at bounding box center [311, 94] width 261 height 15
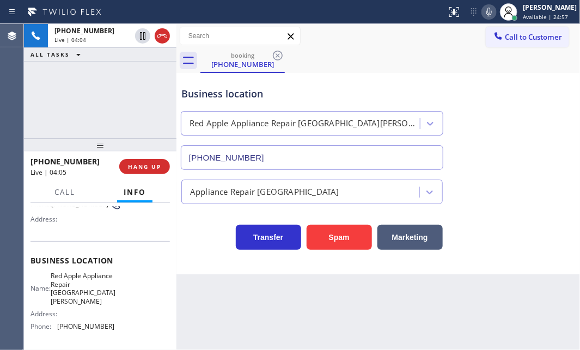
click at [482, 15] on icon at bounding box center [488, 11] width 13 height 13
click at [485, 11] on rect at bounding box center [489, 11] width 8 height 8
click at [449, 93] on div "Business location Red Apple Appliance Repair [GEOGRAPHIC_DATA][PERSON_NAME] [PH…" at bounding box center [378, 120] width 398 height 99
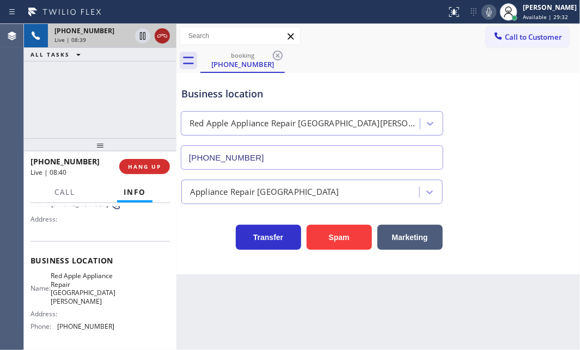
click at [156, 35] on icon at bounding box center [162, 35] width 13 height 13
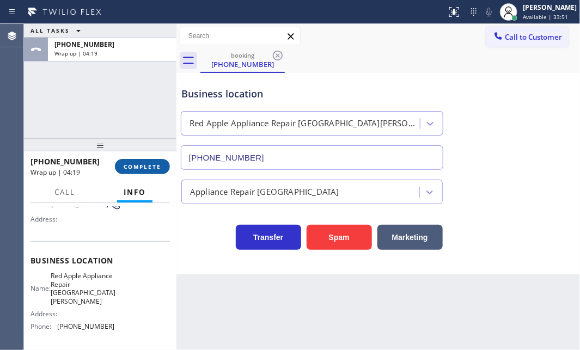
click at [152, 169] on span "COMPLETE" at bounding box center [143, 167] width 38 height 8
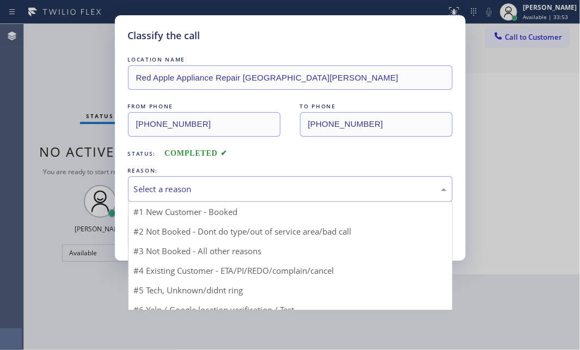
drag, startPoint x: 280, startPoint y: 191, endPoint x: 276, endPoint y: 196, distance: 6.2
click at [281, 191] on div "Select a reason" at bounding box center [290, 189] width 312 height 13
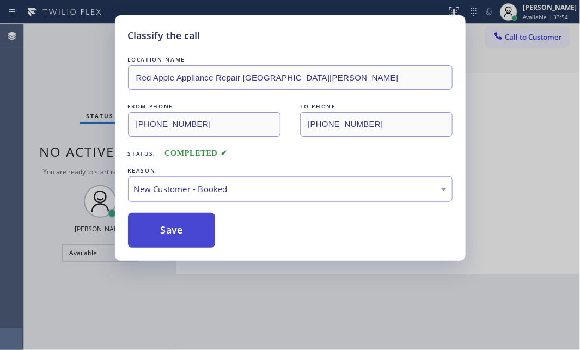
click at [163, 236] on button "Save" at bounding box center [172, 230] width 88 height 35
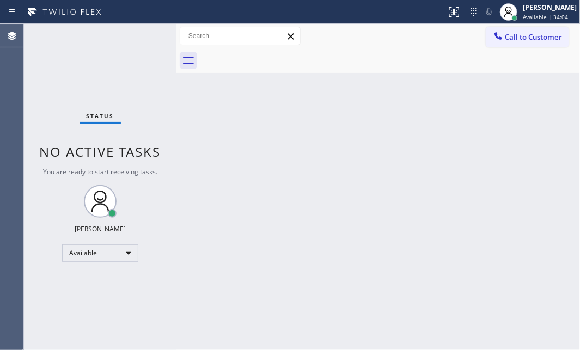
click at [180, 196] on div "Back to Dashboard Change Sender ID Customers Technicians Select a contact Outbo…" at bounding box center [377, 187] width 403 height 326
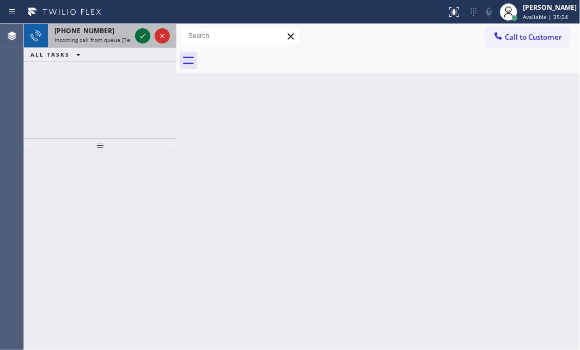
click at [143, 38] on icon at bounding box center [142, 35] width 13 height 13
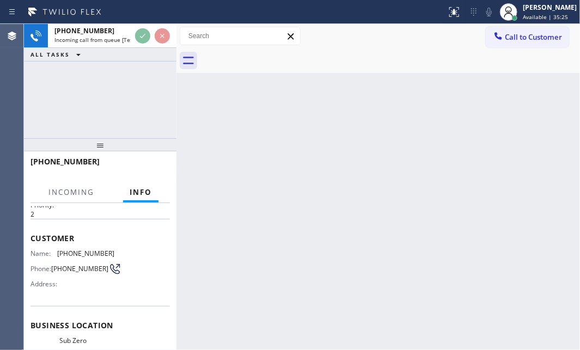
scroll to position [99, 0]
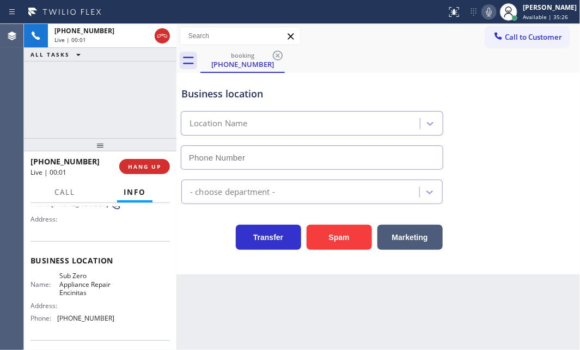
type input "[PHONE_NUMBER]"
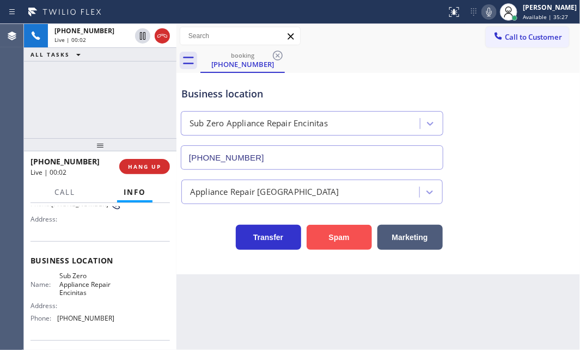
click at [347, 232] on button "Spam" at bounding box center [338, 237] width 65 height 25
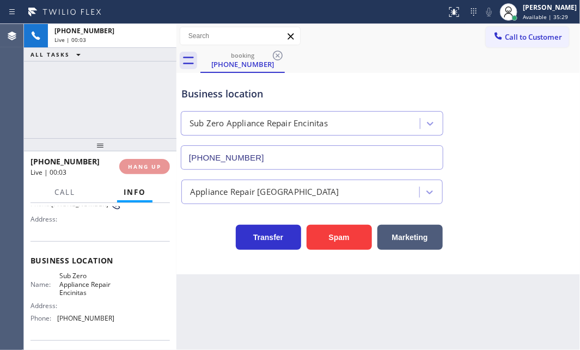
drag, startPoint x: 336, startPoint y: 250, endPoint x: 336, endPoint y: 259, distance: 9.3
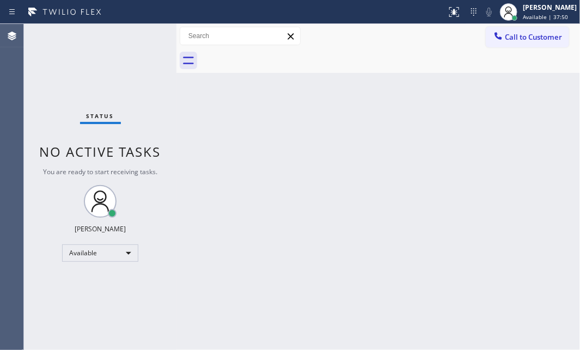
click at [143, 33] on div "Status No active tasks You are ready to start receiving tasks. [PERSON_NAME] Av…" at bounding box center [100, 187] width 152 height 326
click at [138, 36] on div "Status No active tasks You are ready to start receiving tasks. [PERSON_NAME] Av…" at bounding box center [100, 187] width 152 height 326
click at [140, 36] on div "Status No active tasks You are ready to start receiving tasks. [PERSON_NAME] Av…" at bounding box center [100, 187] width 152 height 326
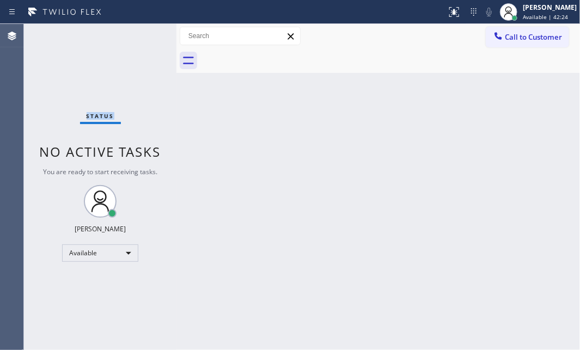
click at [140, 36] on div "Status No active tasks You are ready to start receiving tasks. [PERSON_NAME] Av…" at bounding box center [100, 187] width 152 height 326
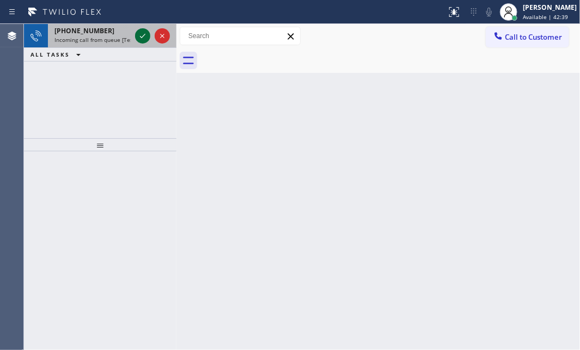
click at [140, 38] on icon at bounding box center [142, 35] width 13 height 13
click at [137, 40] on div at bounding box center [152, 36] width 39 height 24
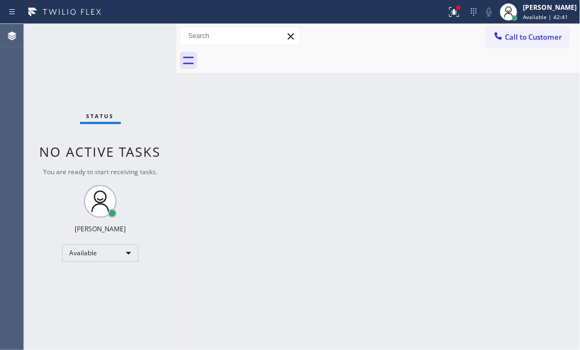
click at [140, 38] on div "Status No active tasks You are ready to start receiving tasks. [PERSON_NAME] Av…" at bounding box center [100, 187] width 152 height 326
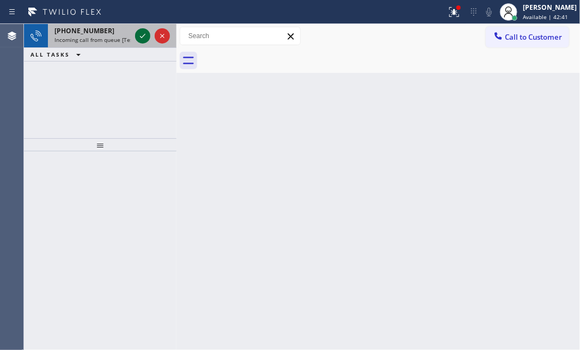
drag, startPoint x: 137, startPoint y: 39, endPoint x: 141, endPoint y: 34, distance: 6.2
click at [141, 34] on icon at bounding box center [142, 35] width 13 height 13
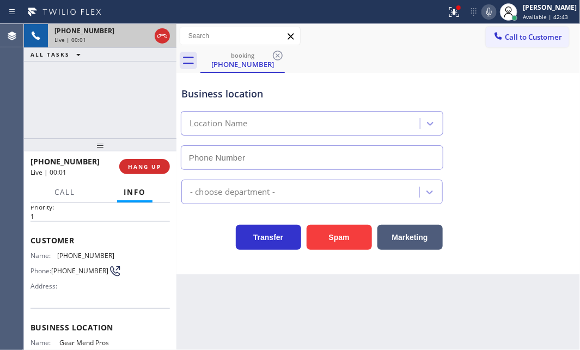
type input "[PHONE_NUMBER]"
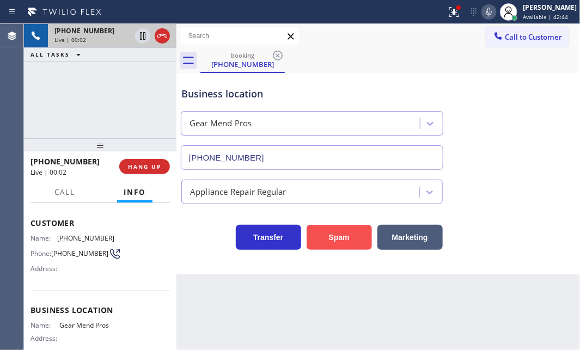
click at [335, 229] on button "Spam" at bounding box center [338, 237] width 65 height 25
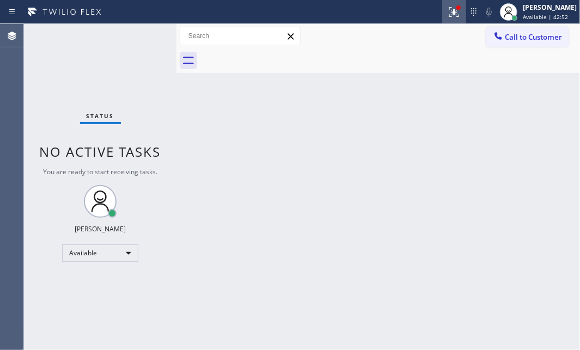
click at [447, 11] on icon at bounding box center [453, 11] width 13 height 13
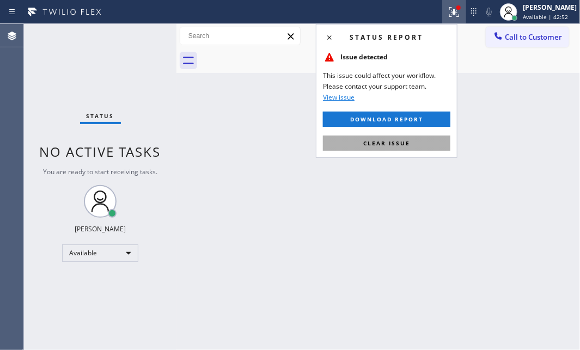
click at [406, 146] on span "Clear issue" at bounding box center [386, 143] width 47 height 8
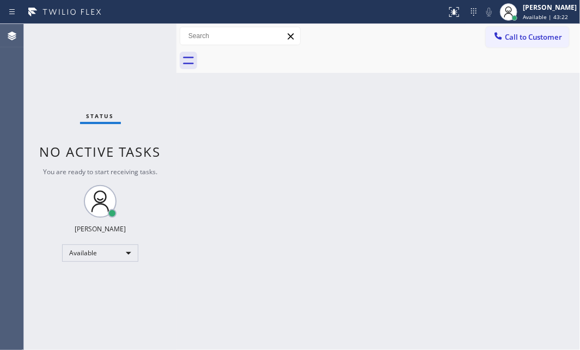
click at [364, 312] on div "Back to Dashboard Change Sender ID Customers Technicians Select a contact Outbo…" at bounding box center [377, 187] width 403 height 326
click at [141, 35] on div "Status No active tasks You are ready to start receiving tasks. [PERSON_NAME] Av…" at bounding box center [100, 187] width 152 height 326
click at [141, 34] on div "Status No active tasks You are ready to start receiving tasks. [PERSON_NAME] Av…" at bounding box center [100, 187] width 152 height 326
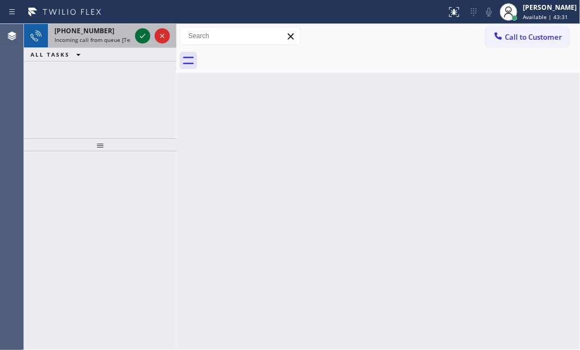
click at [143, 38] on icon at bounding box center [142, 35] width 13 height 13
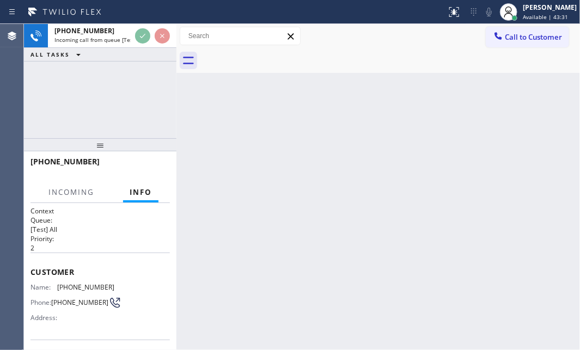
scroll to position [99, 0]
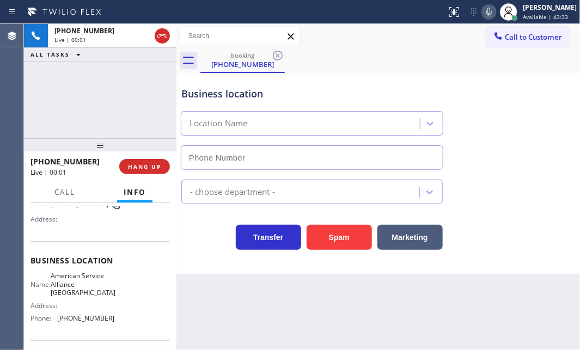
type input "[PHONE_NUMBER]"
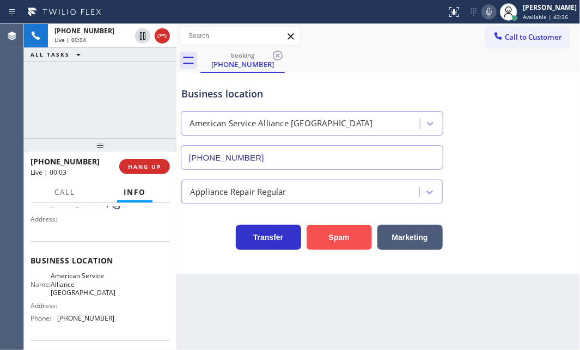
click at [344, 231] on button "Spam" at bounding box center [338, 237] width 65 height 25
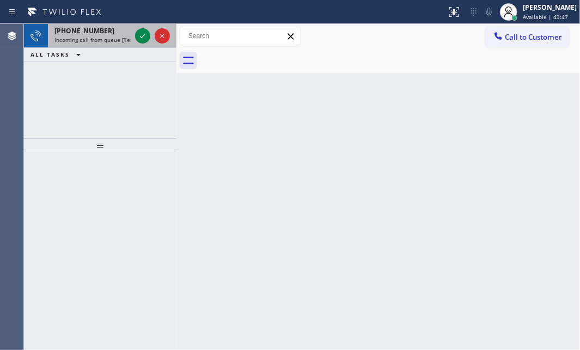
click at [133, 34] on div at bounding box center [152, 36] width 39 height 24
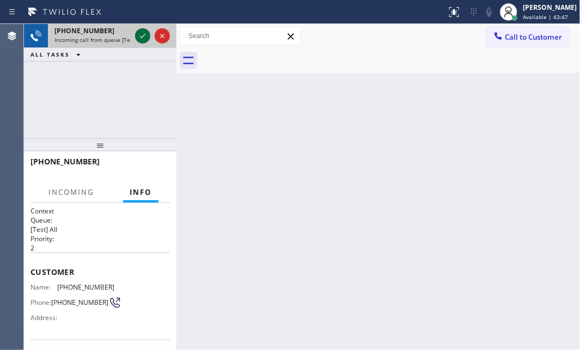
click at [139, 38] on icon at bounding box center [142, 35] width 13 height 13
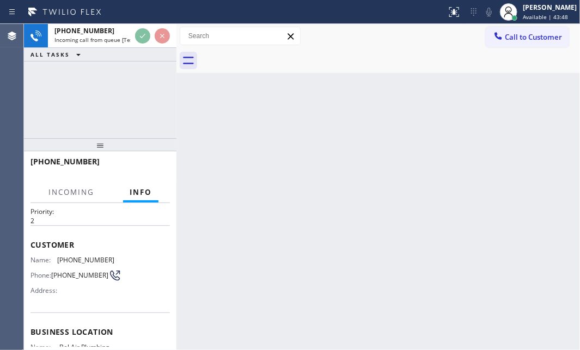
scroll to position [49, 0]
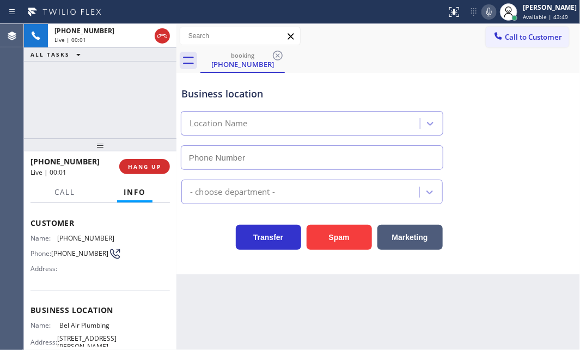
type input "[PHONE_NUMBER]"
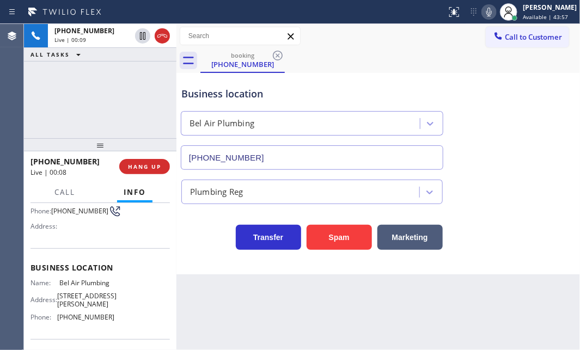
scroll to position [148, 0]
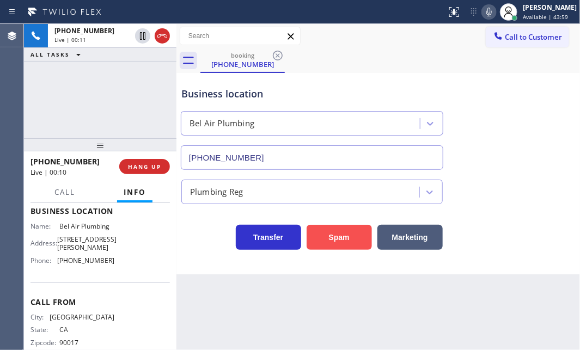
click at [352, 236] on button "Spam" at bounding box center [338, 237] width 65 height 25
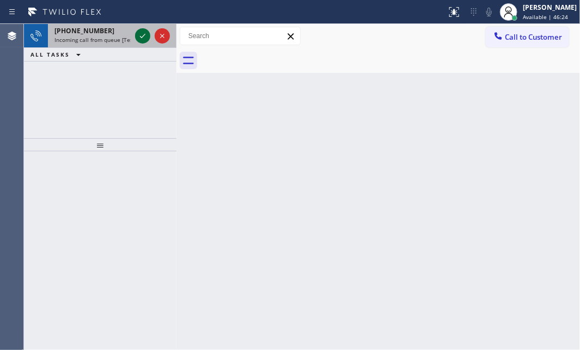
click at [141, 38] on icon at bounding box center [142, 36] width 5 height 4
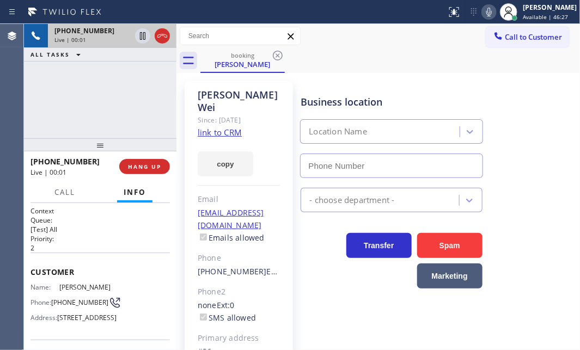
type input "[PHONE_NUMBER]"
click at [141, 39] on icon at bounding box center [142, 35] width 13 height 13
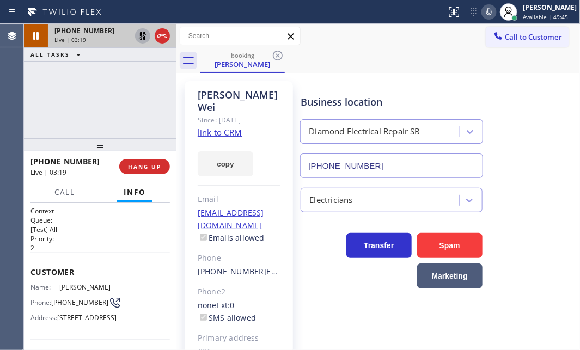
click at [48, 99] on div "[PHONE_NUMBER] Live | 03:19 ALL TASKS ALL TASKS ACTIVE TASKS TASKS IN WRAP UP" at bounding box center [100, 81] width 152 height 114
click at [143, 73] on div "[PHONE_NUMBER] Live | 03:33 ALL TASKS ALL TASKS ACTIVE TASKS TASKS IN WRAP UP" at bounding box center [100, 81] width 152 height 114
click at [143, 73] on div "[PHONE_NUMBER] Live | 03:34 ALL TASKS ALL TASKS ACTIVE TASKS TASKS IN WRAP UP" at bounding box center [100, 81] width 152 height 114
click at [141, 34] on icon at bounding box center [143, 36] width 8 height 8
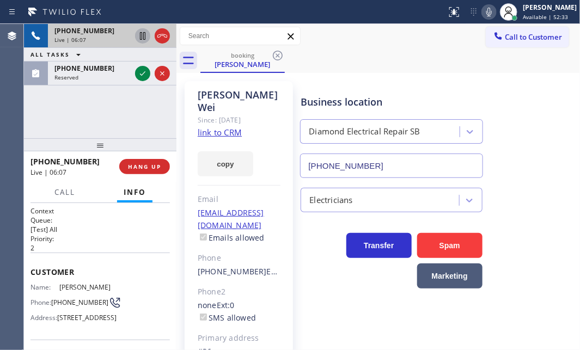
click at [131, 36] on div "Live | 06:07" at bounding box center [92, 40] width 76 height 8
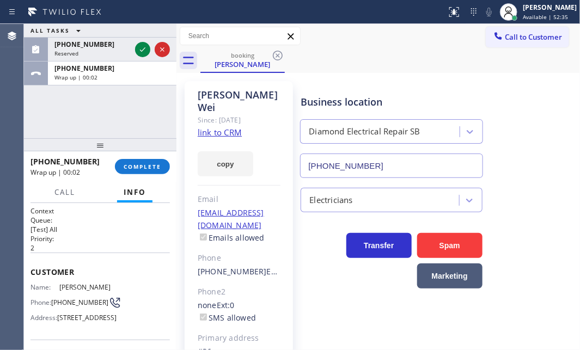
drag, startPoint x: 141, startPoint y: 73, endPoint x: 158, endPoint y: 103, distance: 34.6
click at [141, 73] on div "Wrap up | 00:02" at bounding box center [111, 77] width 115 height 8
drag, startPoint x: 155, startPoint y: 164, endPoint x: 239, endPoint y: 187, distance: 87.4
click at [156, 164] on span "COMPLETE" at bounding box center [143, 167] width 38 height 8
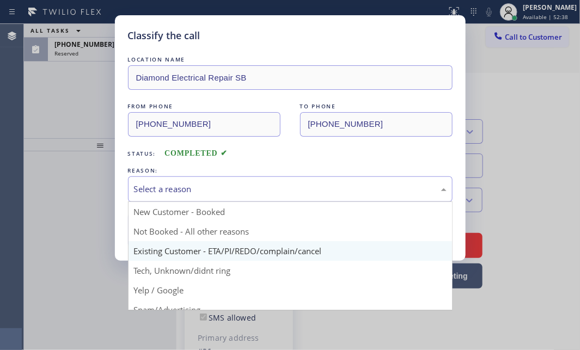
drag, startPoint x: 216, startPoint y: 182, endPoint x: 213, endPoint y: 255, distance: 73.5
click at [216, 189] on div "Select a reason" at bounding box center [290, 189] width 312 height 13
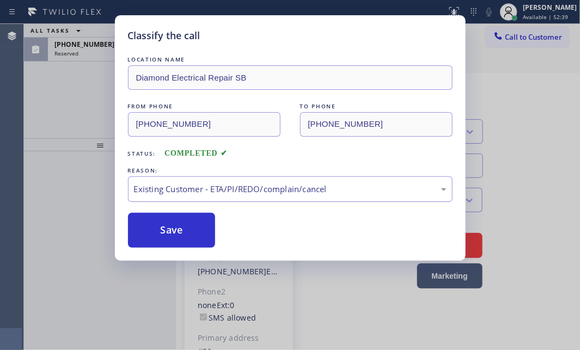
drag, startPoint x: 177, startPoint y: 226, endPoint x: 158, endPoint y: 182, distance: 48.5
click at [176, 224] on button "Save" at bounding box center [172, 230] width 88 height 35
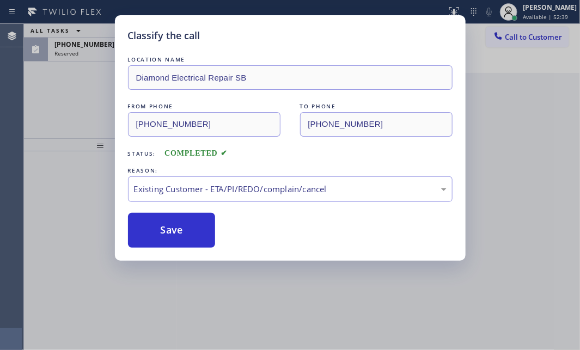
click at [103, 53] on div "Classify the call LOCATION NAME The Best Heating and Cooling Repair Team FROM P…" at bounding box center [302, 187] width 556 height 326
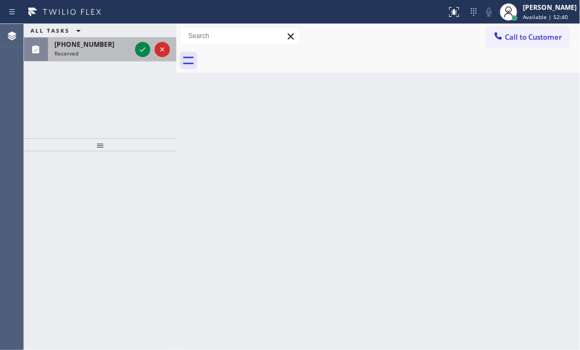
drag, startPoint x: 103, startPoint y: 53, endPoint x: 116, endPoint y: 50, distance: 13.5
click at [103, 52] on div "Reserved" at bounding box center [92, 54] width 76 height 8
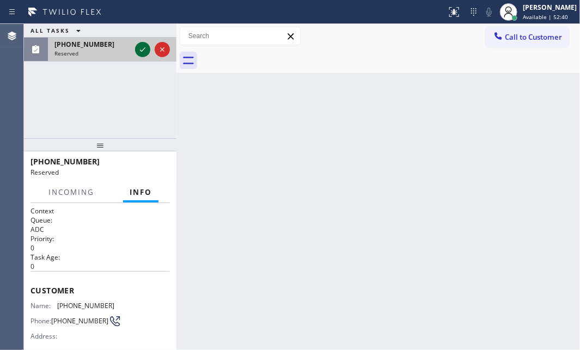
click at [137, 48] on icon at bounding box center [142, 49] width 13 height 13
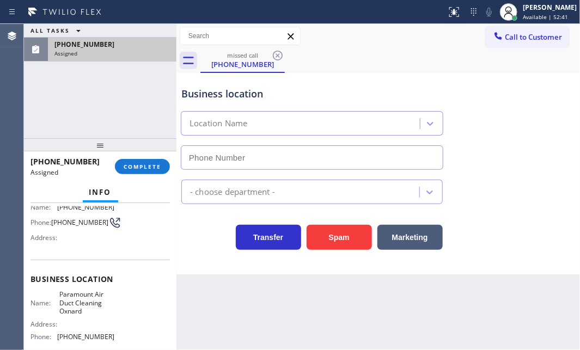
type input "[PHONE_NUMBER]"
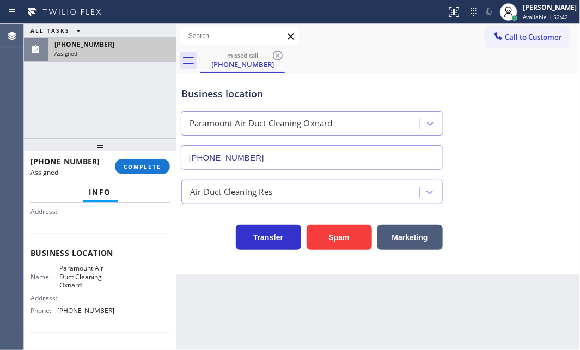
scroll to position [148, 0]
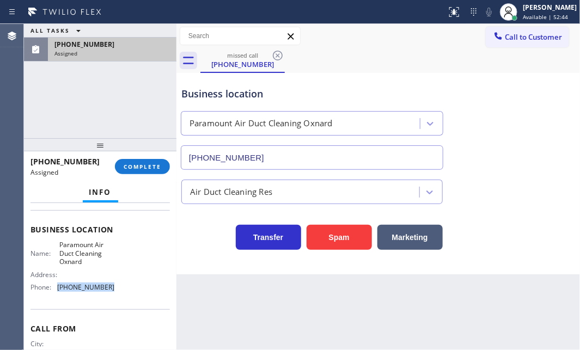
drag, startPoint x: 110, startPoint y: 288, endPoint x: 53, endPoint y: 288, distance: 57.7
click at [53, 288] on div "Name: Paramount Air Duct Cleaning Oxnard Address: Phone: [PHONE_NUMBER]" at bounding box center [99, 268] width 139 height 55
copy div "[PHONE_NUMBER]"
click at [507, 41] on span "Call to Customer" at bounding box center [532, 37] width 57 height 10
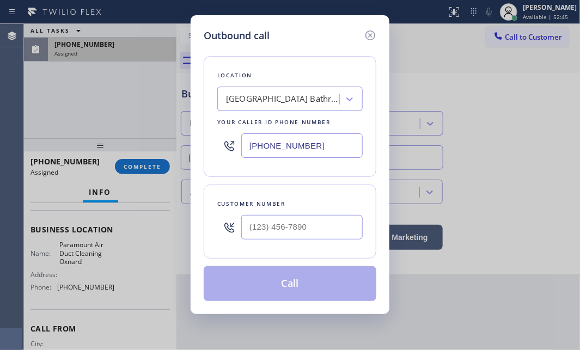
click at [330, 148] on input "[PHONE_NUMBER]" at bounding box center [301, 145] width 121 height 24
paste input "303-5787"
type input "[PHONE_NUMBER]"
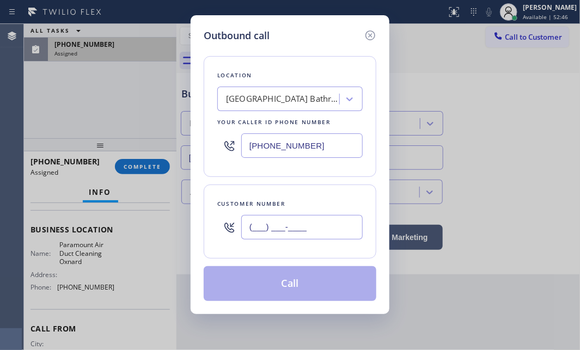
click at [309, 219] on input "(___) ___-____" at bounding box center [301, 227] width 121 height 24
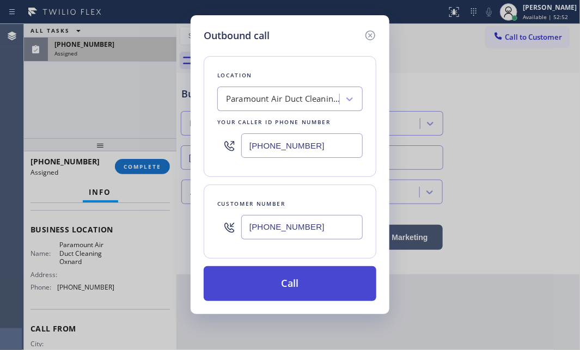
type input "[PHONE_NUMBER]"
drag, startPoint x: 340, startPoint y: 273, endPoint x: 333, endPoint y: 268, distance: 8.2
click at [339, 273] on button "Call" at bounding box center [290, 283] width 173 height 35
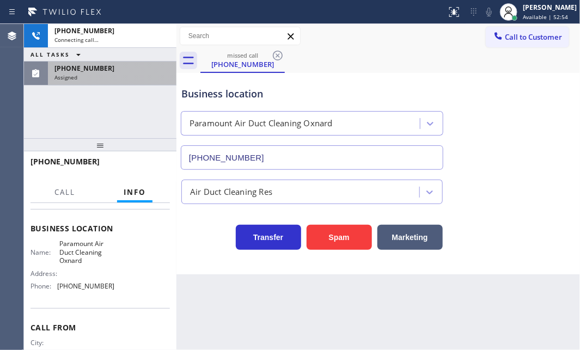
click at [116, 71] on div "[PHONE_NUMBER]" at bounding box center [111, 68] width 115 height 9
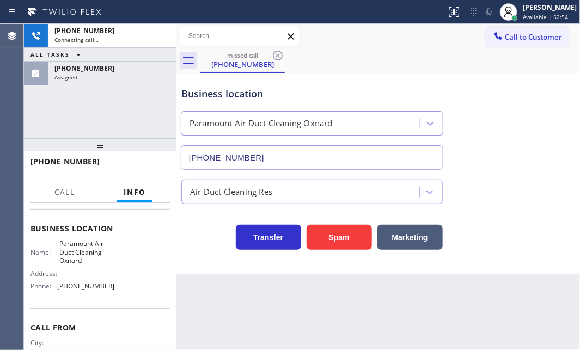
scroll to position [148, 0]
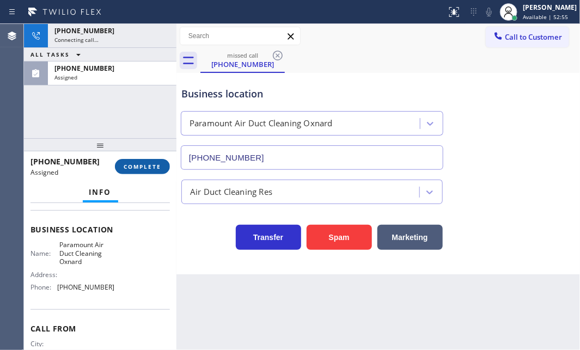
click at [152, 166] on span "COMPLETE" at bounding box center [143, 167] width 38 height 8
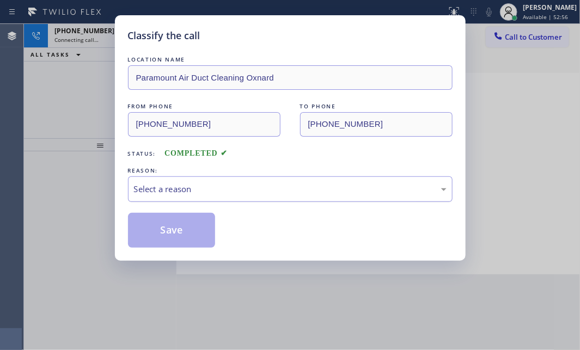
drag, startPoint x: 294, startPoint y: 189, endPoint x: 294, endPoint y: 196, distance: 6.5
click at [294, 192] on div "Select a reason" at bounding box center [290, 189] width 312 height 13
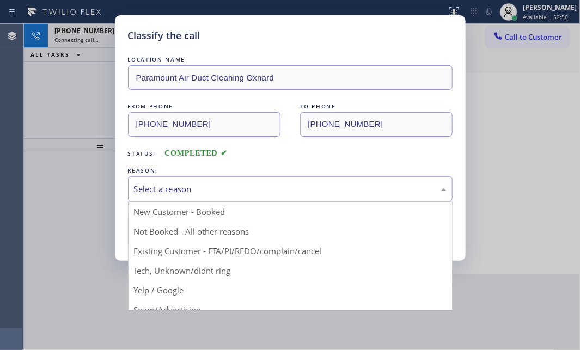
drag, startPoint x: 177, startPoint y: 270, endPoint x: 179, endPoint y: 265, distance: 5.7
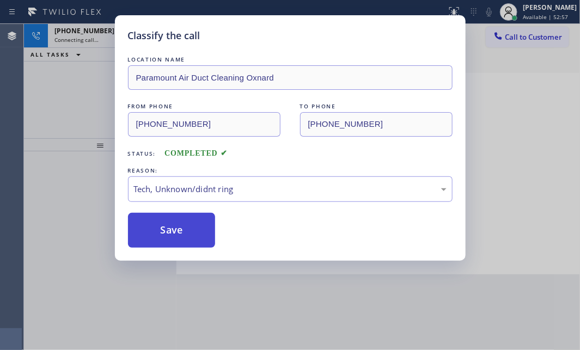
click at [192, 234] on button "Save" at bounding box center [172, 230] width 88 height 35
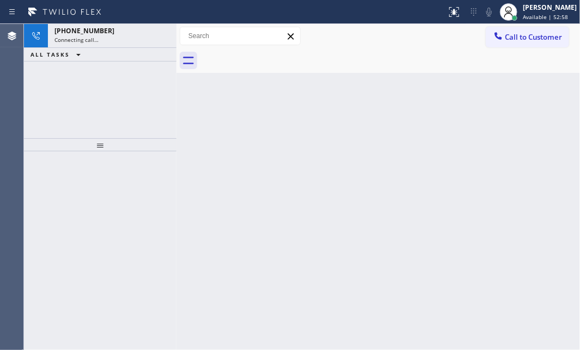
click at [527, 118] on div "Classify the call LOCATION NAME The Best Heating and Cooling Repair Team FROM P…" at bounding box center [302, 187] width 556 height 326
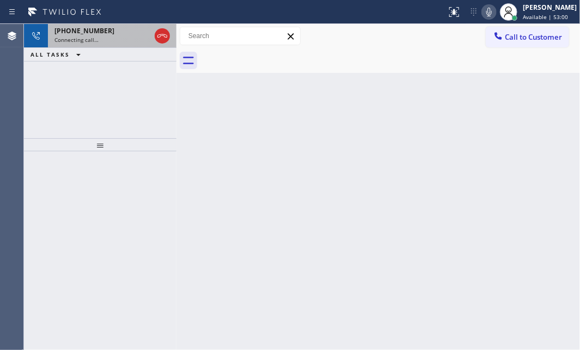
click at [132, 36] on div "Connecting call…" at bounding box center [102, 40] width 96 height 8
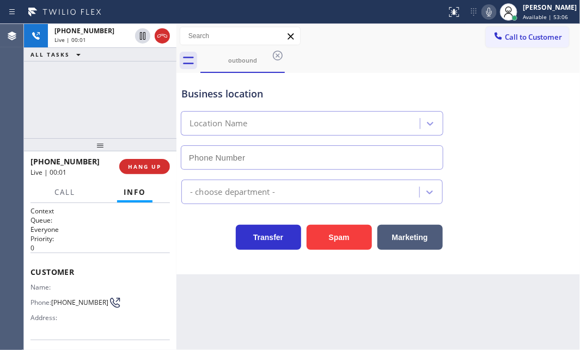
type input "[PHONE_NUMBER]"
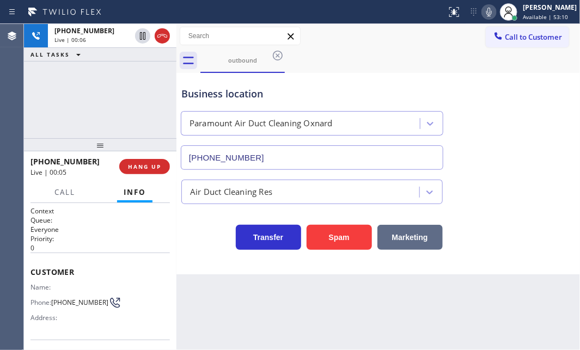
click at [412, 244] on button "Marketing" at bounding box center [409, 237] width 65 height 25
click at [145, 173] on button "HANG UP" at bounding box center [144, 166] width 51 height 15
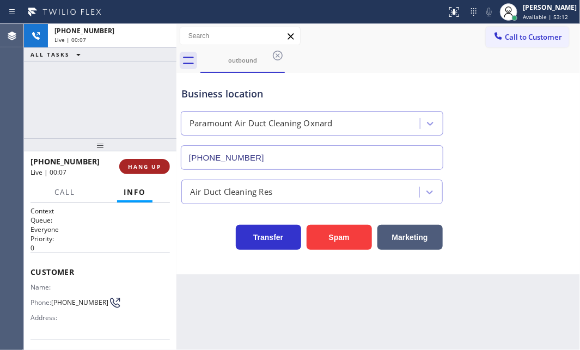
click at [143, 170] on button "HANG UP" at bounding box center [144, 166] width 51 height 15
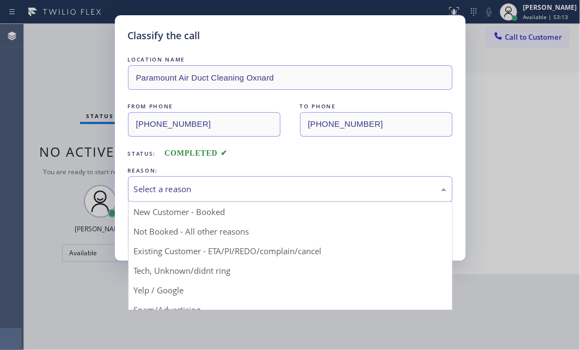
click at [282, 194] on div "Select a reason" at bounding box center [290, 189] width 312 height 13
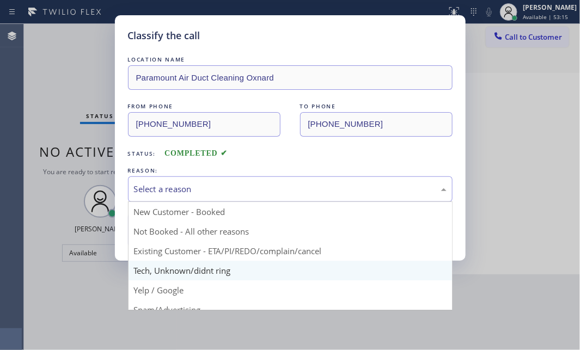
scroll to position [72, 0]
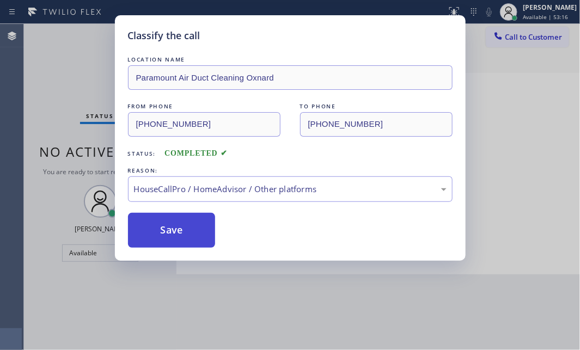
click at [188, 229] on button "Save" at bounding box center [172, 230] width 88 height 35
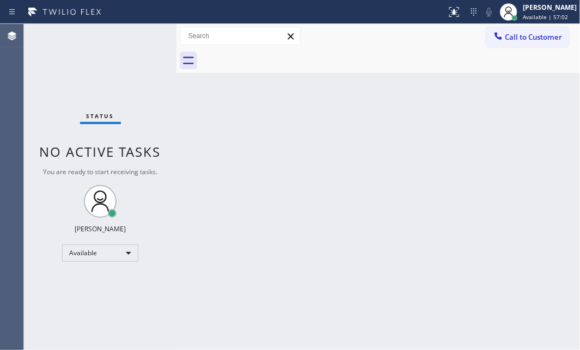
click at [146, 35] on div "Status No active tasks You are ready to start receiving tasks. [PERSON_NAME] Av…" at bounding box center [100, 187] width 152 height 326
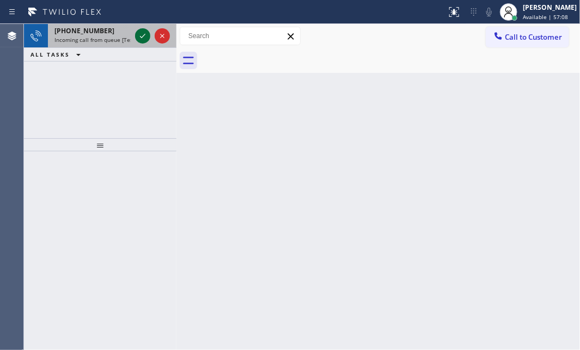
click at [140, 36] on icon at bounding box center [142, 36] width 5 height 4
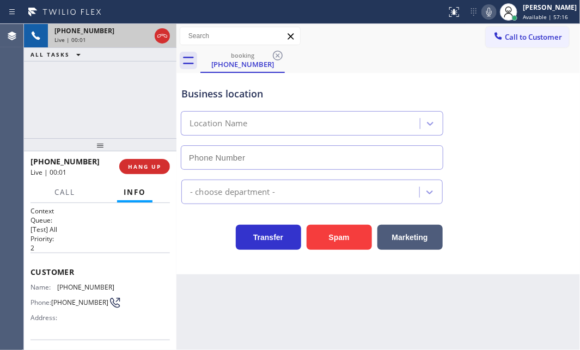
type input "[PHONE_NUMBER]"
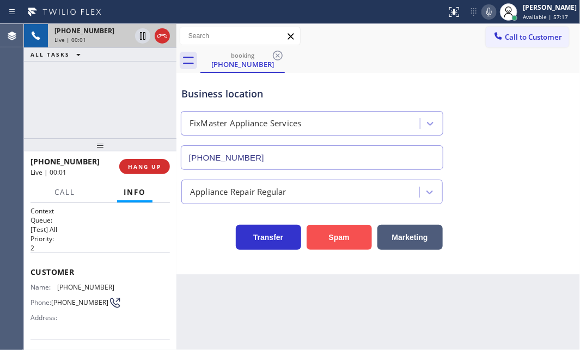
click at [345, 241] on button "Spam" at bounding box center [338, 237] width 65 height 25
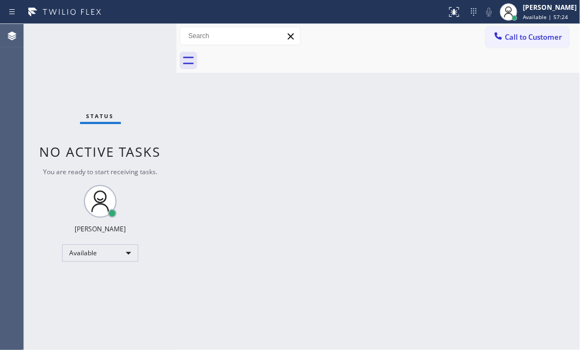
click at [139, 39] on div "Status No active tasks You are ready to start receiving tasks. [PERSON_NAME] Av…" at bounding box center [100, 187] width 152 height 326
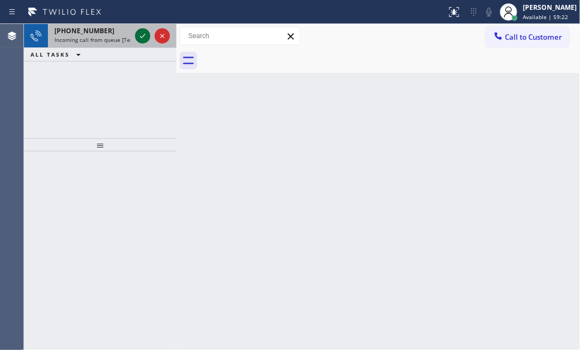
click at [143, 35] on icon at bounding box center [142, 36] width 5 height 4
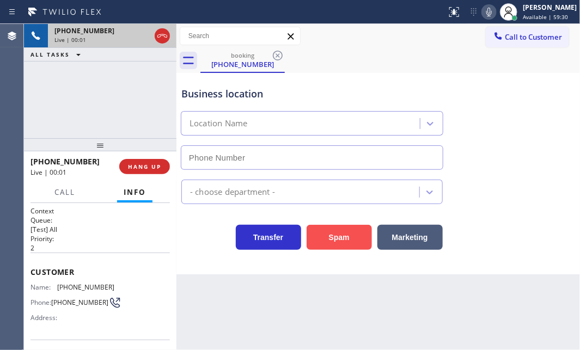
type input "[PHONE_NUMBER]"
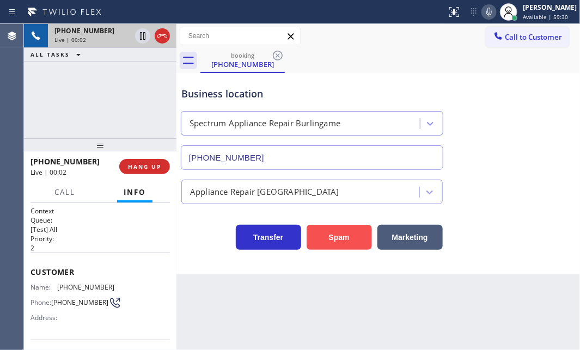
click at [342, 241] on button "Spam" at bounding box center [338, 237] width 65 height 25
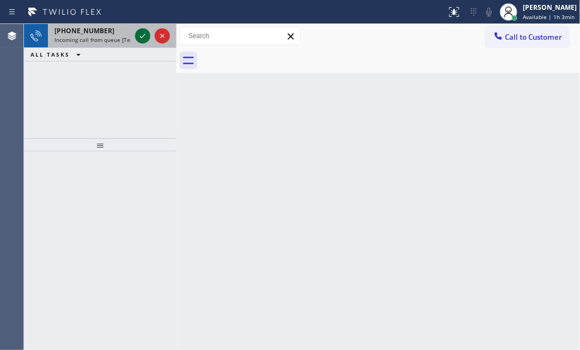
click at [141, 36] on icon at bounding box center [142, 35] width 13 height 13
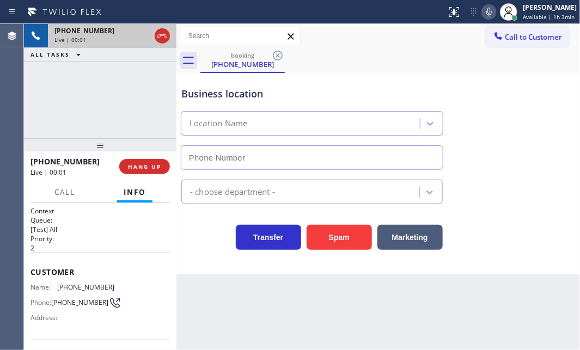
type input "[PHONE_NUMBER]"
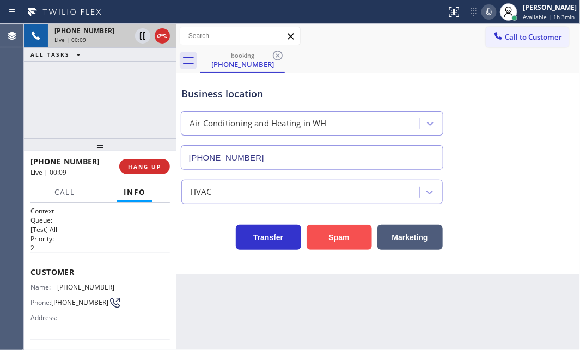
click at [355, 234] on button "Spam" at bounding box center [338, 237] width 65 height 25
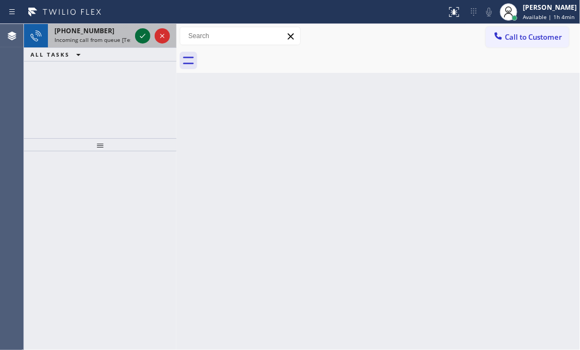
click at [142, 38] on icon at bounding box center [142, 35] width 13 height 13
click at [146, 33] on icon at bounding box center [142, 35] width 13 height 13
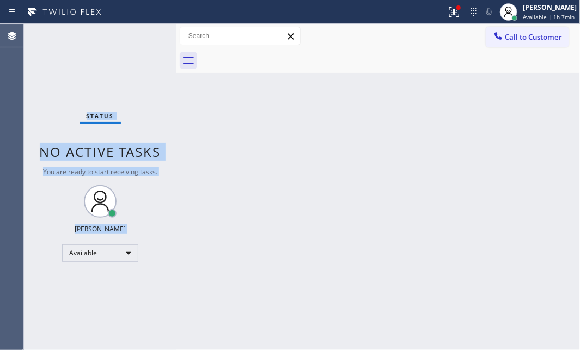
click at [146, 33] on div "Status No active tasks You are ready to start receiving tasks. [PERSON_NAME] Av…" at bounding box center [100, 187] width 152 height 326
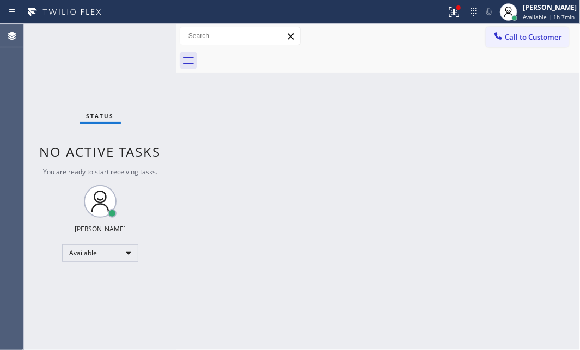
click at [139, 30] on div "Status No active tasks You are ready to start receiving tasks. [PERSON_NAME] Av…" at bounding box center [100, 187] width 152 height 326
click at [141, 30] on div "Status No active tasks You are ready to start receiving tasks. [PERSON_NAME] Av…" at bounding box center [100, 187] width 152 height 326
drag, startPoint x: 448, startPoint y: 16, endPoint x: 455, endPoint y: 40, distance: 25.5
click at [448, 16] on icon at bounding box center [453, 11] width 13 height 13
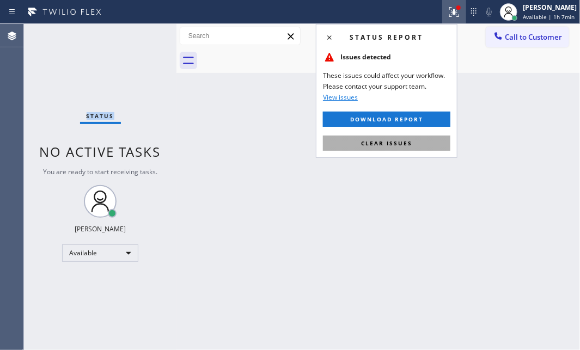
click at [407, 139] on span "Clear issues" at bounding box center [386, 143] width 51 height 8
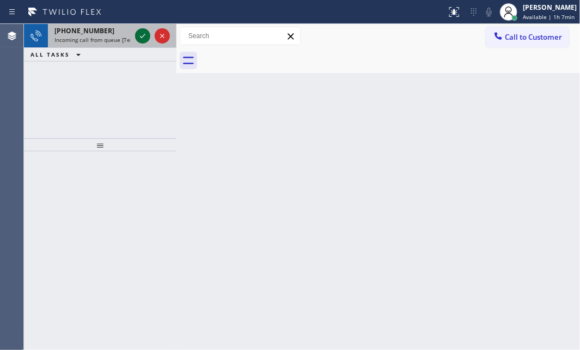
click at [145, 43] on button at bounding box center [142, 35] width 15 height 15
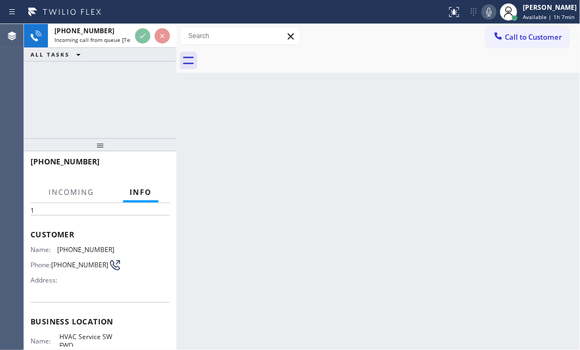
scroll to position [99, 0]
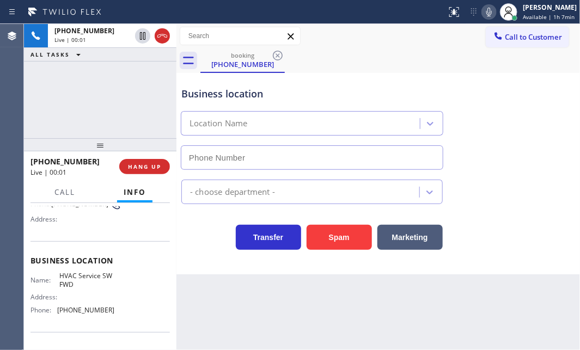
type input "[PHONE_NUMBER]"
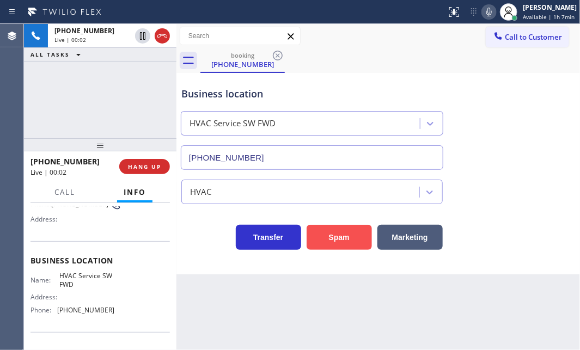
click at [341, 237] on button "Spam" at bounding box center [338, 237] width 65 height 25
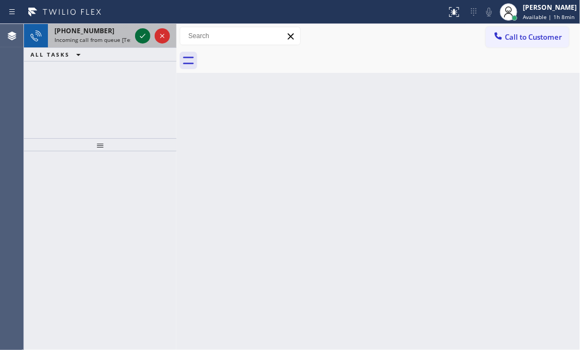
click at [141, 35] on icon at bounding box center [142, 35] width 13 height 13
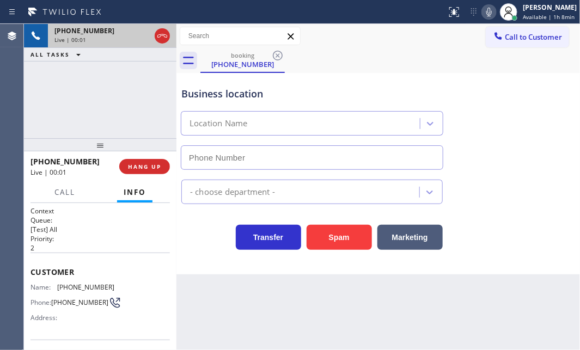
type input "[PHONE_NUMBER]"
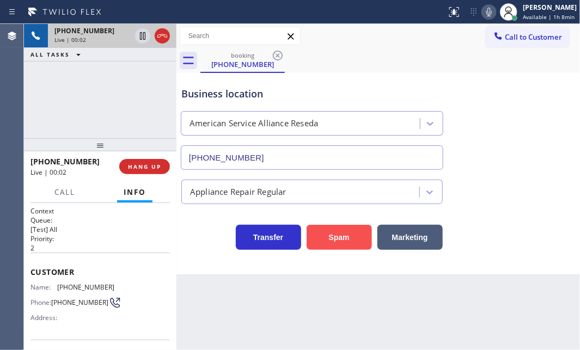
click at [344, 237] on button "Spam" at bounding box center [338, 237] width 65 height 25
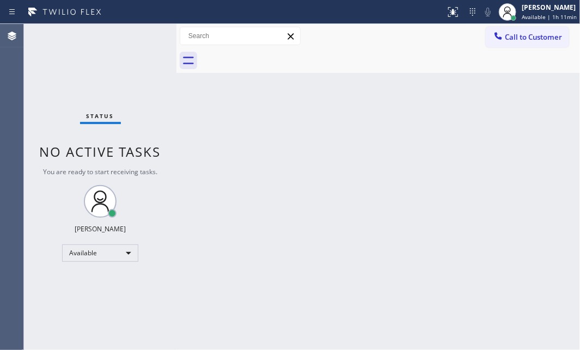
click at [138, 38] on div "Status No active tasks You are ready to start receiving tasks. [PERSON_NAME] Av…" at bounding box center [100, 187] width 152 height 326
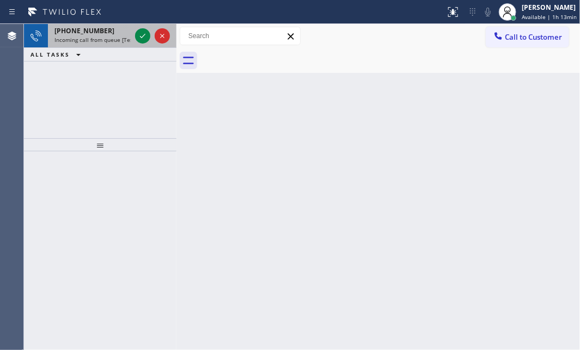
click at [141, 45] on div at bounding box center [152, 36] width 39 height 24
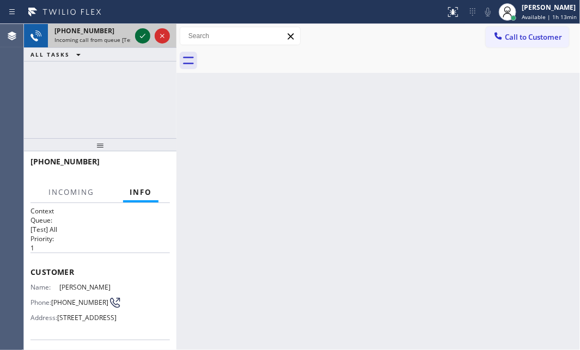
click at [141, 42] on button at bounding box center [142, 35] width 15 height 15
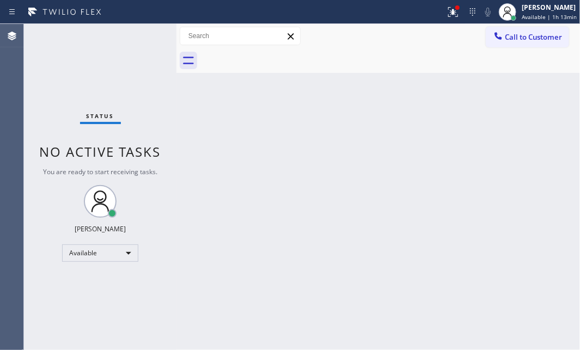
click at [446, 108] on div "Back to Dashboard Change Sender ID Customers Technicians Select a contact Outbo…" at bounding box center [377, 187] width 403 height 326
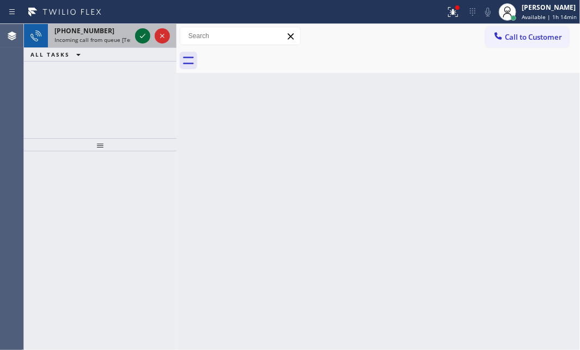
click at [140, 34] on icon at bounding box center [142, 35] width 13 height 13
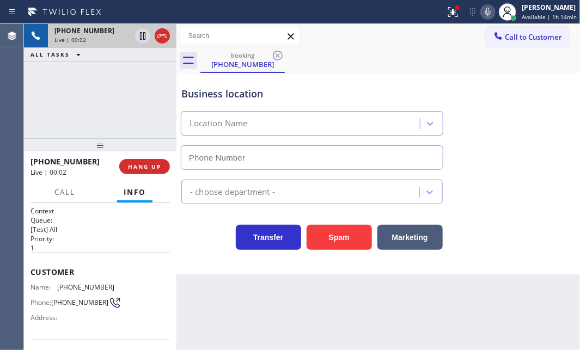
type input "[PHONE_NUMBER]"
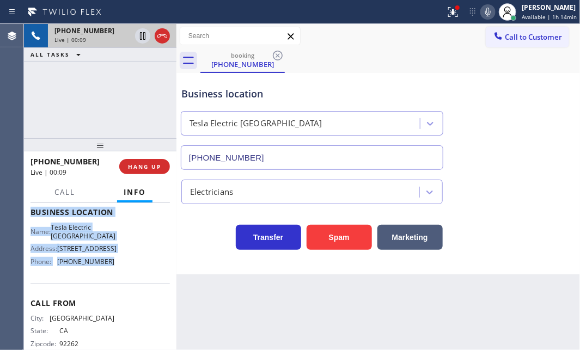
scroll to position [148, 0]
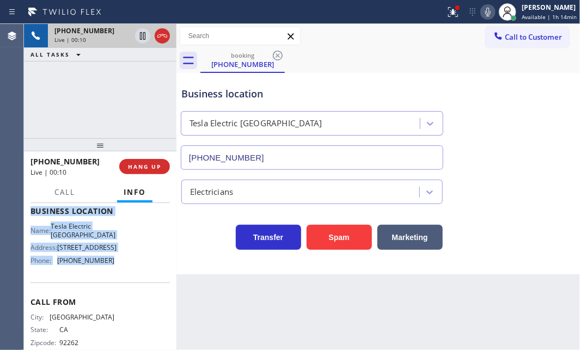
drag, startPoint x: 28, startPoint y: 217, endPoint x: 118, endPoint y: 274, distance: 106.4
click at [118, 274] on div "Context Queue: [Test] All Priority: 1 Customer Name: [PHONE_NUMBER] Phone: [PHO…" at bounding box center [100, 276] width 152 height 147
copy div "Customer Name: [PHONE_NUMBER] Phone: [PHONE_NUMBER] Address: Business location …"
click at [446, 17] on icon at bounding box center [452, 11] width 13 height 13
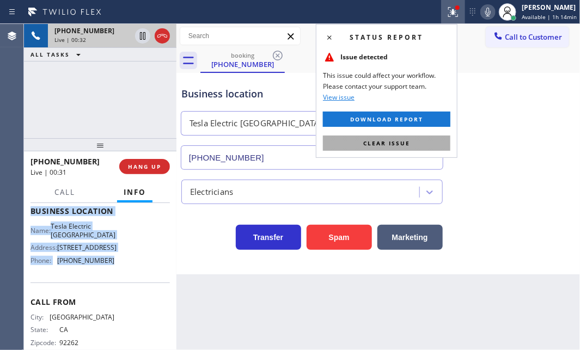
click at [403, 146] on span "Clear issue" at bounding box center [386, 143] width 47 height 8
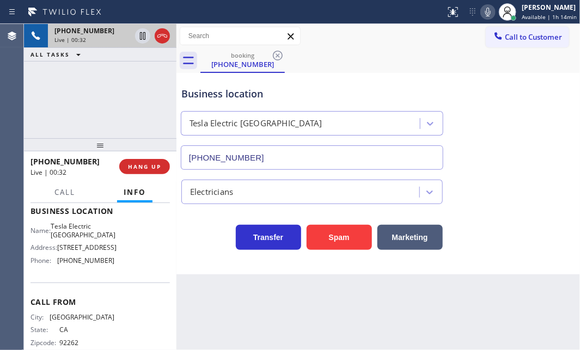
click at [533, 125] on div "Business location Tesla [GEOGRAPHIC_DATA] [PHONE_NUMBER]" at bounding box center [378, 120] width 398 height 99
click at [66, 194] on span "Call" at bounding box center [64, 192] width 21 height 10
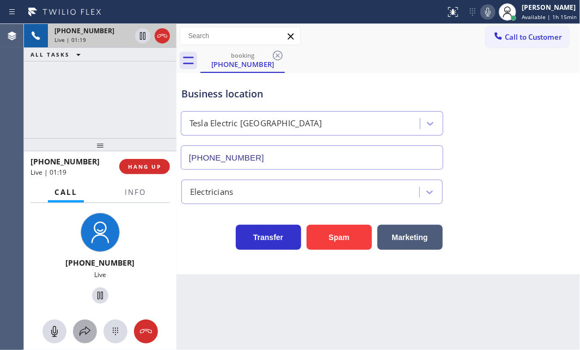
click at [84, 330] on icon at bounding box center [84, 331] width 13 height 13
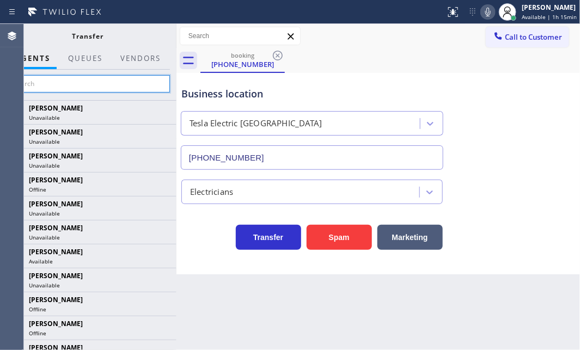
click at [100, 83] on input "text" at bounding box center [88, 83] width 164 height 17
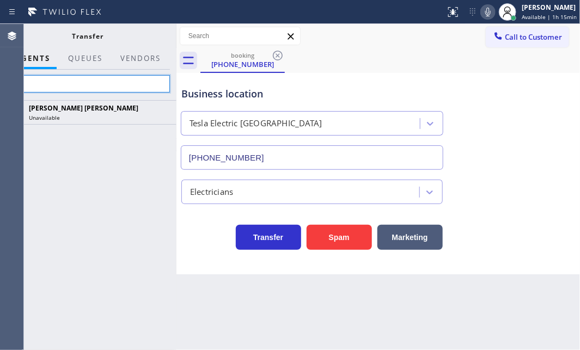
type input "k"
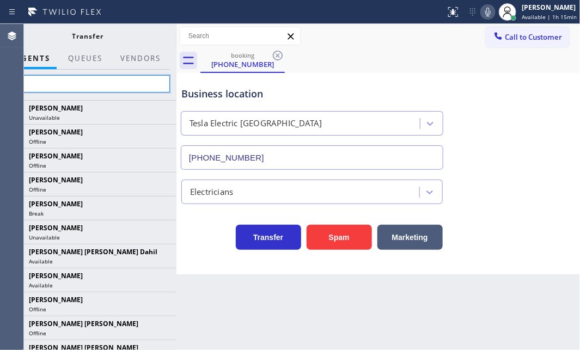
type input "k"
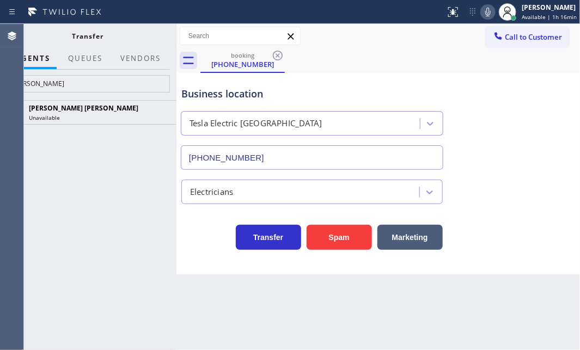
click at [102, 155] on div "[PERSON_NAME] [PERSON_NAME] Unavailable" at bounding box center [87, 225] width 177 height 250
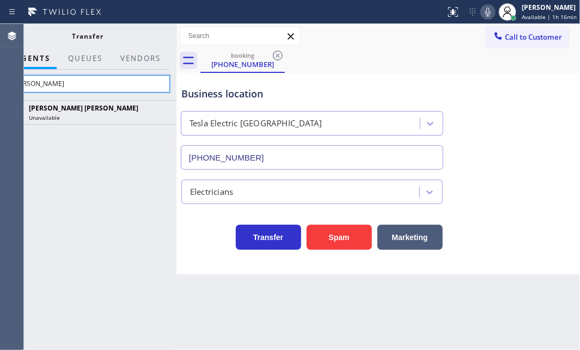
click at [67, 83] on input "[PERSON_NAME]" at bounding box center [88, 83] width 164 height 17
type input "k"
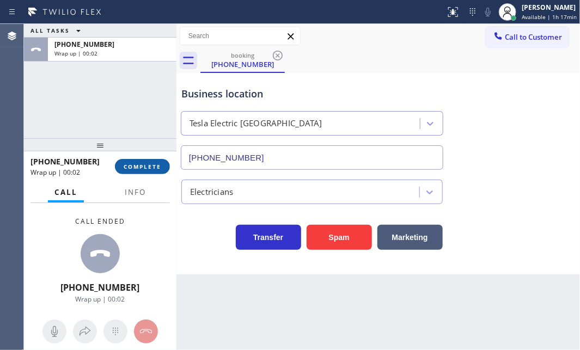
click at [152, 167] on span "COMPLETE" at bounding box center [143, 167] width 38 height 8
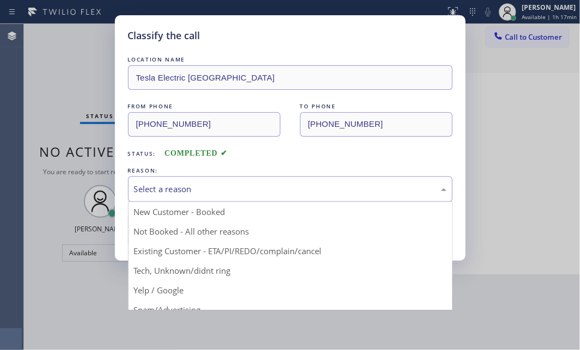
click at [248, 193] on div "Select a reason" at bounding box center [290, 189] width 312 height 13
drag, startPoint x: 176, startPoint y: 229, endPoint x: 168, endPoint y: 232, distance: 8.6
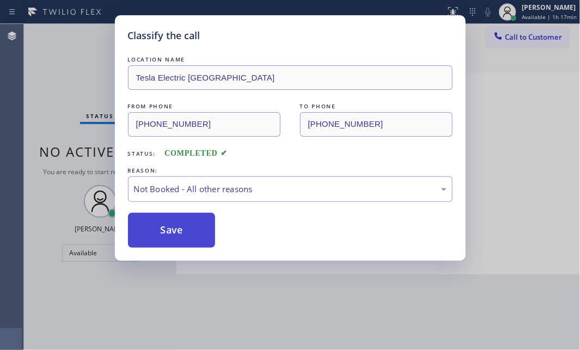
click at [168, 232] on button "Save" at bounding box center [172, 230] width 88 height 35
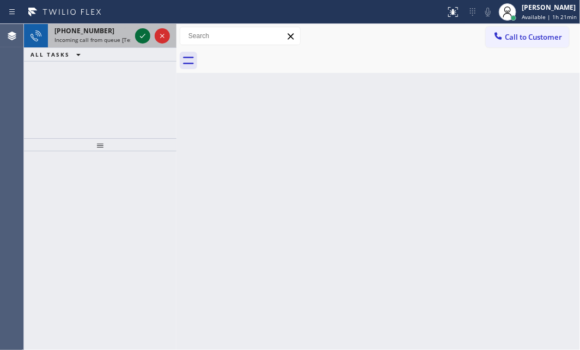
click at [145, 36] on icon at bounding box center [142, 35] width 13 height 13
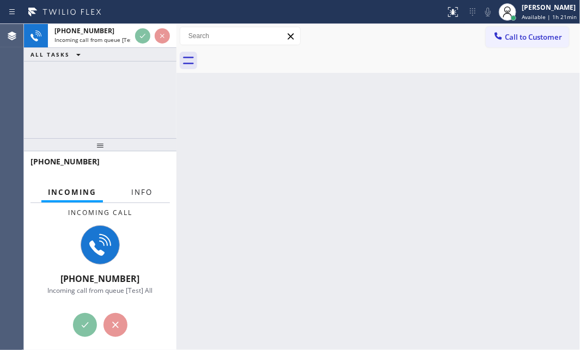
click at [140, 192] on span "Info" at bounding box center [141, 192] width 21 height 10
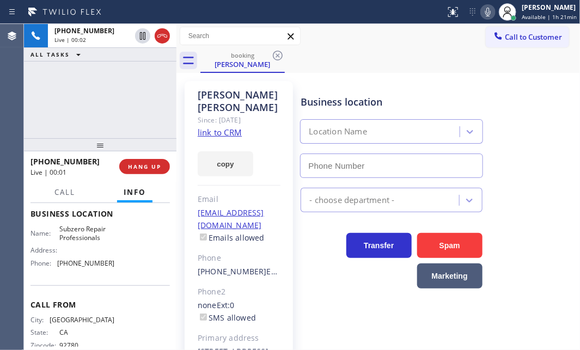
scroll to position [148, 0]
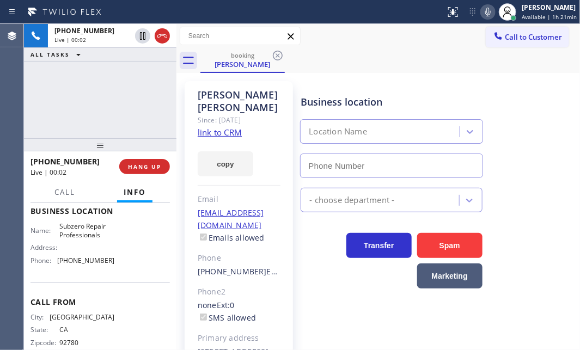
type input "[PHONE_NUMBER]"
click at [222, 127] on link "link to CRM" at bounding box center [220, 132] width 44 height 11
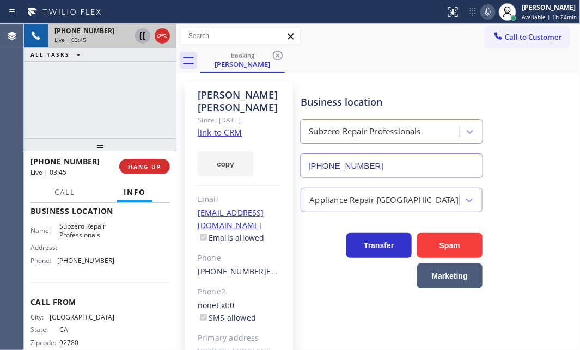
click at [140, 36] on icon at bounding box center [142, 36] width 5 height 8
click at [143, 34] on icon at bounding box center [142, 35] width 13 height 13
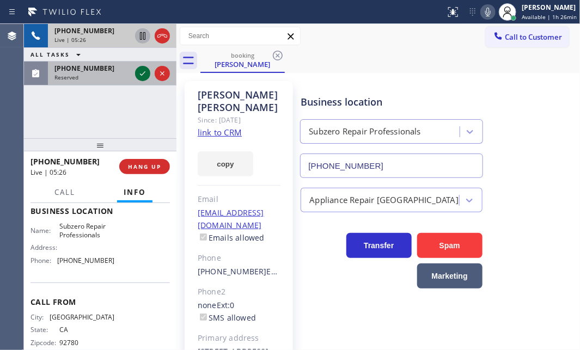
click at [141, 75] on icon at bounding box center [142, 73] width 5 height 4
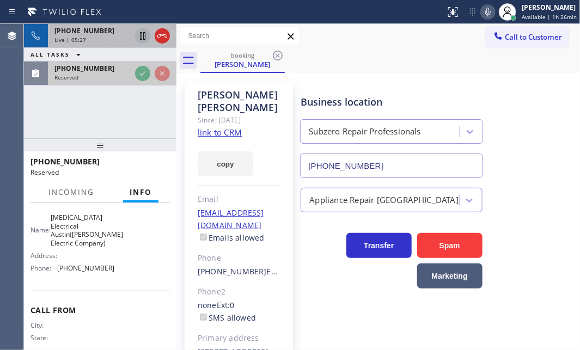
scroll to position [157, 0]
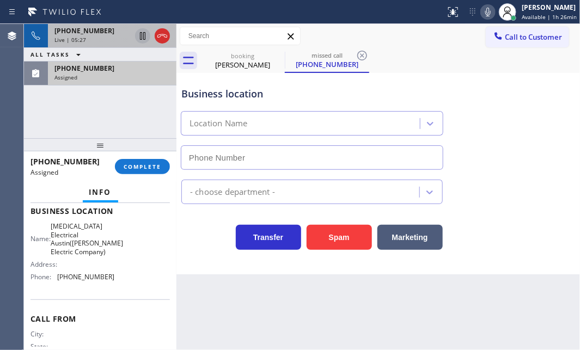
type input "[PHONE_NUMBER]"
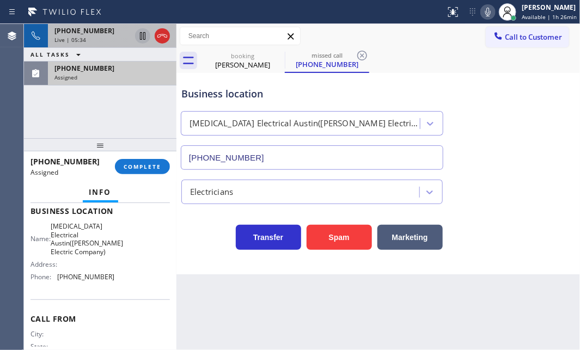
click at [141, 36] on icon at bounding box center [142, 35] width 13 height 13
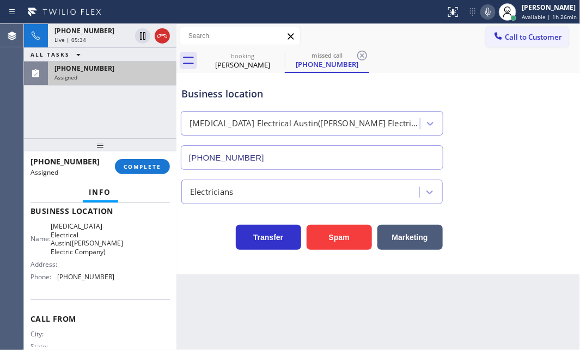
scroll to position [148, 0]
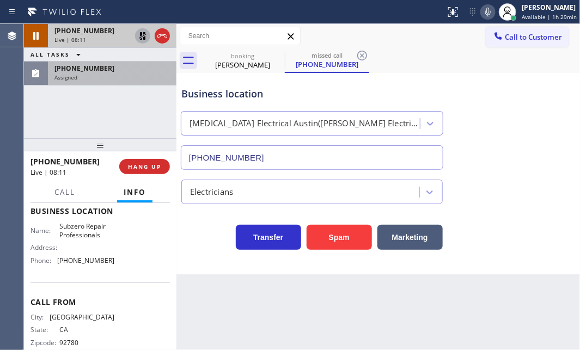
click at [141, 37] on icon at bounding box center [142, 35] width 13 height 13
drag, startPoint x: 156, startPoint y: 169, endPoint x: 242, endPoint y: 171, distance: 86.6
click at [166, 169] on button "HANG UP" at bounding box center [144, 166] width 51 height 15
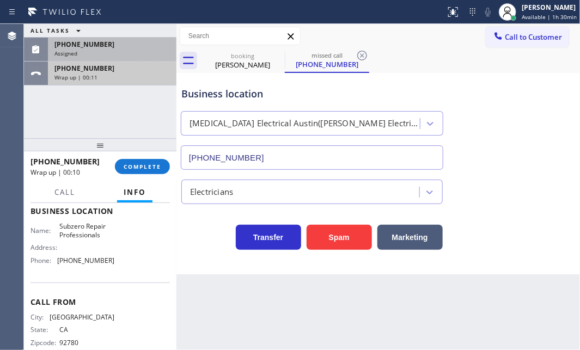
click at [133, 81] on div "[PHONE_NUMBER] Wrap up | 00:11" at bounding box center [110, 73] width 124 height 24
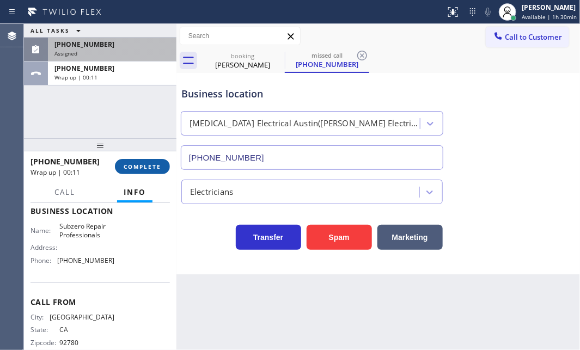
click at [131, 164] on span "COMPLETE" at bounding box center [143, 167] width 38 height 8
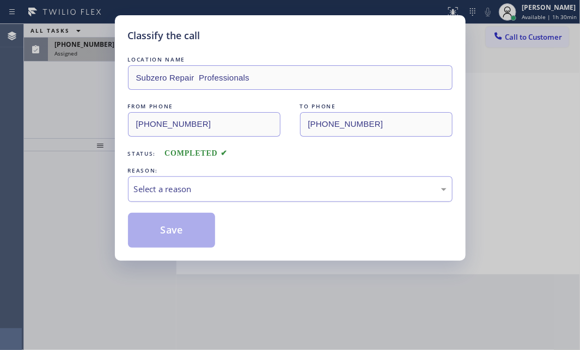
click at [244, 189] on div "Select a reason" at bounding box center [290, 189] width 312 height 13
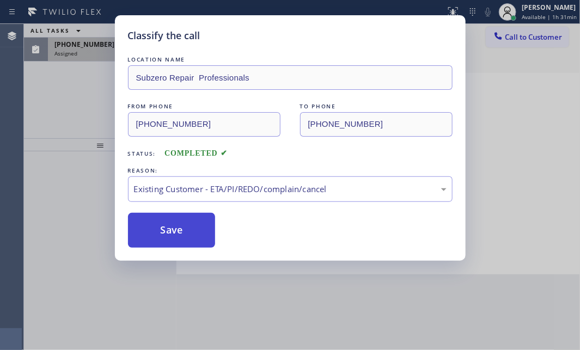
click at [176, 227] on button "Save" at bounding box center [172, 230] width 88 height 35
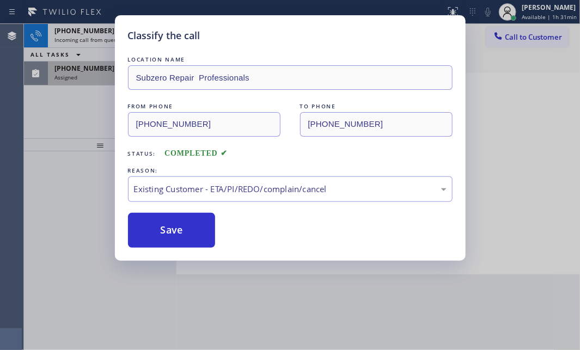
click at [93, 64] on div "Classify the call LOCATION NAME The Best Heating and Cooling Repair Team FROM P…" at bounding box center [302, 187] width 556 height 326
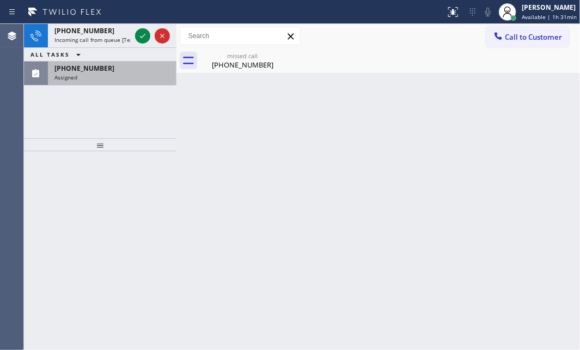
click at [94, 70] on span "[PHONE_NUMBER]" at bounding box center [84, 68] width 60 height 9
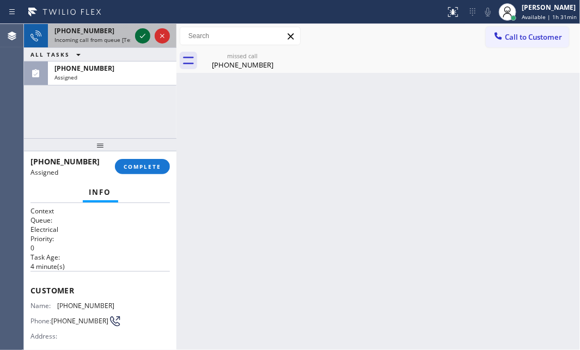
click at [140, 38] on icon at bounding box center [142, 35] width 13 height 13
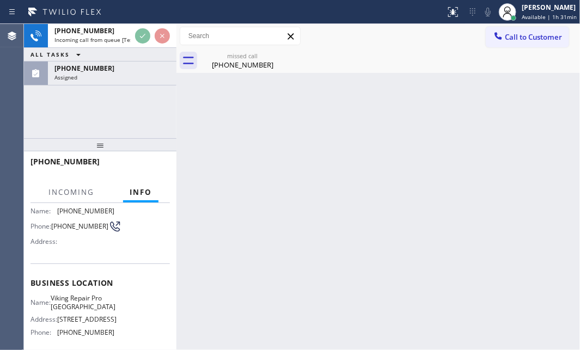
scroll to position [148, 0]
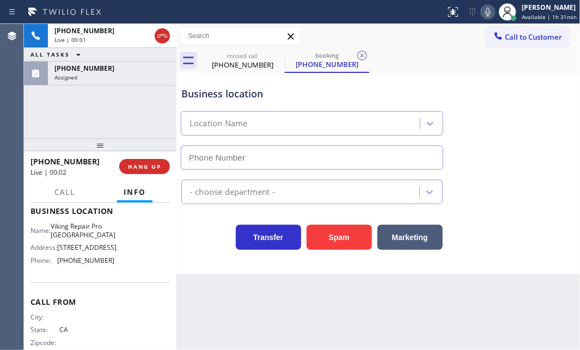
type input "[PHONE_NUMBER]"
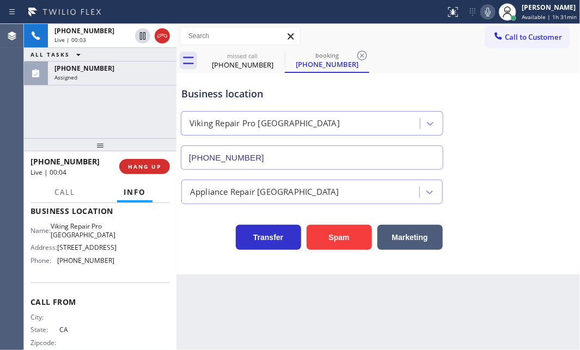
drag, startPoint x: 159, startPoint y: 40, endPoint x: 159, endPoint y: 47, distance: 7.6
click at [159, 40] on icon at bounding box center [162, 35] width 13 height 13
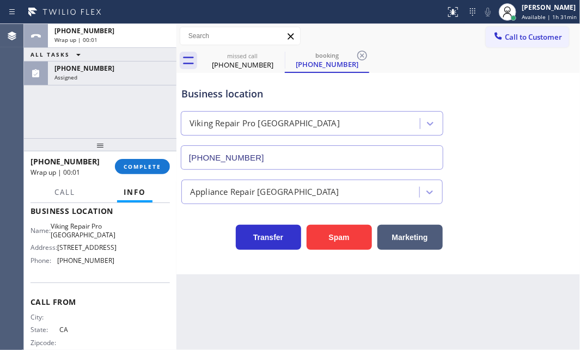
drag, startPoint x: 137, startPoint y: 163, endPoint x: 171, endPoint y: 174, distance: 36.1
click at [138, 163] on span "COMPLETE" at bounding box center [143, 167] width 38 height 8
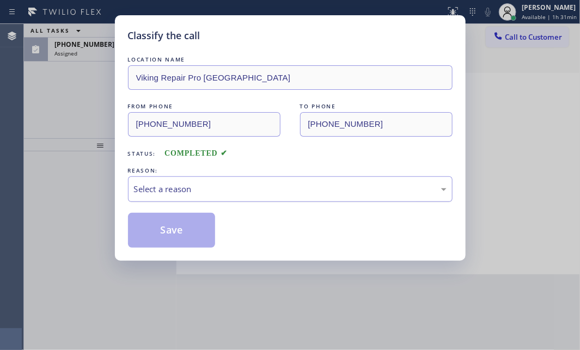
click at [308, 196] on div "Select a reason" at bounding box center [290, 189] width 324 height 26
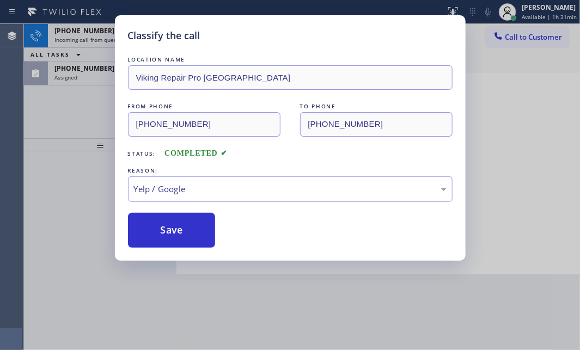
drag, startPoint x: 157, startPoint y: 291, endPoint x: 156, endPoint y: 261, distance: 30.5
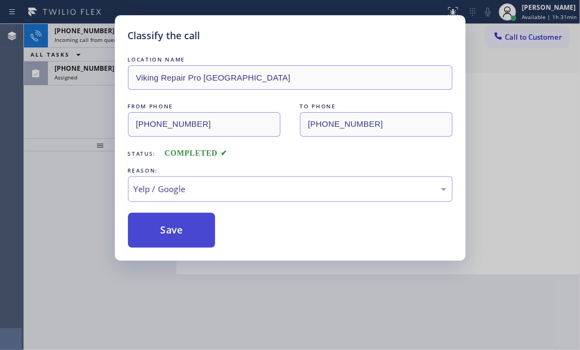
drag, startPoint x: 156, startPoint y: 227, endPoint x: 122, endPoint y: 146, distance: 88.3
click at [153, 225] on button "Save" at bounding box center [172, 230] width 88 height 35
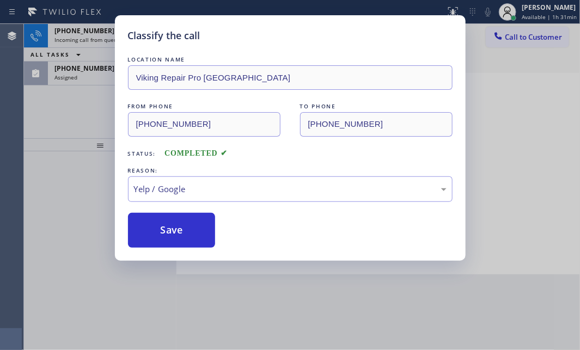
click at [92, 31] on div "Classify the call LOCATION NAME Viking Repair Pro Walnut Creek FROM PHONE [PHON…" at bounding box center [290, 175] width 580 height 350
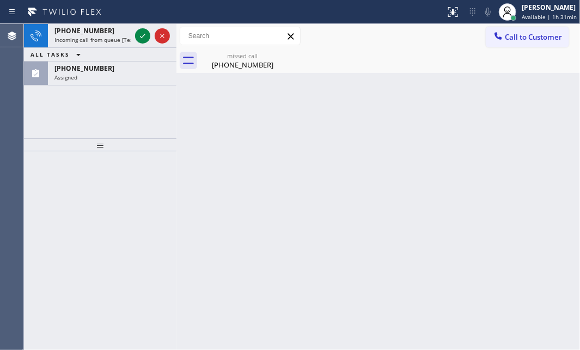
click at [103, 36] on span "Incoming call from queue [Test] All" at bounding box center [99, 40] width 90 height 8
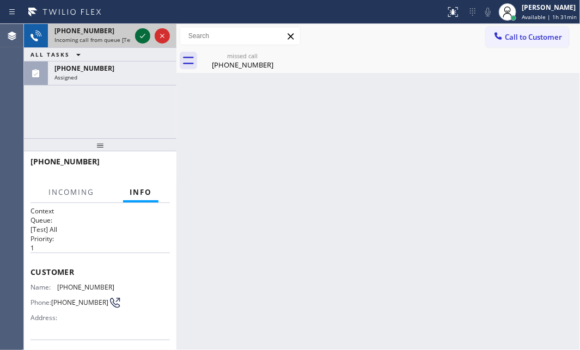
click at [138, 30] on icon at bounding box center [142, 35] width 13 height 13
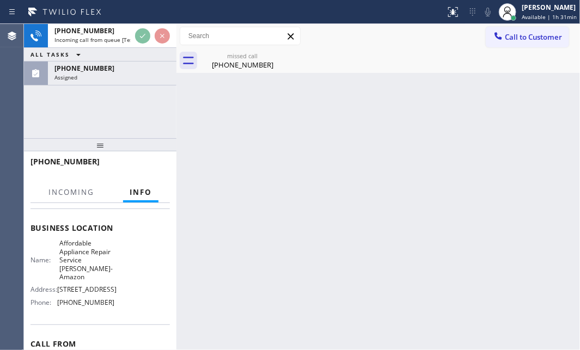
scroll to position [148, 0]
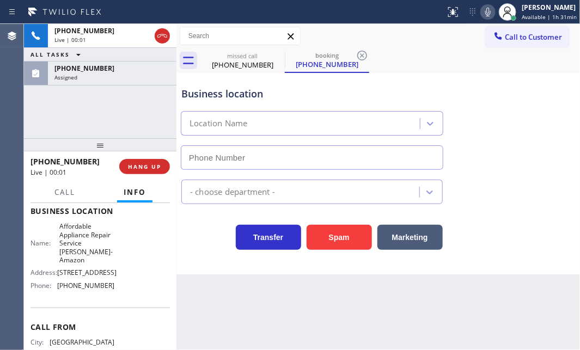
type input "[PHONE_NUMBER]"
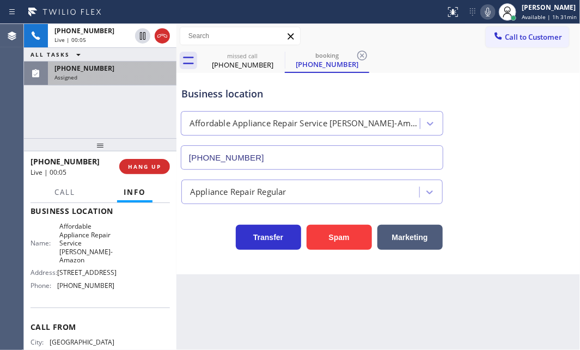
click at [130, 77] on div "Assigned" at bounding box center [111, 77] width 115 height 8
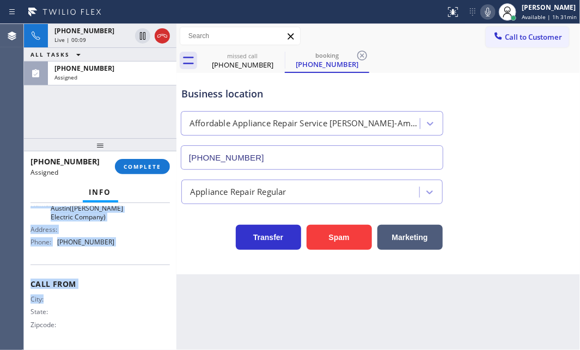
scroll to position [212, 0]
drag, startPoint x: 30, startPoint y: 217, endPoint x: 133, endPoint y: 252, distance: 108.8
click at [133, 252] on div "Context Queue: Electrical Priority: 0 Task Age: [DEMOGRAPHIC_DATA] minute(s) Cu…" at bounding box center [99, 176] width 139 height 342
copy div "Customer Name: [PHONE_NUMBER] Phone: [PHONE_NUMBER] Address: Business location …"
click at [133, 164] on span "COMPLETE" at bounding box center [143, 167] width 38 height 8
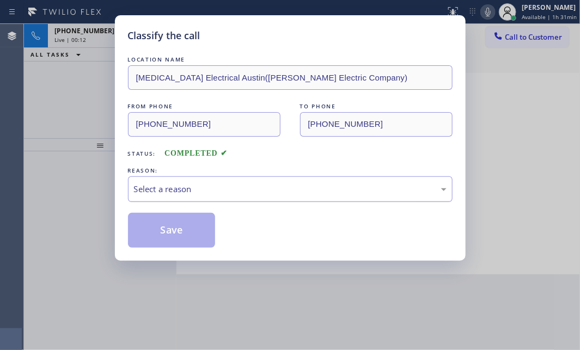
drag, startPoint x: 247, startPoint y: 183, endPoint x: 242, endPoint y: 192, distance: 10.5
click at [246, 185] on div "Select a reason" at bounding box center [290, 189] width 312 height 13
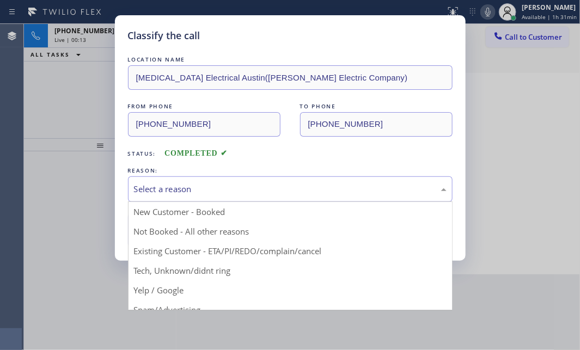
drag, startPoint x: 189, startPoint y: 273, endPoint x: 187, endPoint y: 251, distance: 21.9
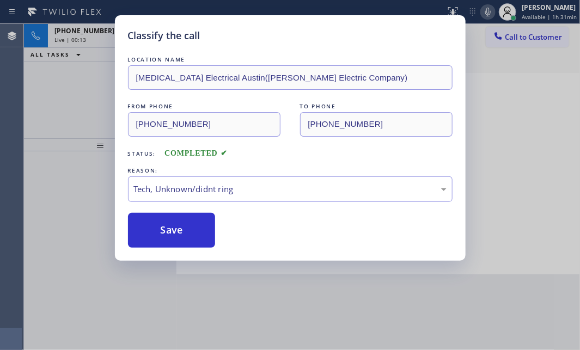
drag, startPoint x: 183, startPoint y: 230, endPoint x: 172, endPoint y: 174, distance: 57.7
click at [182, 226] on button "Save" at bounding box center [172, 230] width 88 height 35
click at [92, 48] on div "Classify the call LOCATION NAME [MEDICAL_DATA] Electrical Austin([PERSON_NAME] …" at bounding box center [290, 175] width 580 height 350
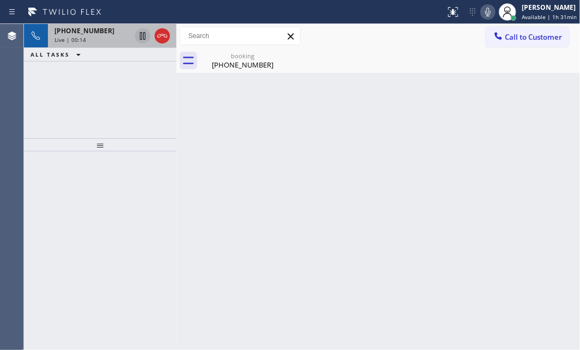
drag, startPoint x: 97, startPoint y: 40, endPoint x: 134, endPoint y: 35, distance: 37.3
click at [112, 36] on div "Live | 00:14" at bounding box center [92, 40] width 76 height 8
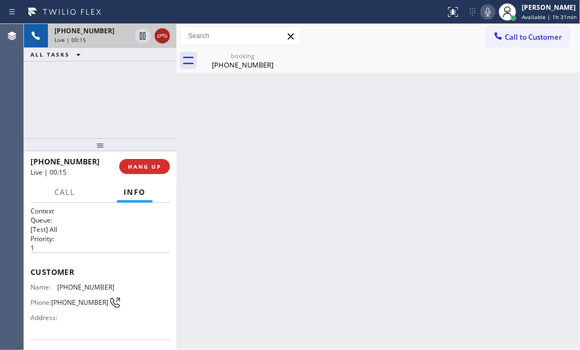
click at [159, 31] on icon at bounding box center [162, 35] width 13 height 13
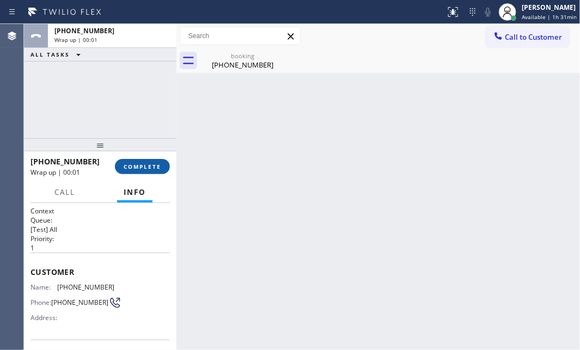
click at [153, 163] on span "COMPLETE" at bounding box center [143, 167] width 38 height 8
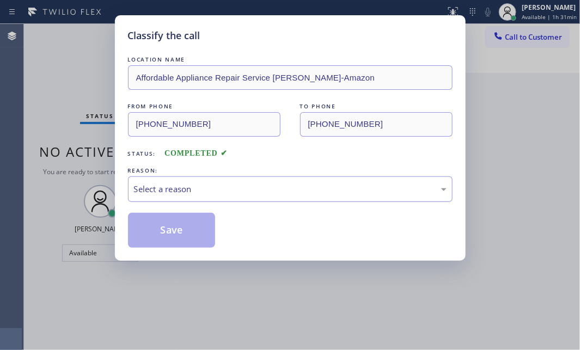
click at [275, 197] on div "Select a reason" at bounding box center [290, 189] width 324 height 26
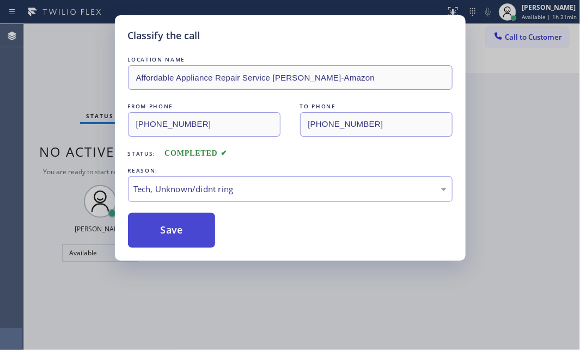
drag, startPoint x: 183, startPoint y: 268, endPoint x: 175, endPoint y: 236, distance: 33.1
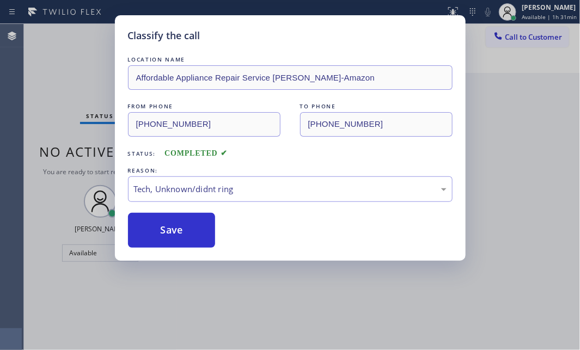
drag, startPoint x: 175, startPoint y: 234, endPoint x: 282, endPoint y: 236, distance: 107.8
click at [175, 233] on button "Save" at bounding box center [172, 230] width 88 height 35
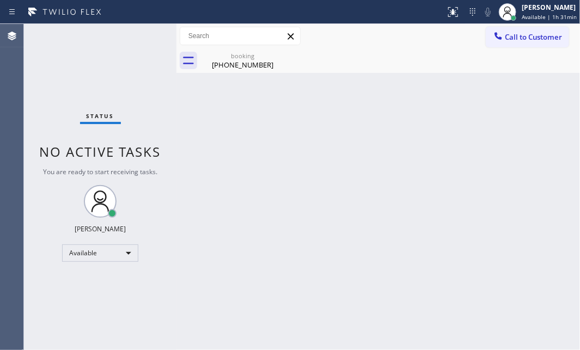
click at [121, 82] on div "Status No active tasks You are ready to start receiving tasks. [PERSON_NAME] Av…" at bounding box center [100, 187] width 152 height 326
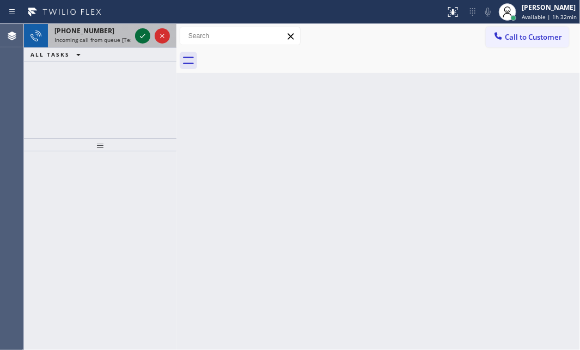
click at [142, 34] on icon at bounding box center [142, 35] width 13 height 13
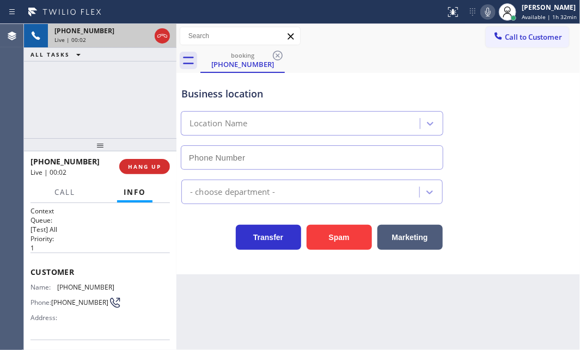
type input "[PHONE_NUMBER]"
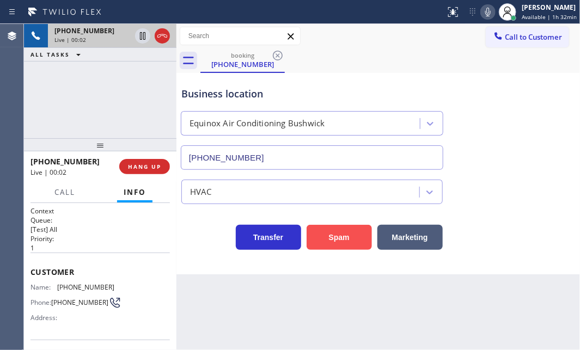
click at [350, 238] on button "Spam" at bounding box center [338, 237] width 65 height 25
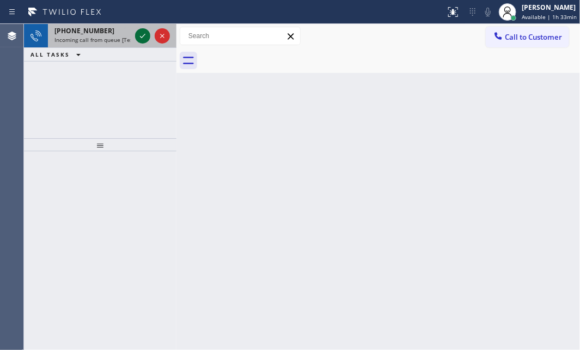
click at [137, 36] on icon at bounding box center [142, 35] width 13 height 13
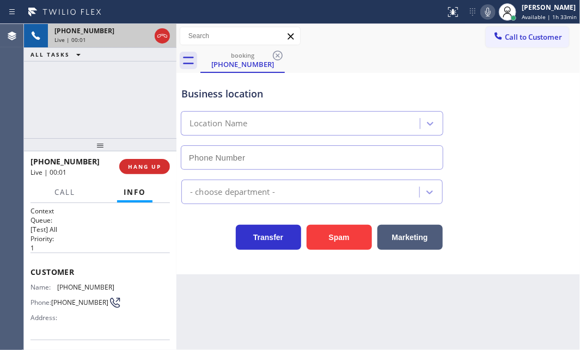
type input "[PHONE_NUMBER]"
click at [162, 34] on icon at bounding box center [162, 35] width 13 height 13
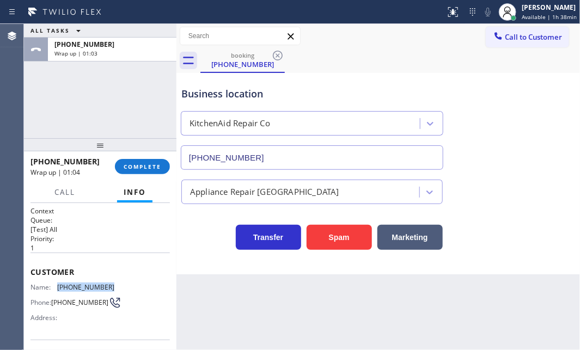
drag, startPoint x: 103, startPoint y: 286, endPoint x: 55, endPoint y: 285, distance: 48.4
click at [55, 285] on div "Name: [PHONE_NUMBER]" at bounding box center [72, 287] width 84 height 8
copy div "[PHONE_NUMBER]"
click at [140, 169] on span "COMPLETE" at bounding box center [143, 167] width 38 height 8
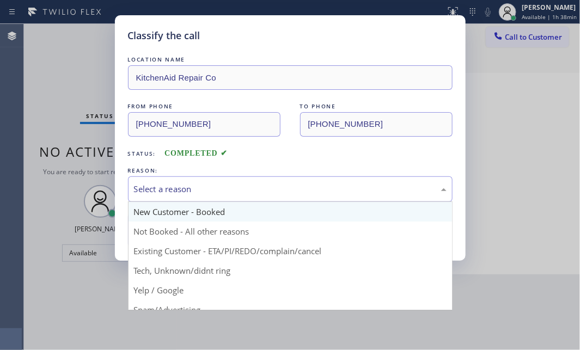
drag, startPoint x: 249, startPoint y: 184, endPoint x: 223, endPoint y: 216, distance: 41.3
click at [249, 186] on div "Select a reason" at bounding box center [290, 189] width 312 height 13
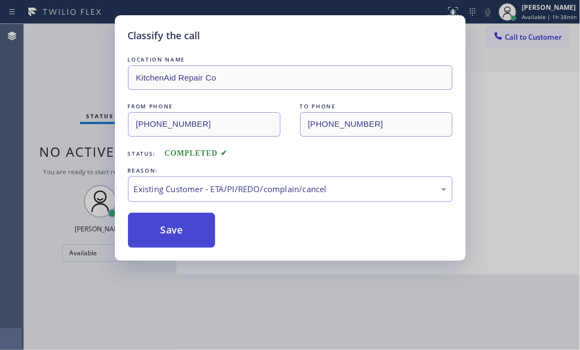
drag, startPoint x: 177, startPoint y: 248, endPoint x: 175, endPoint y: 235, distance: 12.8
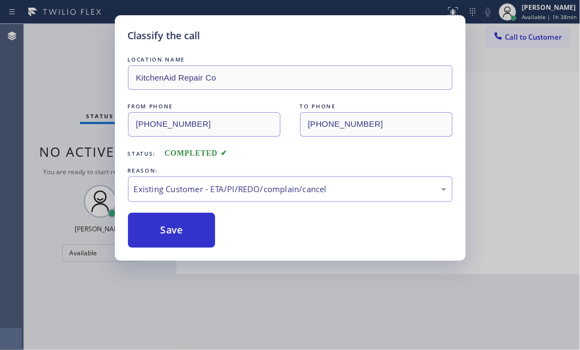
drag, startPoint x: 175, startPoint y: 229, endPoint x: 279, endPoint y: 241, distance: 104.2
click at [177, 229] on button "Save" at bounding box center [172, 230] width 88 height 35
